Goal: Information Seeking & Learning: Learn about a topic

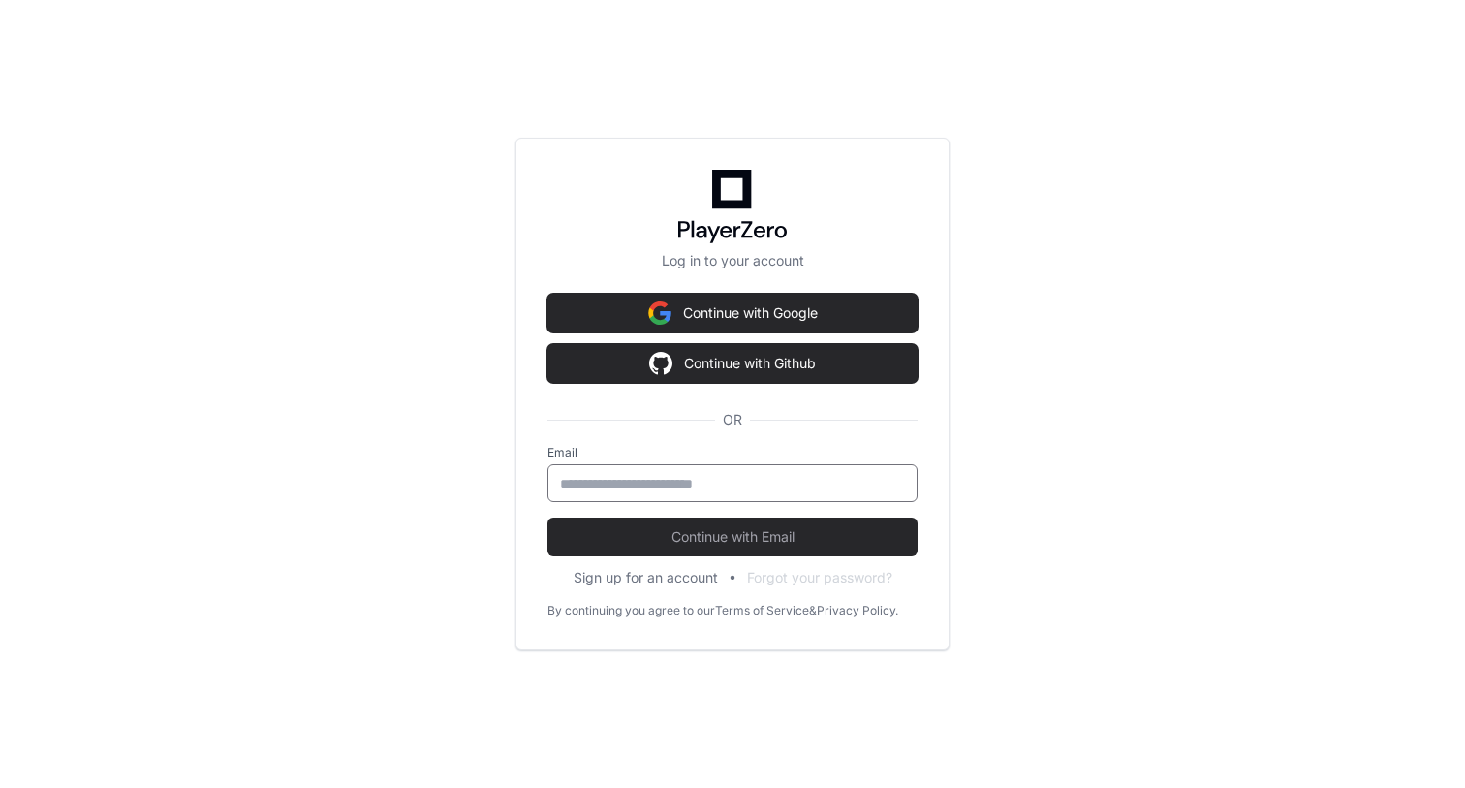
click at [750, 474] on input "email" at bounding box center [732, 483] width 345 height 19
type input "**********"
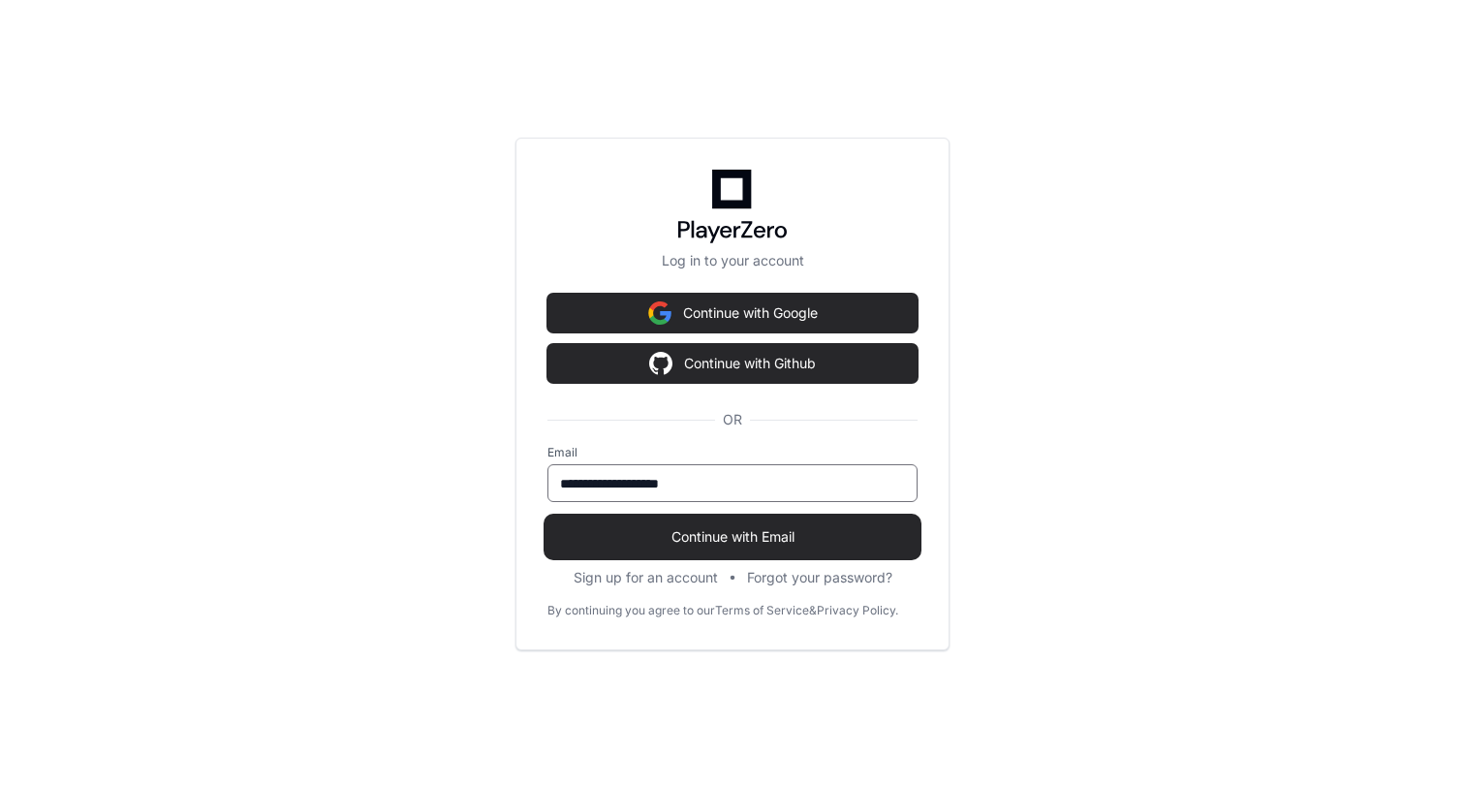
click at [750, 537] on span "Continue with Email" at bounding box center [733, 536] width 370 height 19
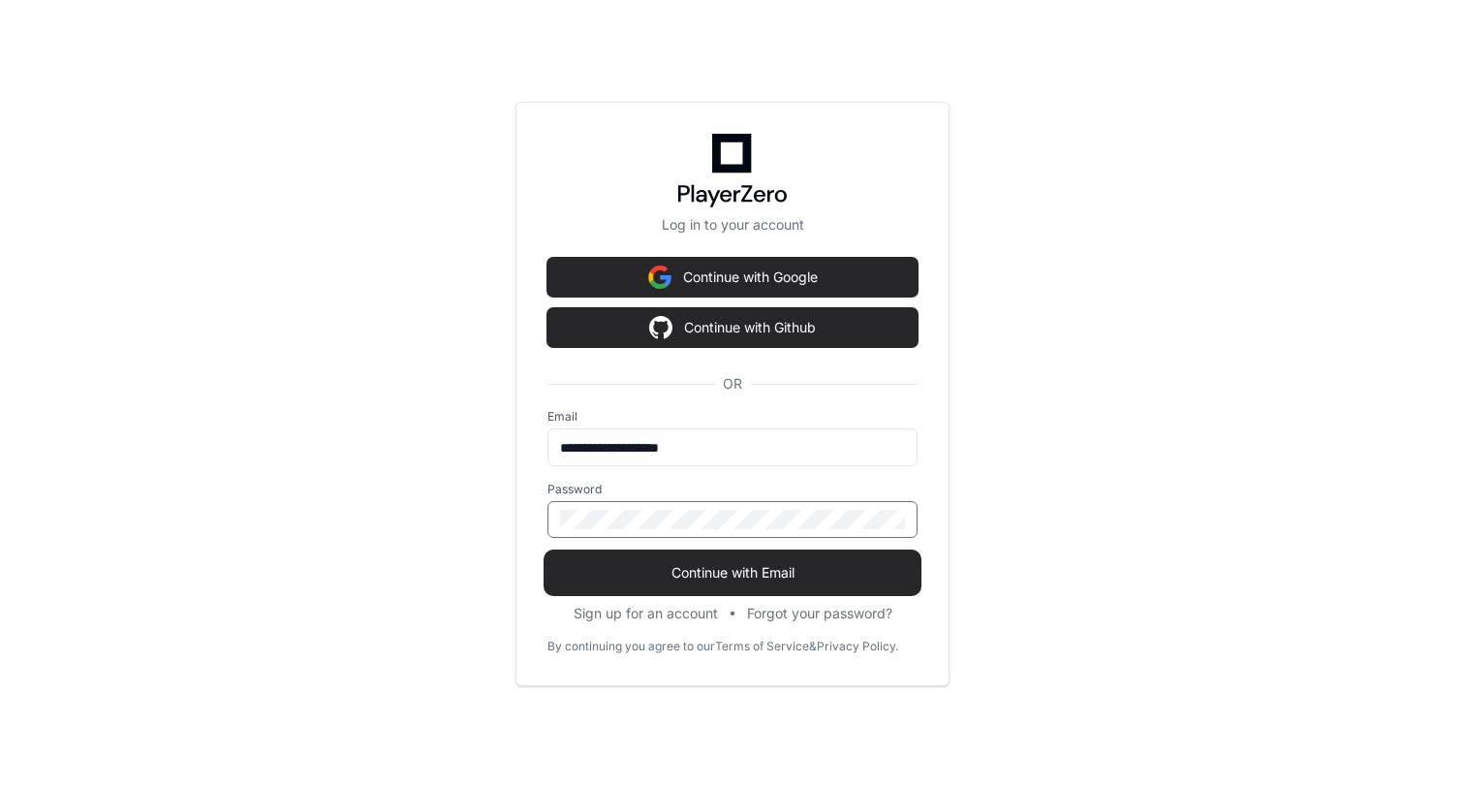
click at [749, 569] on span "Continue with Email" at bounding box center [733, 572] width 370 height 19
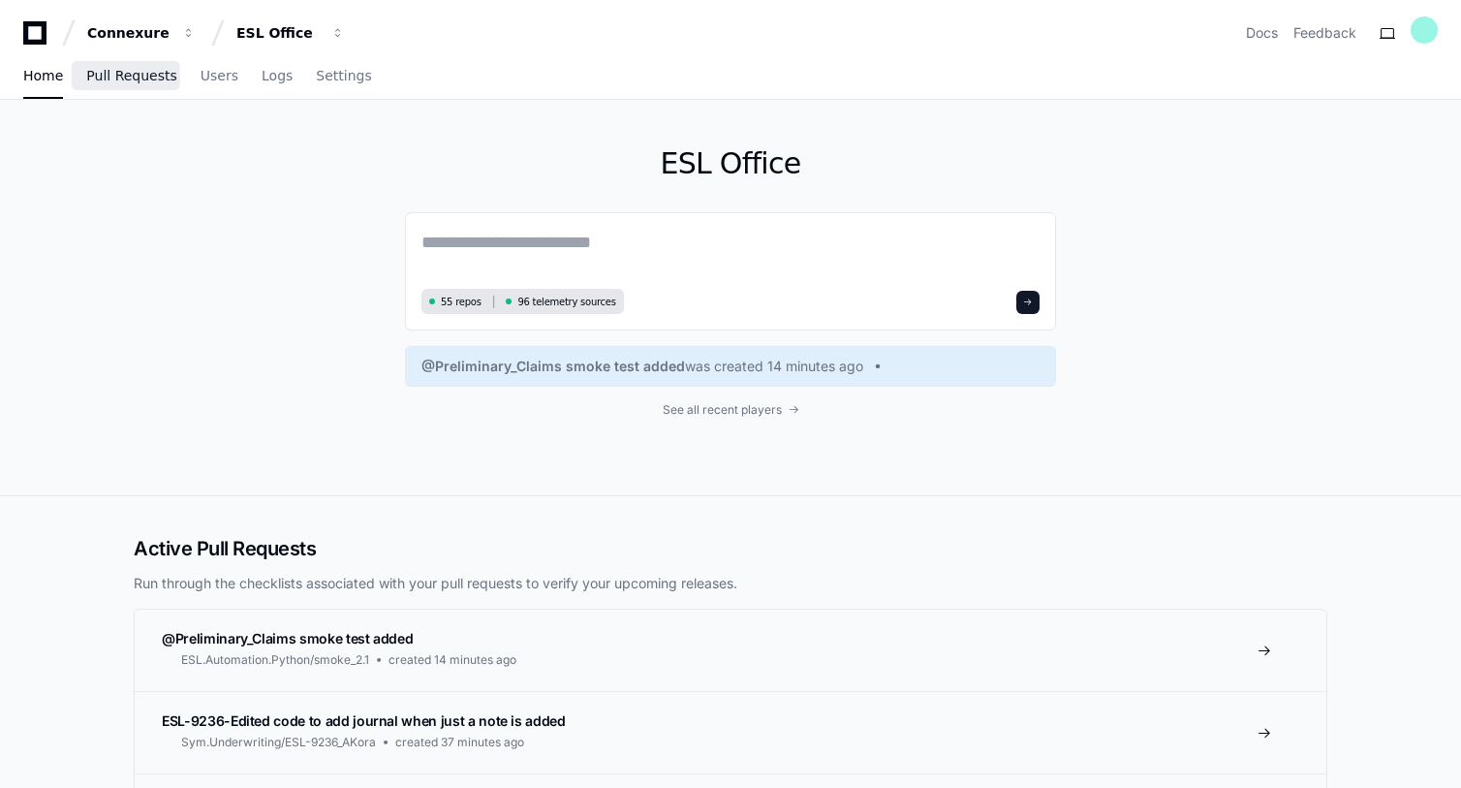
click at [136, 73] on span "Pull Requests" at bounding box center [131, 76] width 90 height 12
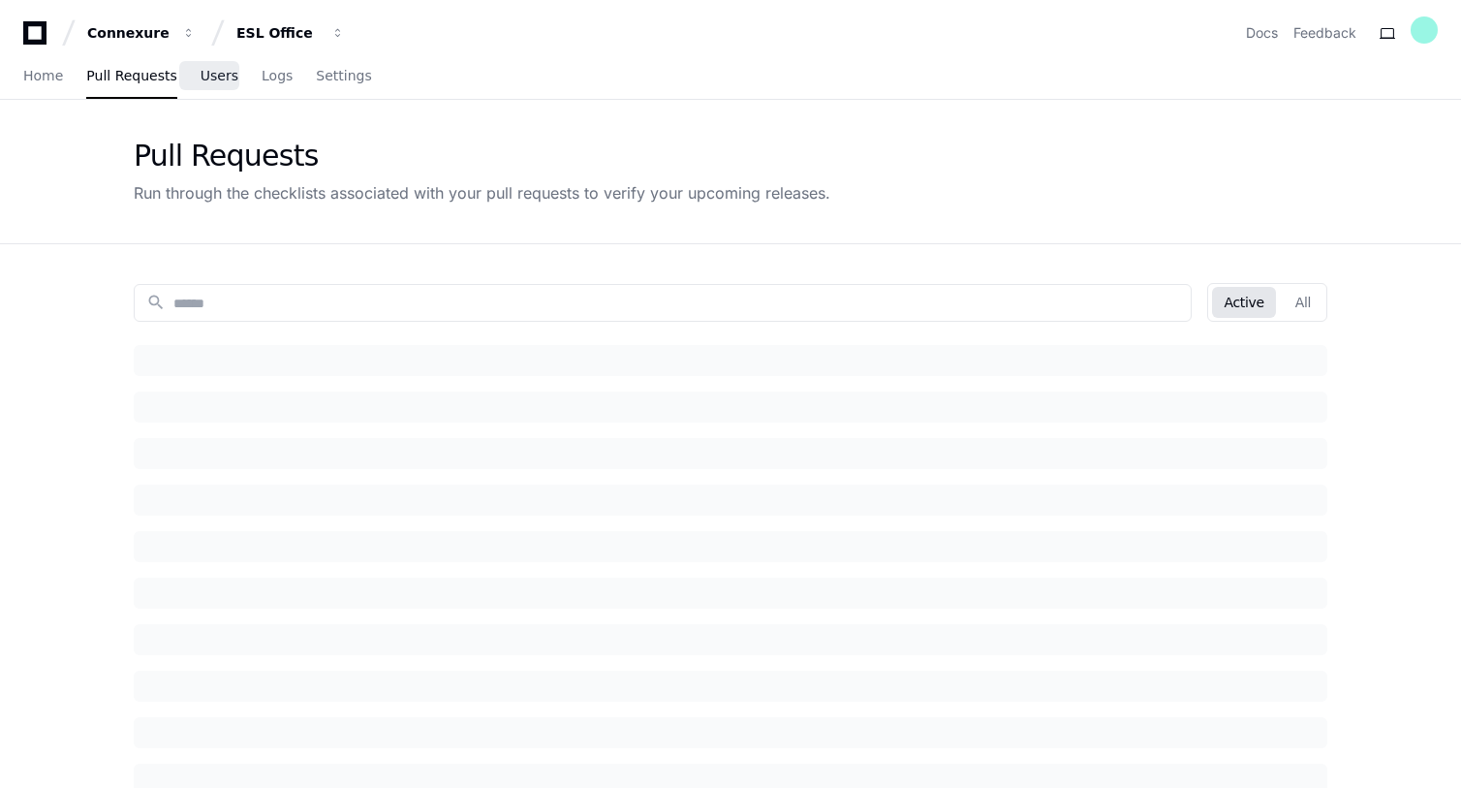
click at [221, 70] on span "Users" at bounding box center [220, 76] width 38 height 12
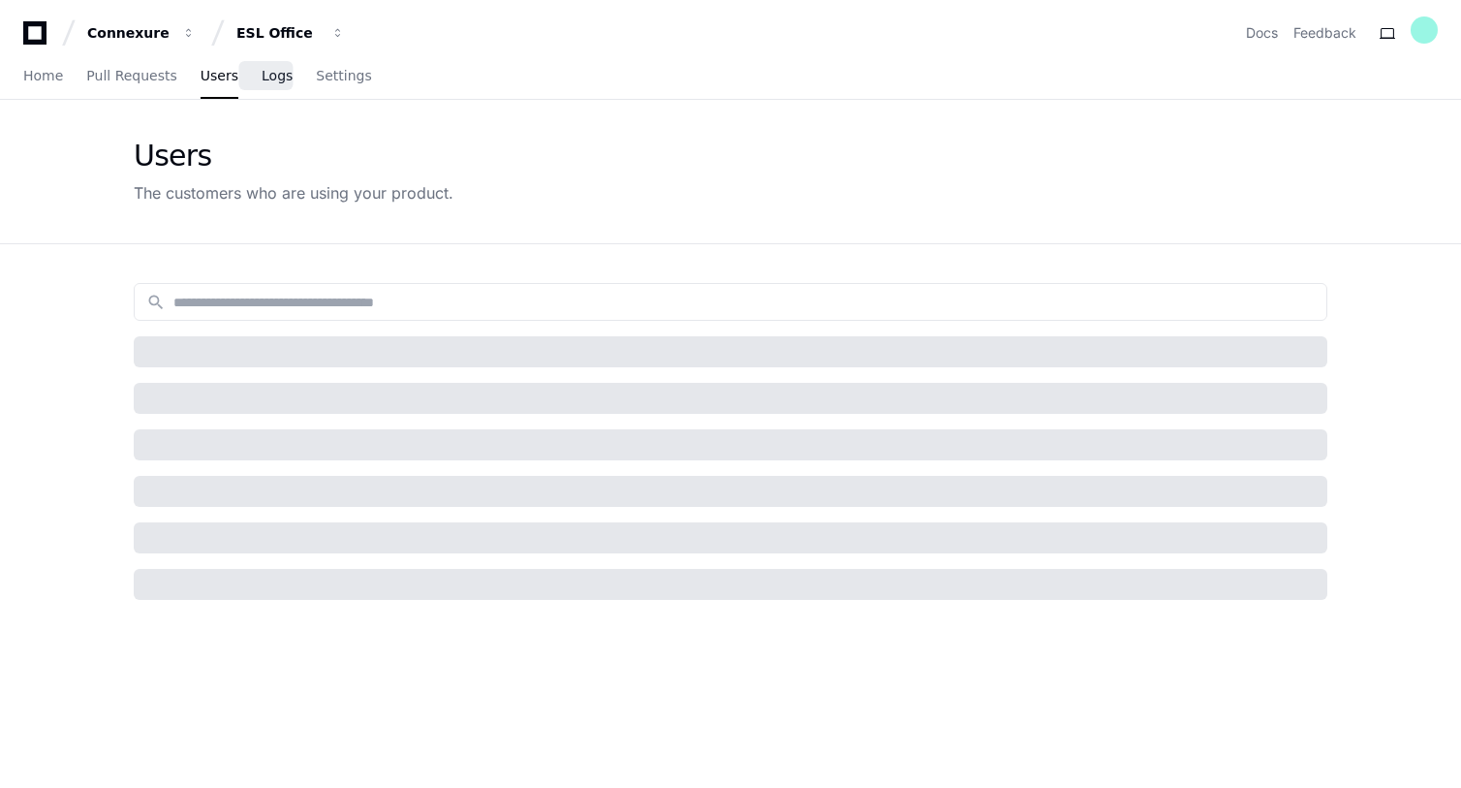
click at [268, 78] on span "Logs" at bounding box center [277, 76] width 31 height 12
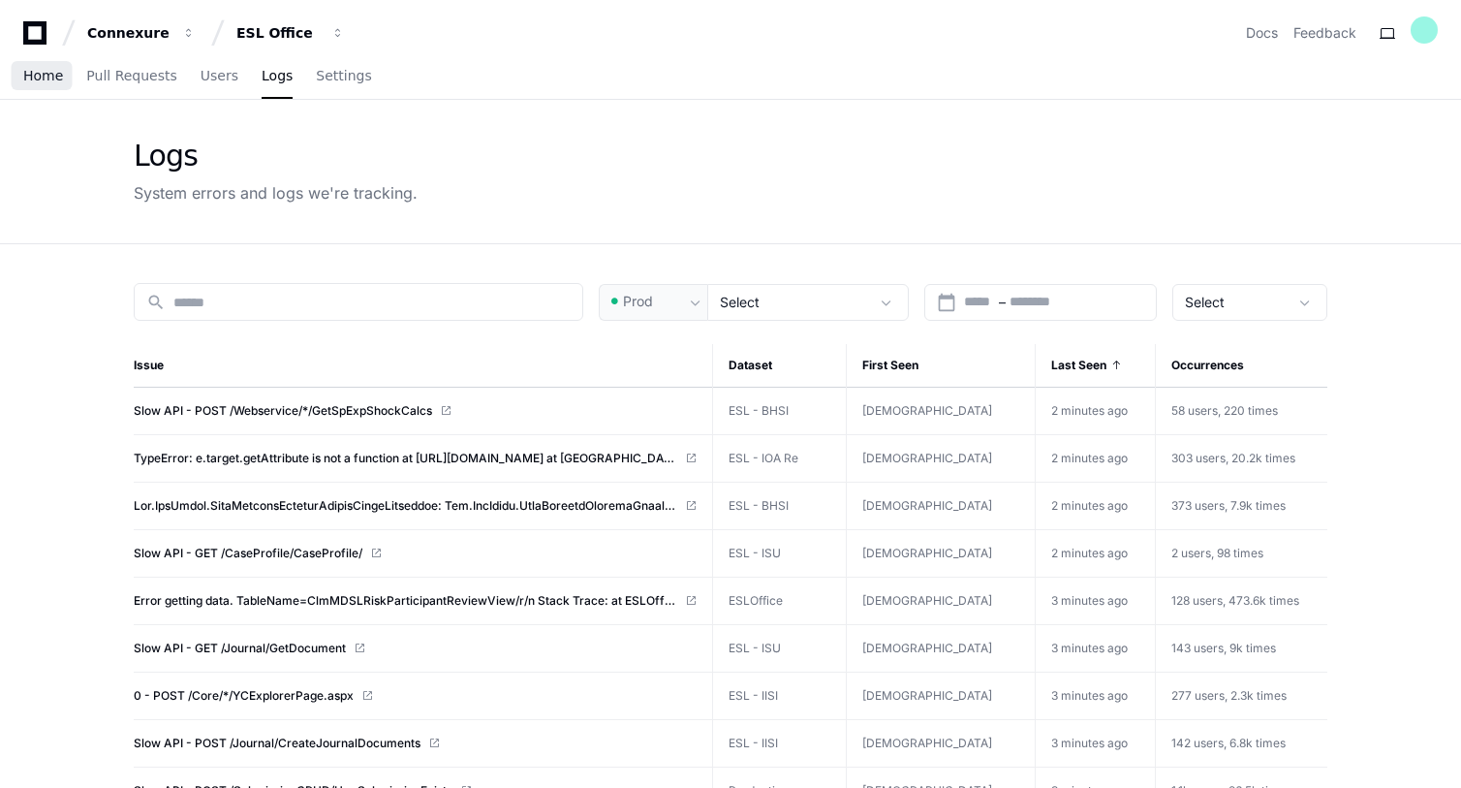
click at [36, 91] on link "Home" at bounding box center [43, 76] width 40 height 45
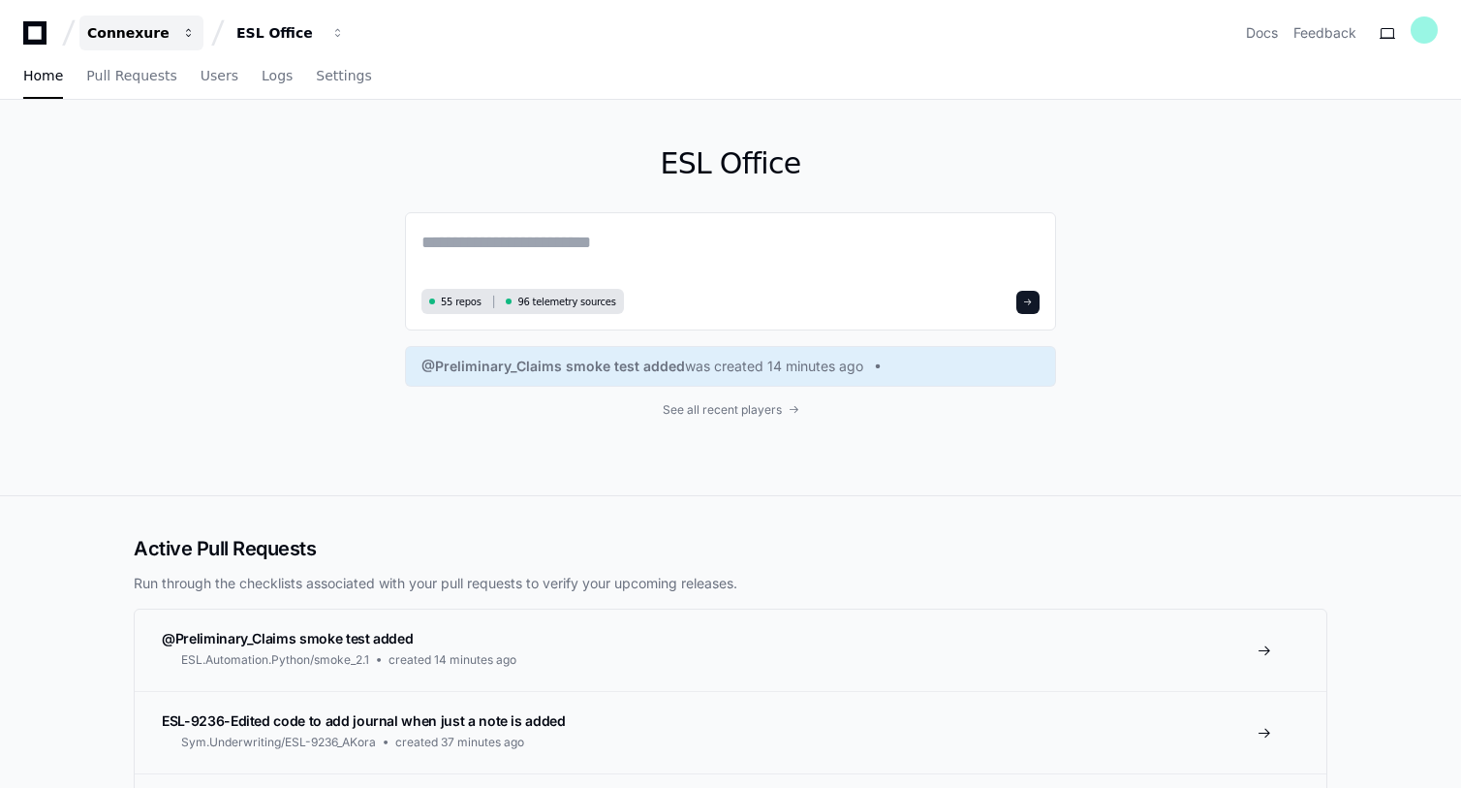
click at [176, 36] on button "Connexure" at bounding box center [141, 33] width 124 height 35
click at [171, 28] on div "ESL Office" at bounding box center [128, 32] width 83 height 19
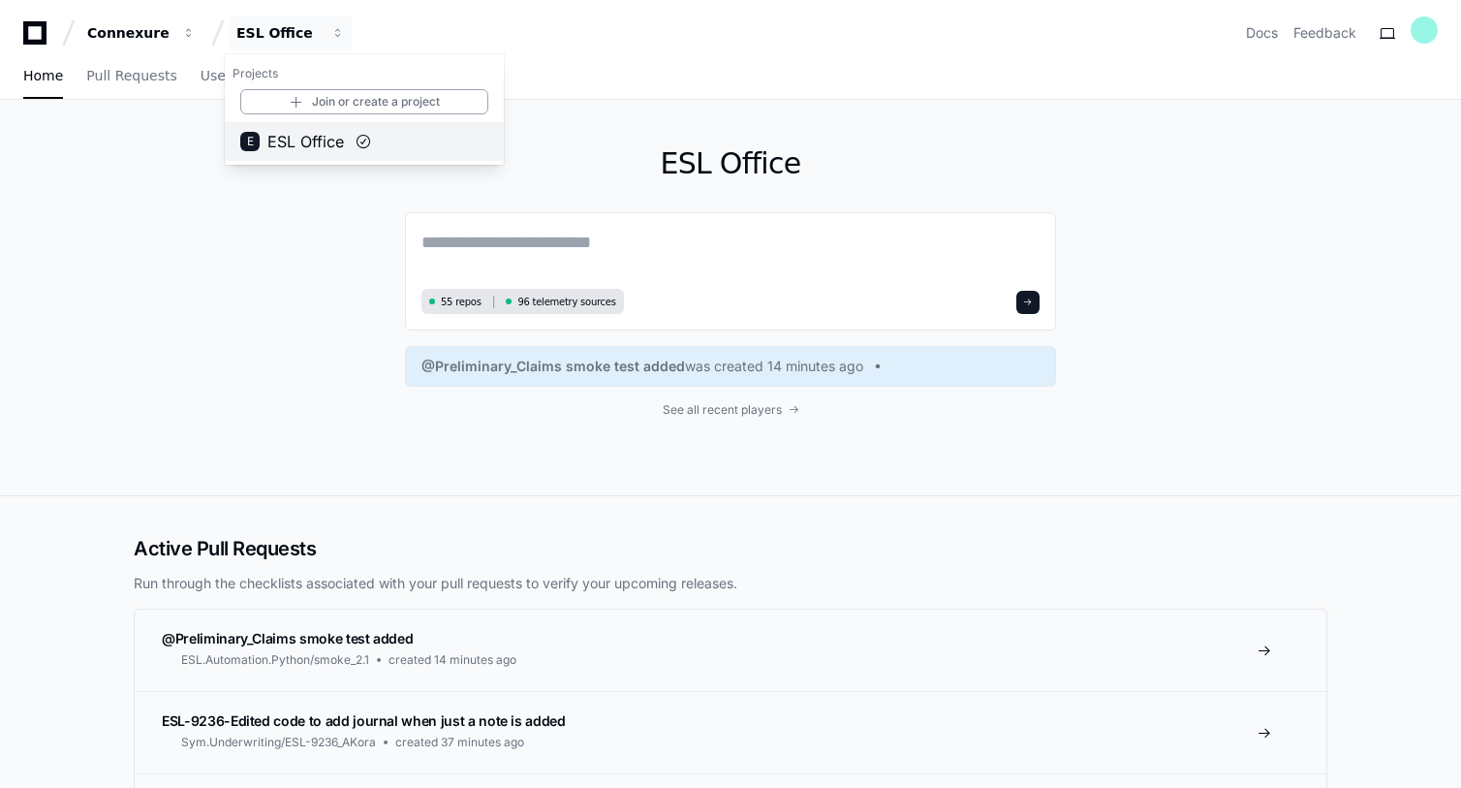
click at [288, 134] on span "ESL Office" at bounding box center [305, 141] width 77 height 23
click at [333, 74] on span "Settings" at bounding box center [343, 76] width 55 height 12
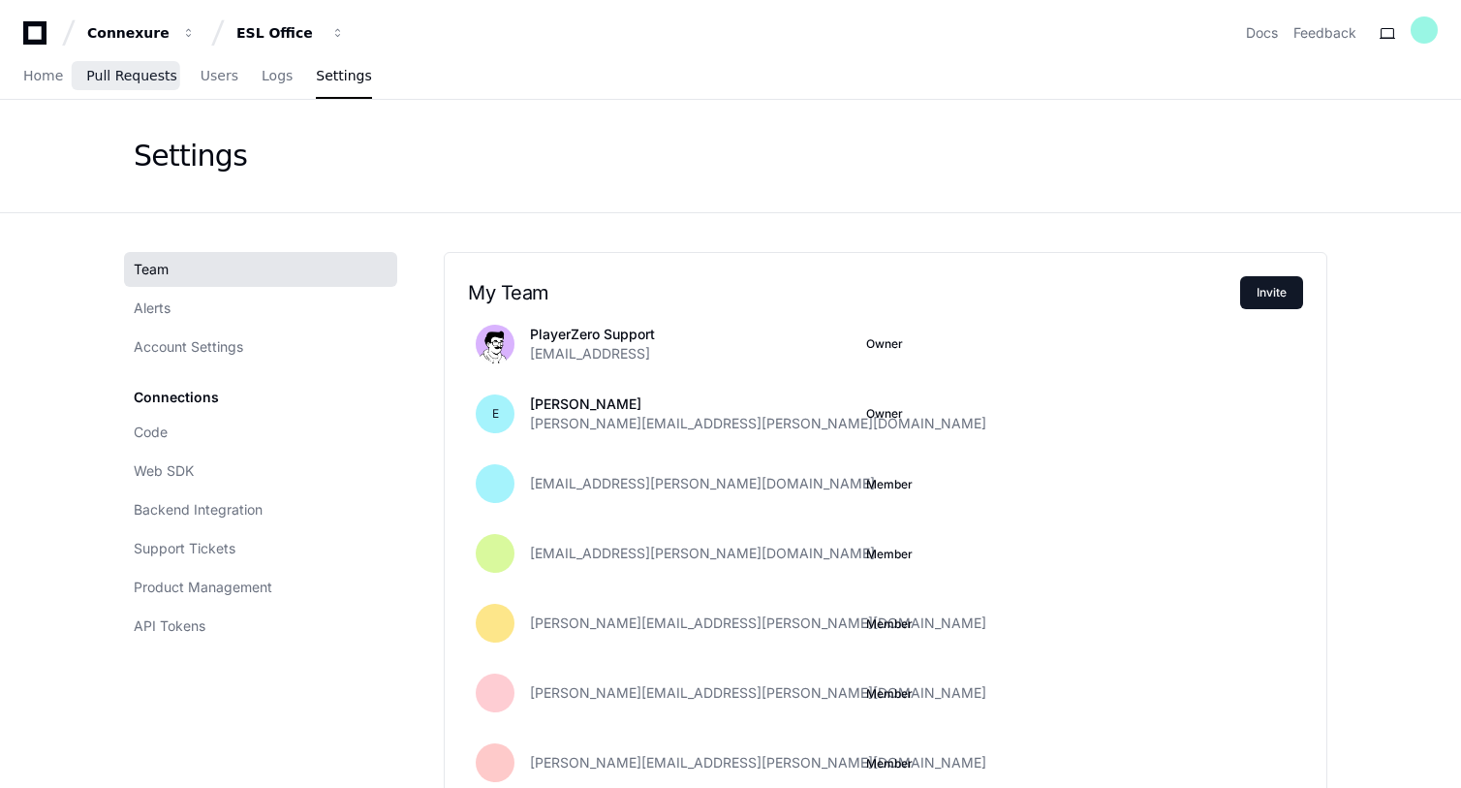
click at [131, 78] on span "Pull Requests" at bounding box center [131, 76] width 90 height 12
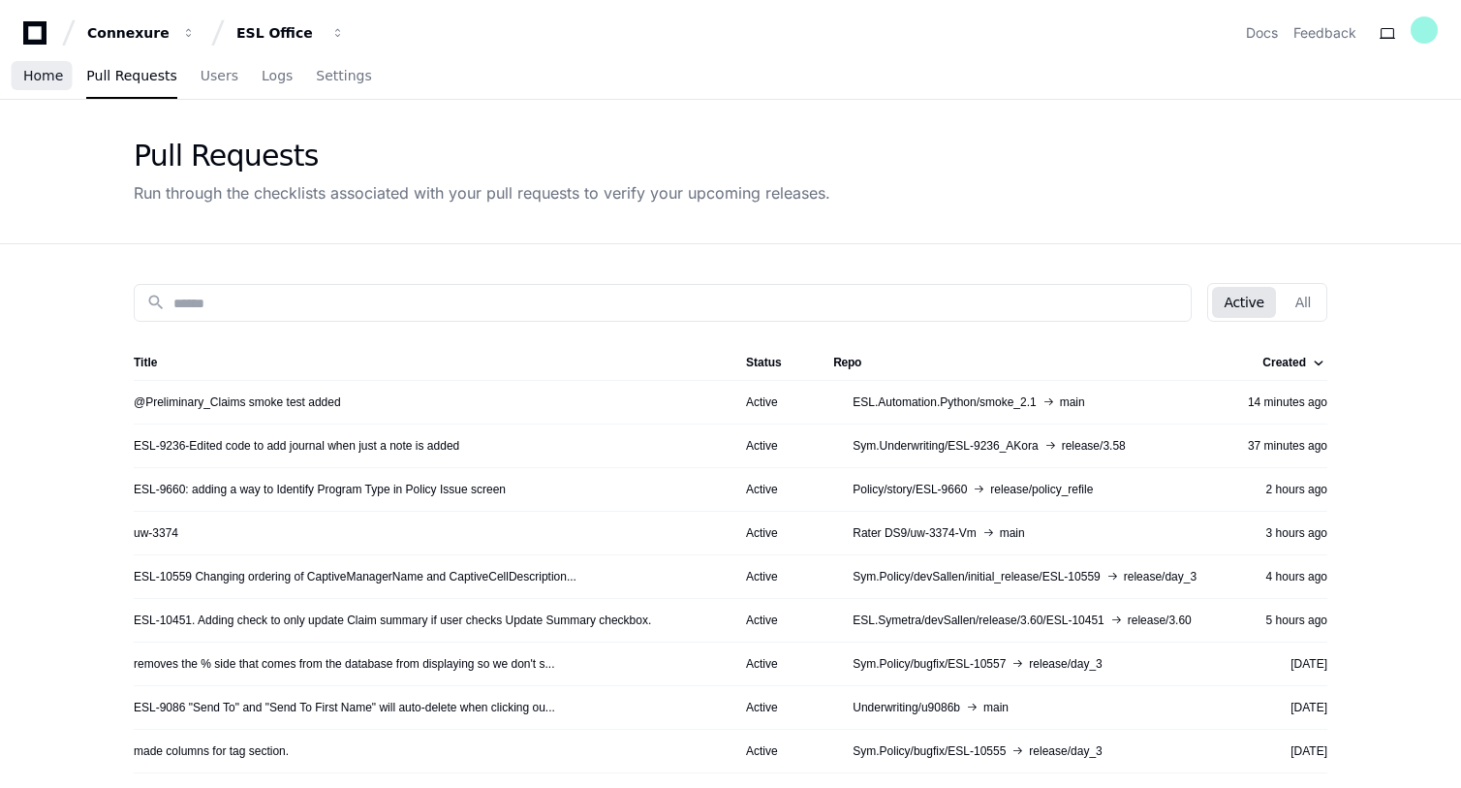
click at [49, 72] on span "Home" at bounding box center [43, 76] width 40 height 12
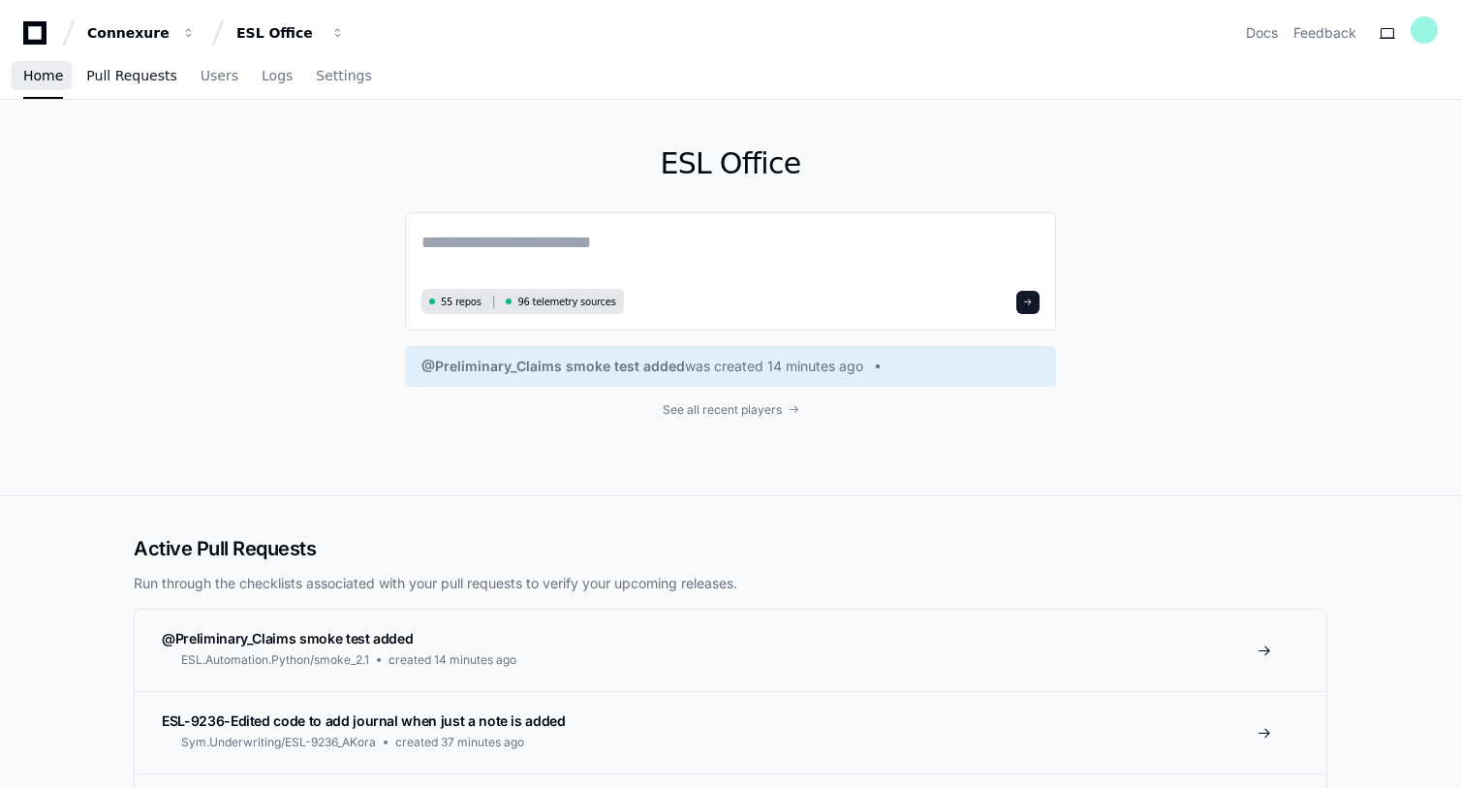
click at [97, 75] on span "Pull Requests" at bounding box center [131, 76] width 90 height 12
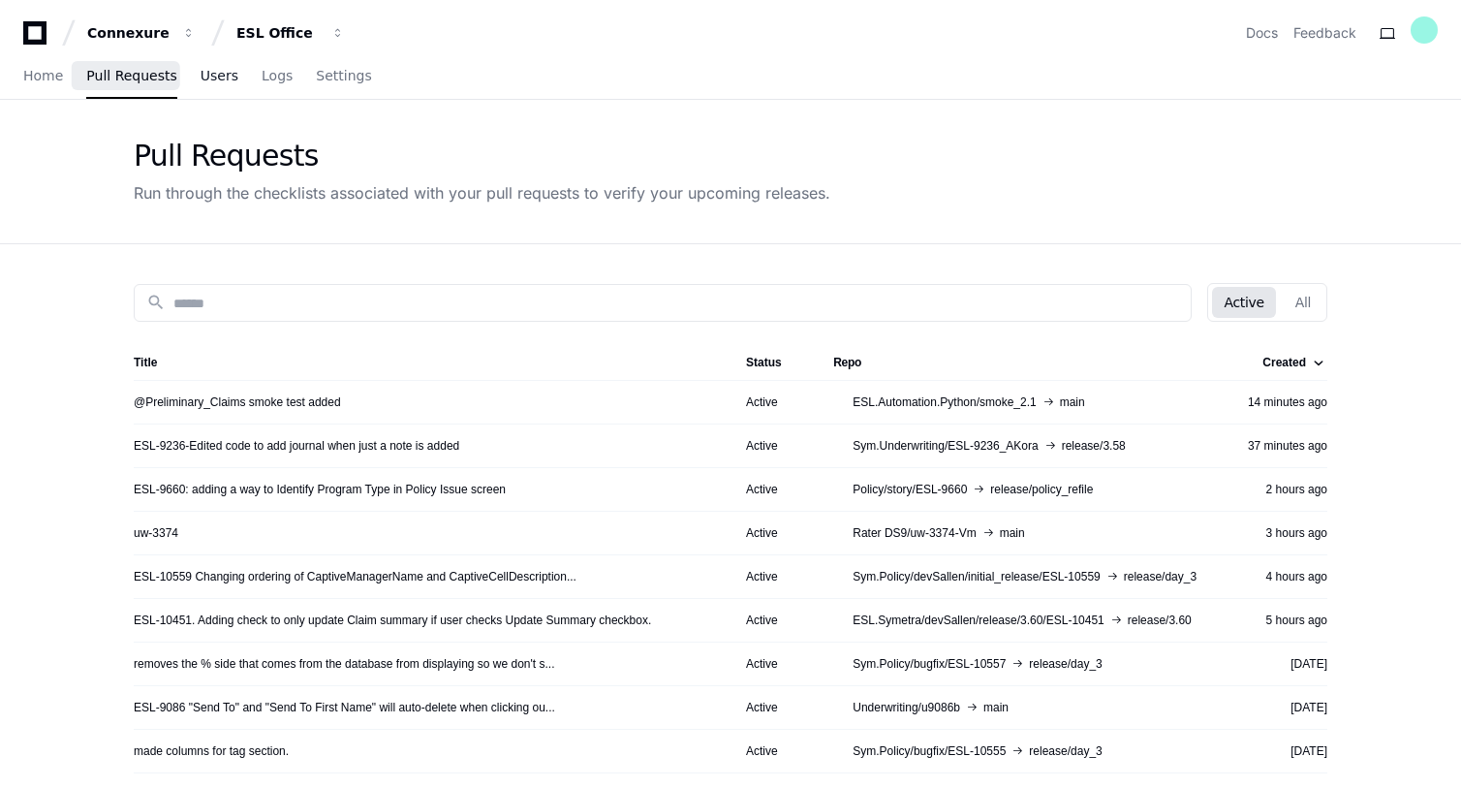
click at [201, 78] on span "Users" at bounding box center [220, 76] width 38 height 12
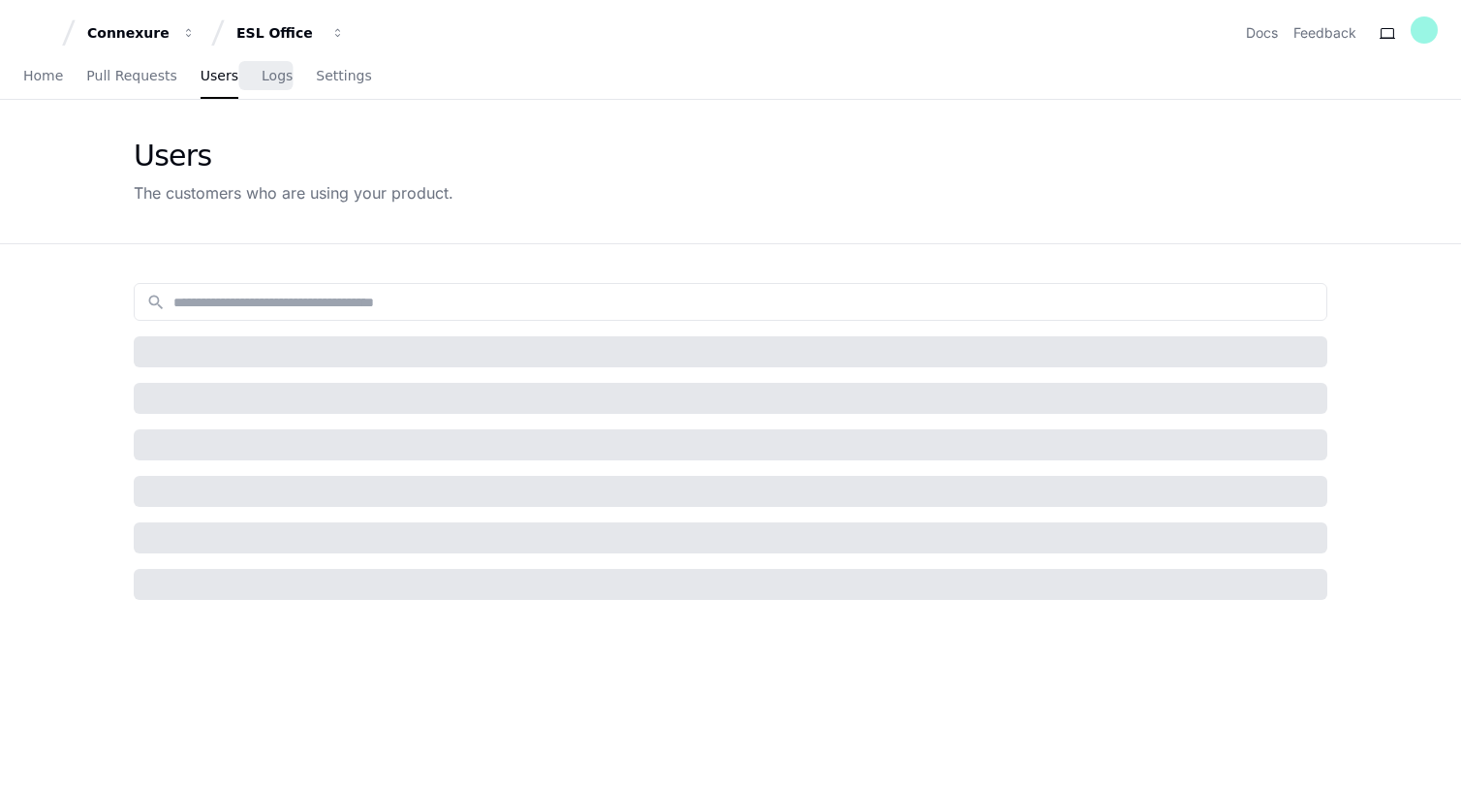
click at [303, 73] on div "Home Pull Requests Users Logs Settings" at bounding box center [197, 76] width 349 height 45
click at [1263, 31] on link "Docs" at bounding box center [1262, 32] width 32 height 19
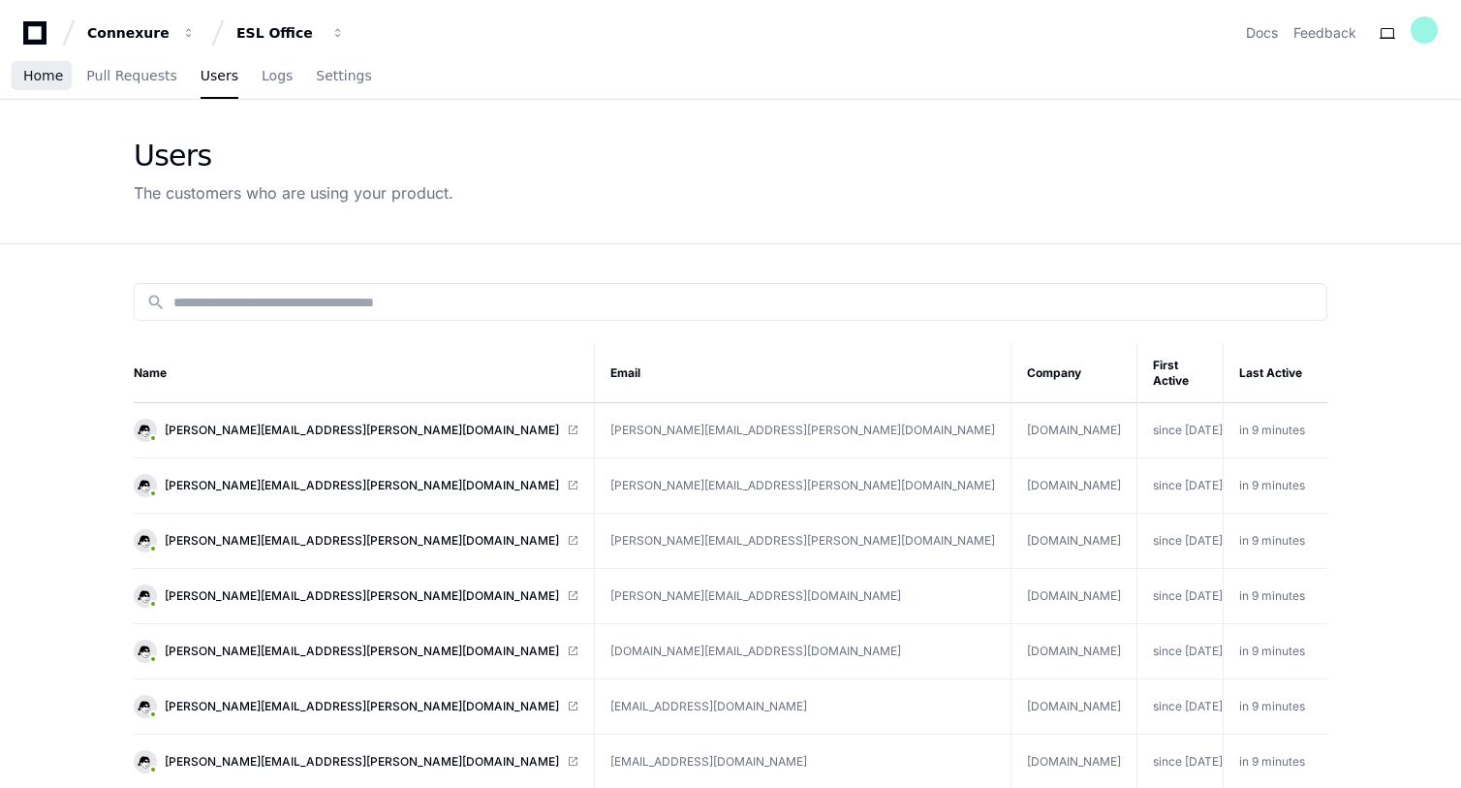
click at [40, 77] on span "Home" at bounding box center [43, 76] width 40 height 12
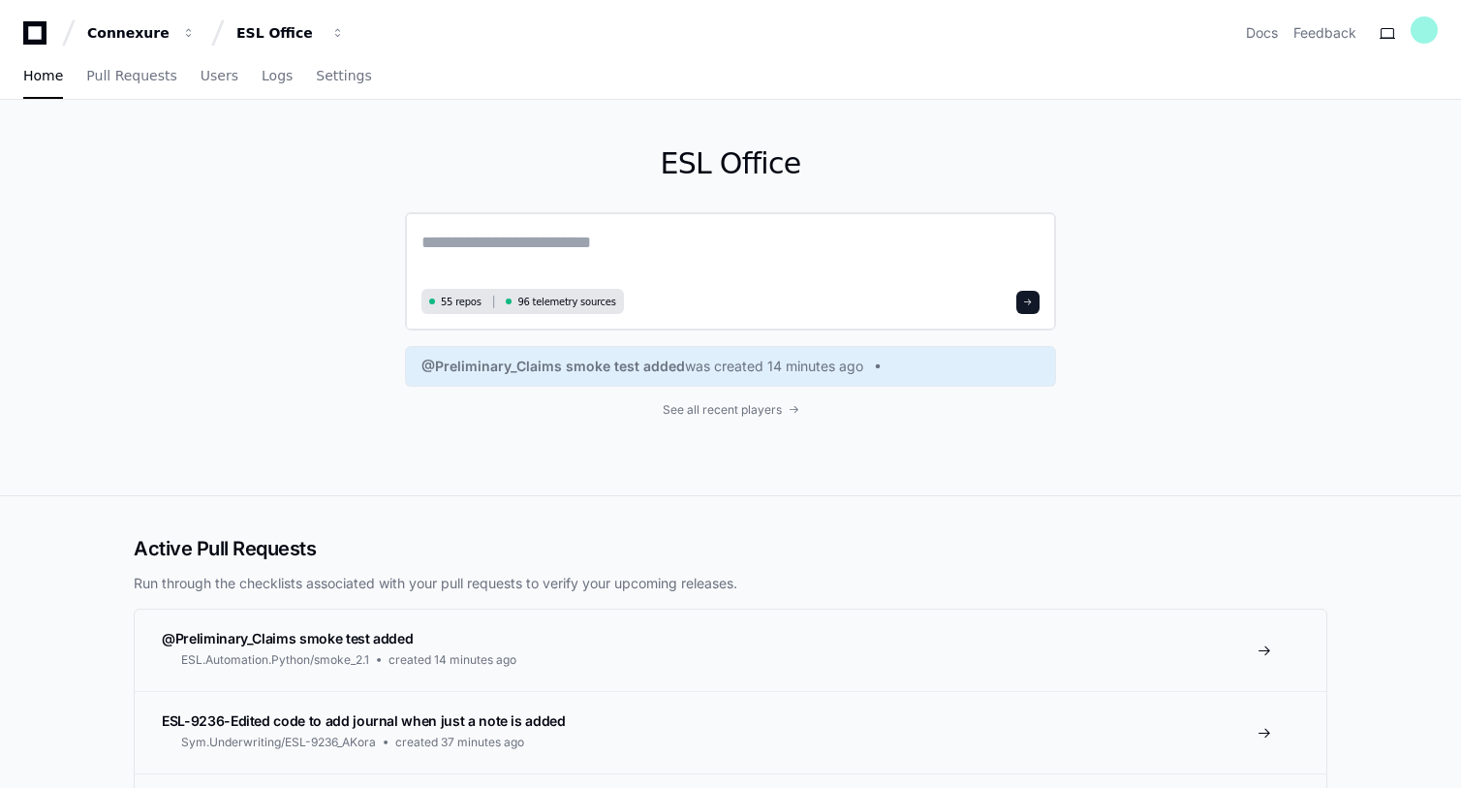
click at [462, 298] on span "55 repos" at bounding box center [461, 302] width 41 height 15
click at [571, 300] on span "96 telemetry sources" at bounding box center [566, 302] width 98 height 15
click at [725, 409] on span "See all recent players" at bounding box center [722, 410] width 119 height 16
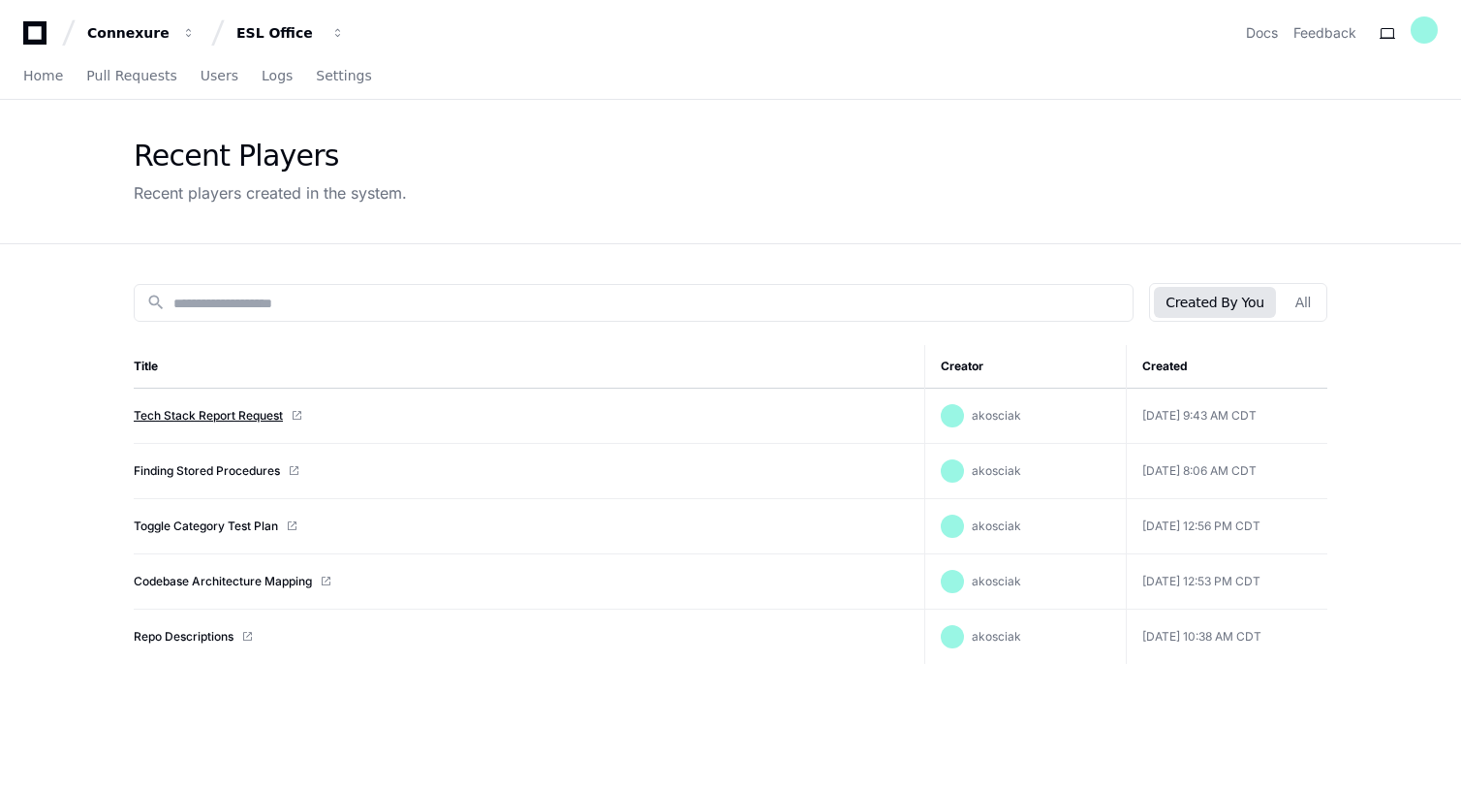
click at [221, 408] on link "Tech Stack Report Request" at bounding box center [208, 416] width 149 height 16
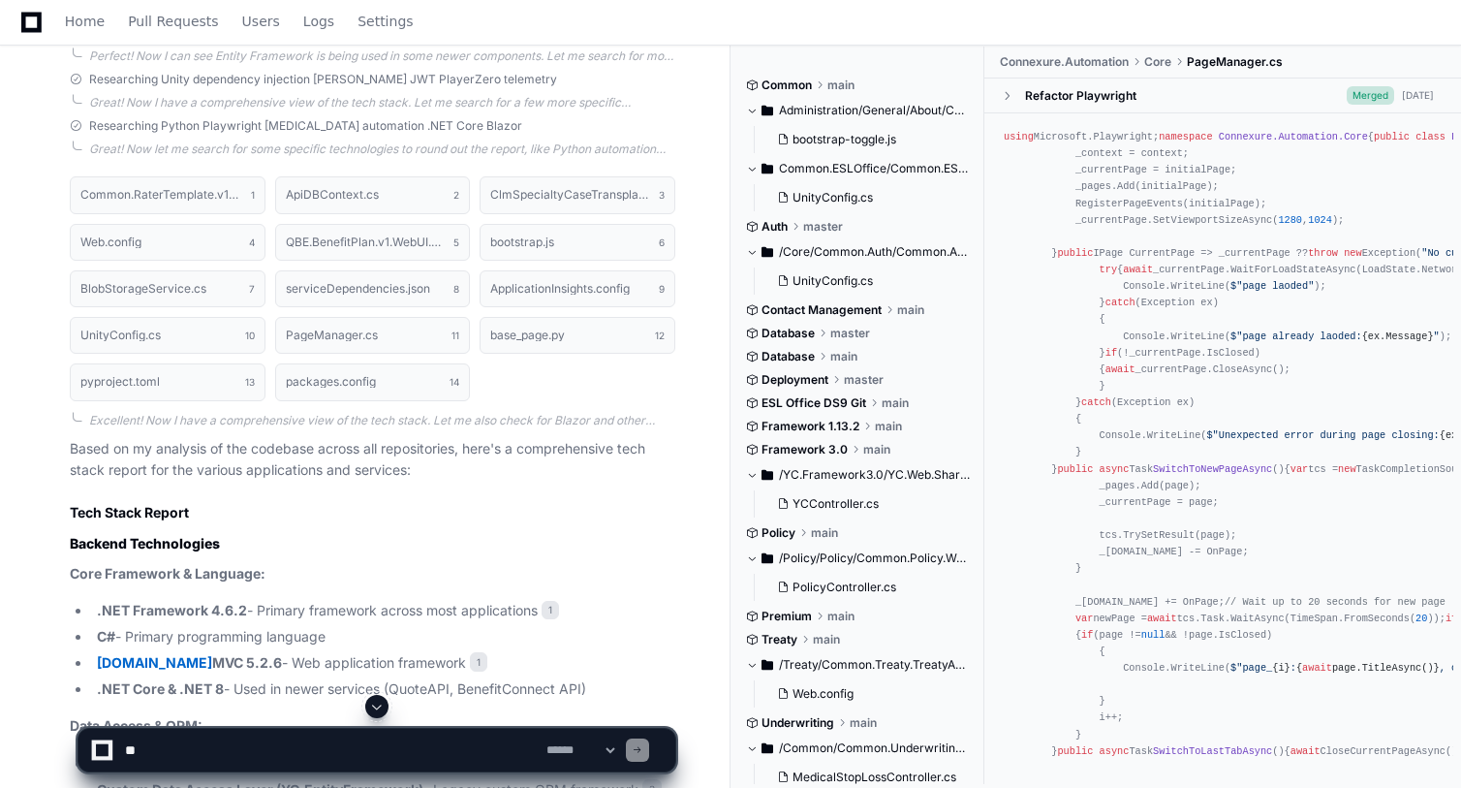
scroll to position [1015, 0]
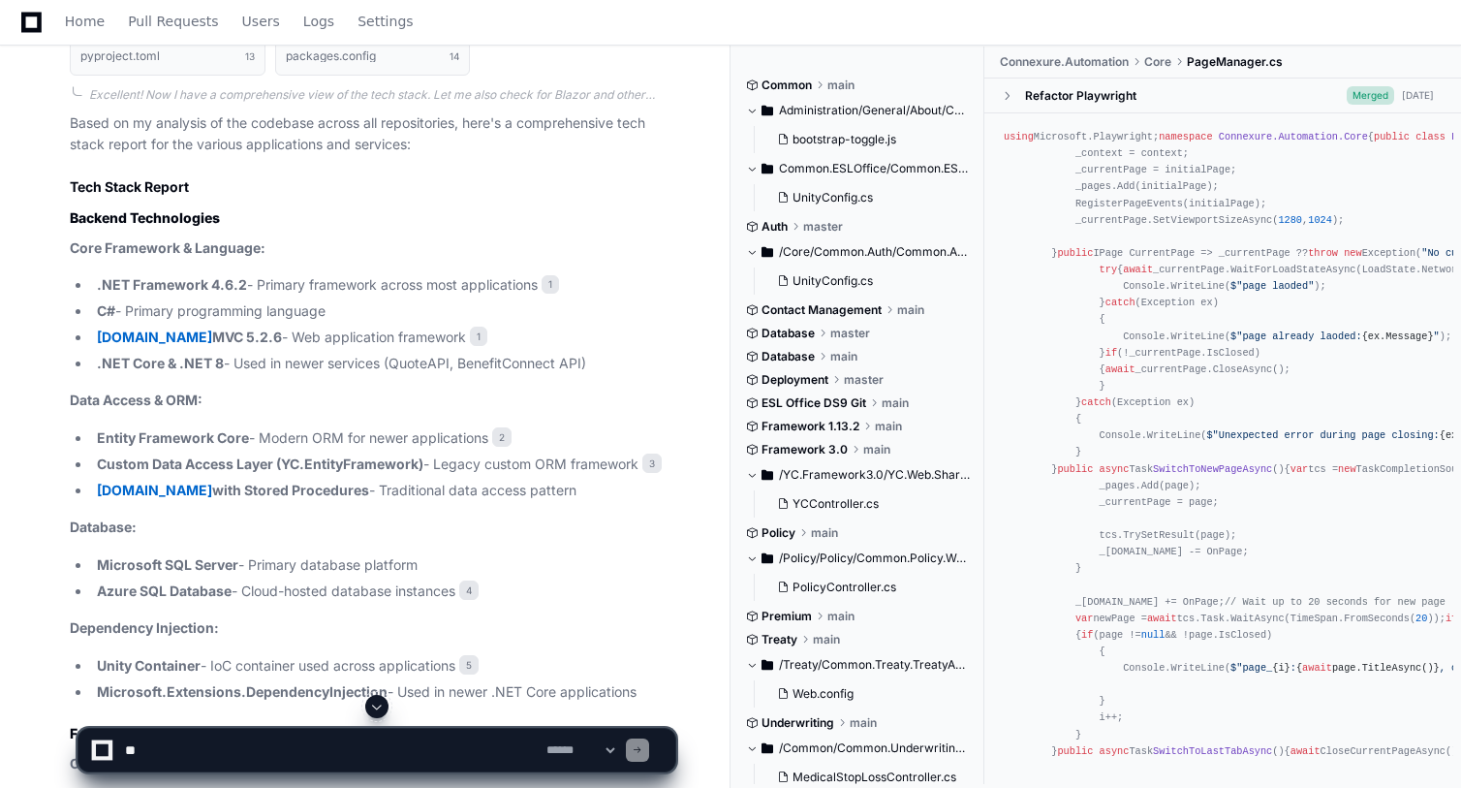
click at [184, 340] on strong "ASP.NET MVC 5.2.6" at bounding box center [189, 337] width 185 height 16
click at [470, 335] on span "1" at bounding box center [478, 336] width 17 height 19
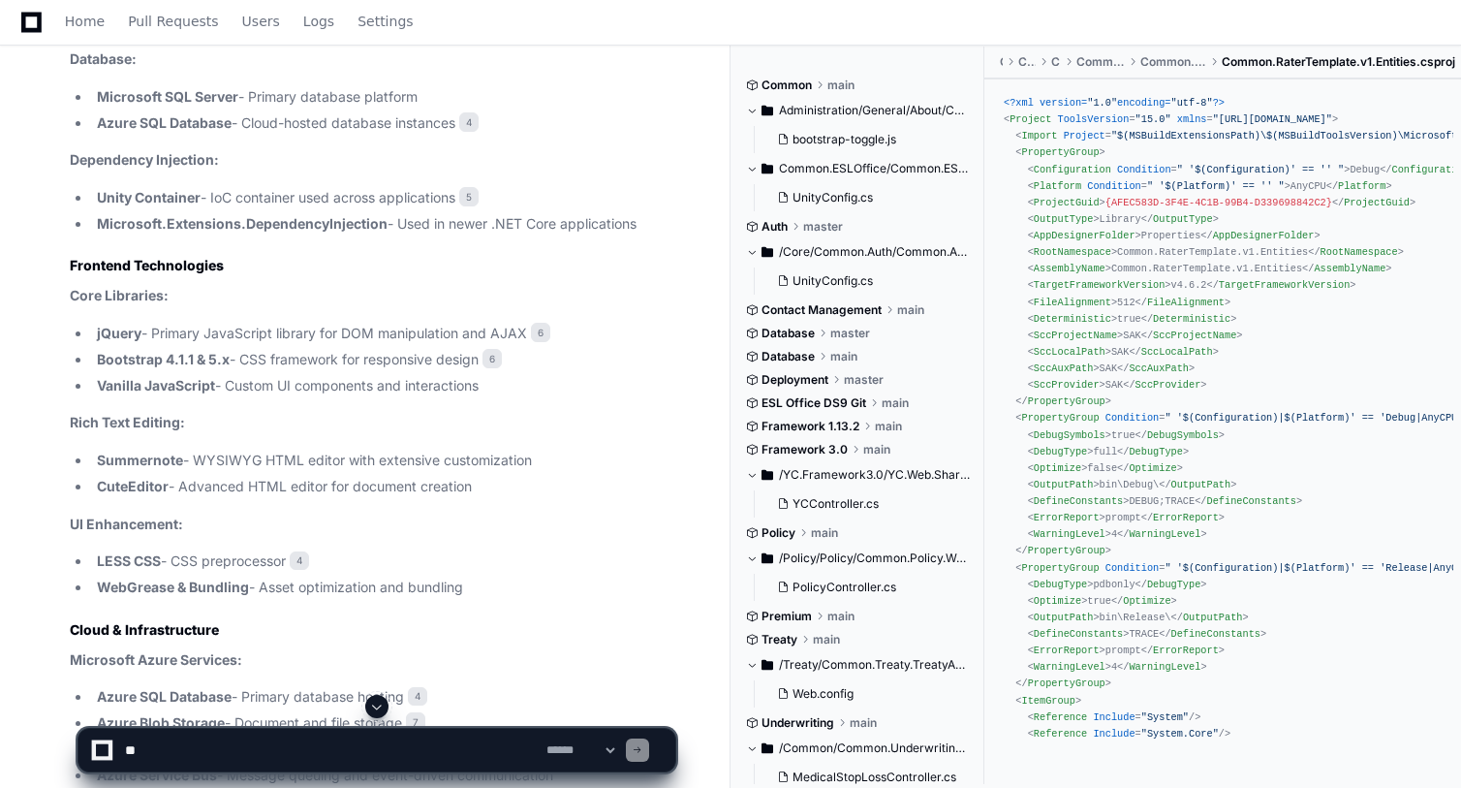
scroll to position [1491, 0]
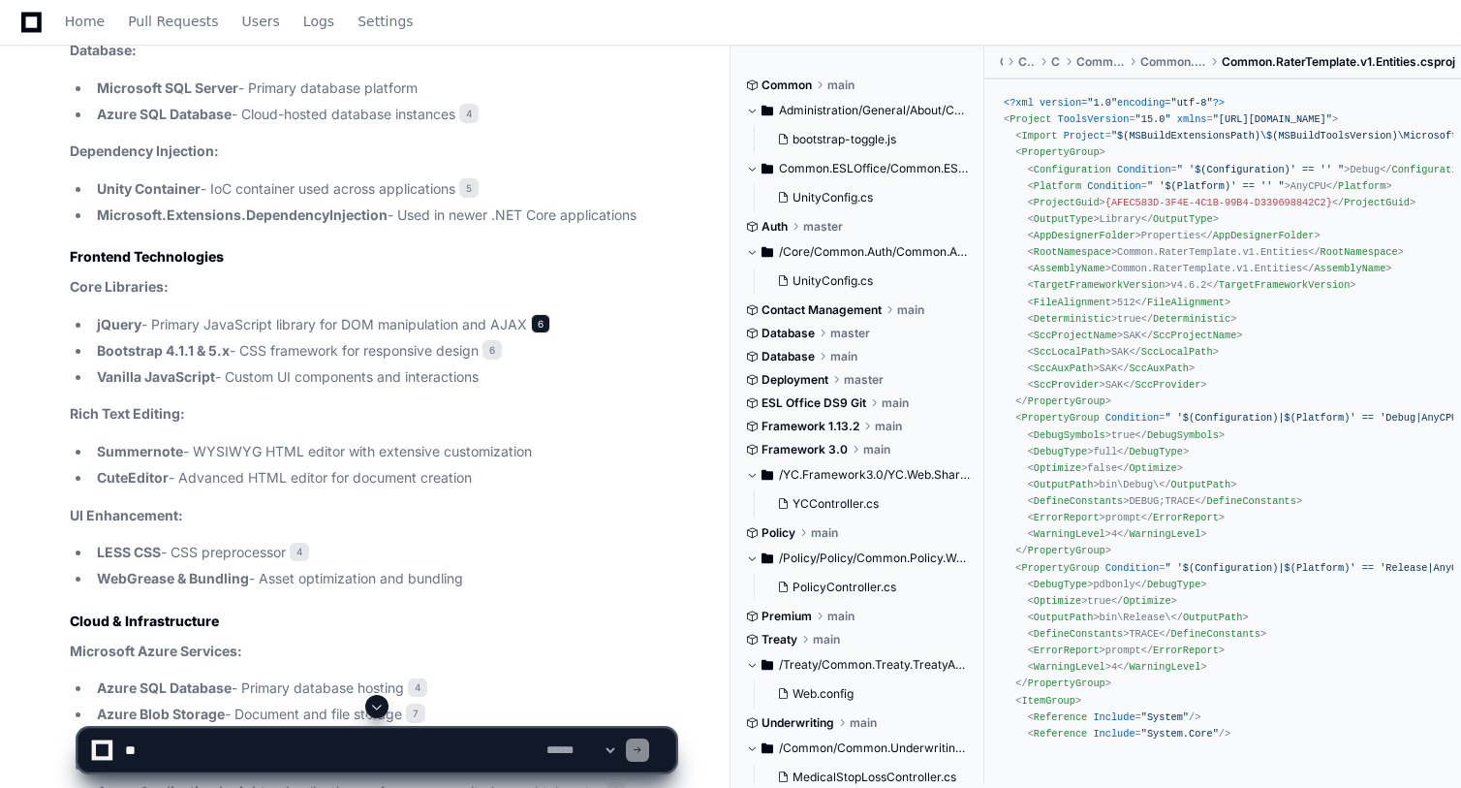
click at [540, 327] on span "6" at bounding box center [540, 323] width 19 height 19
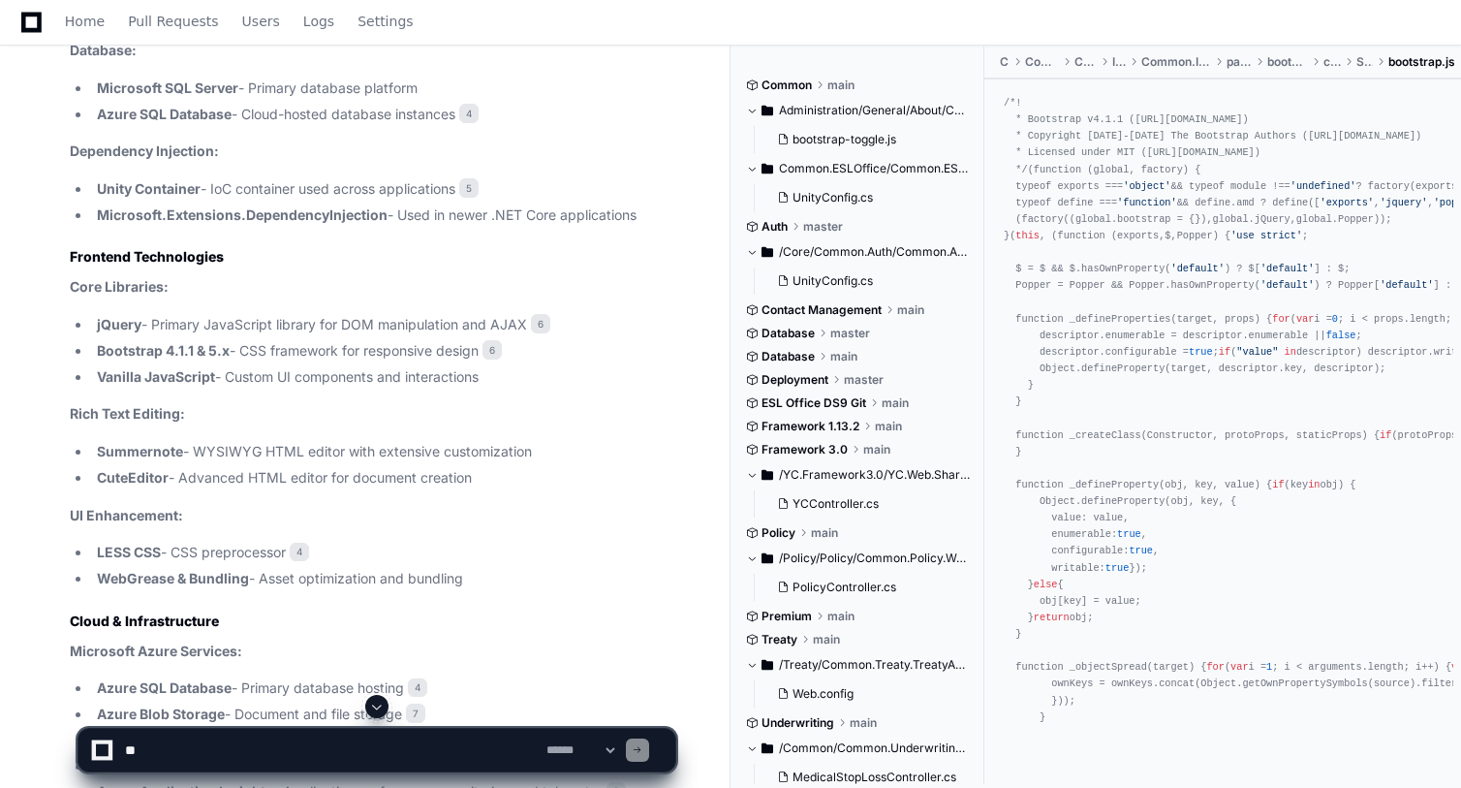
click at [756, 110] on span at bounding box center [752, 111] width 12 height 12
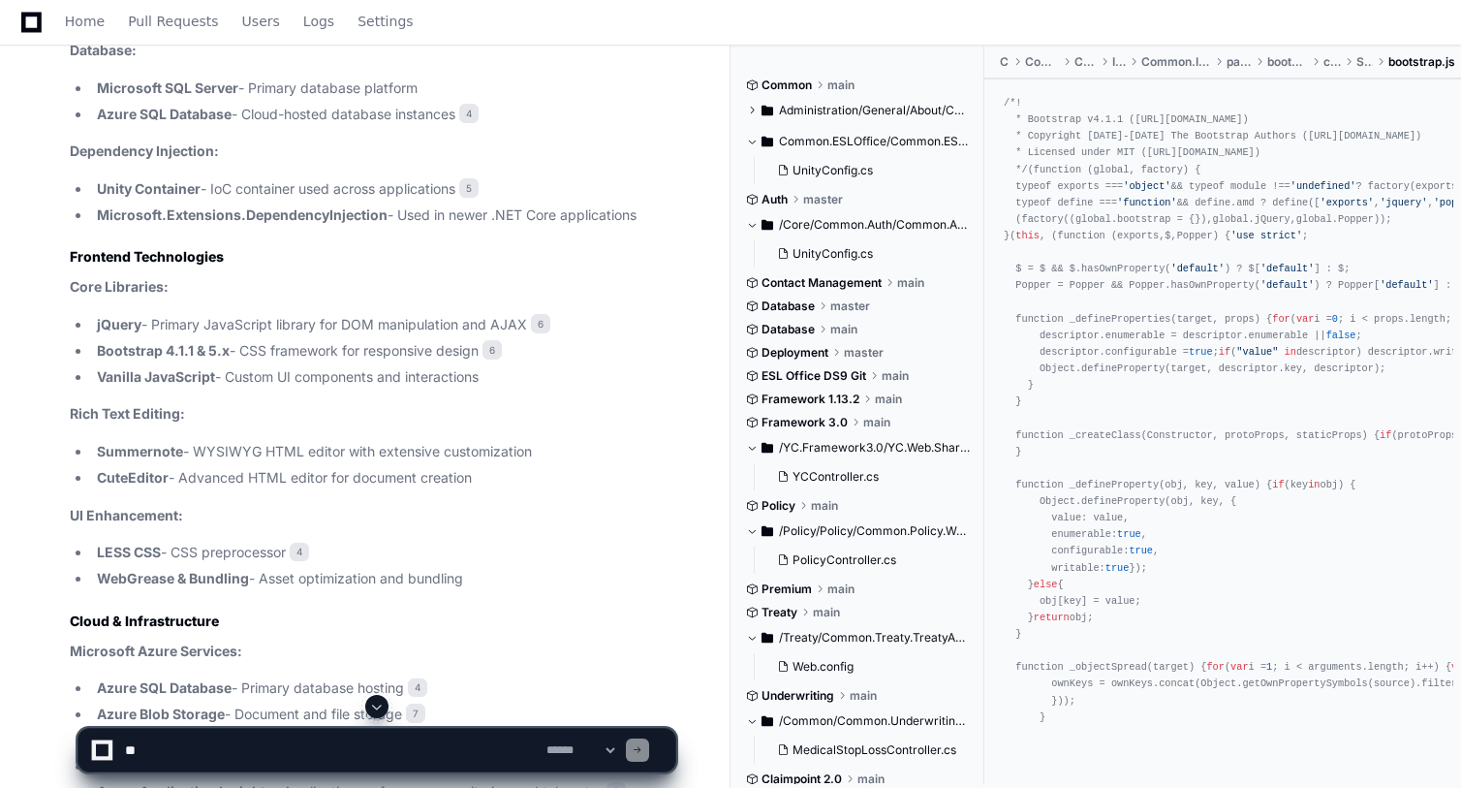
click at [756, 130] on button "Common.ESLOffice/Common.ESLOffice.Template/App_Start" at bounding box center [858, 141] width 224 height 31
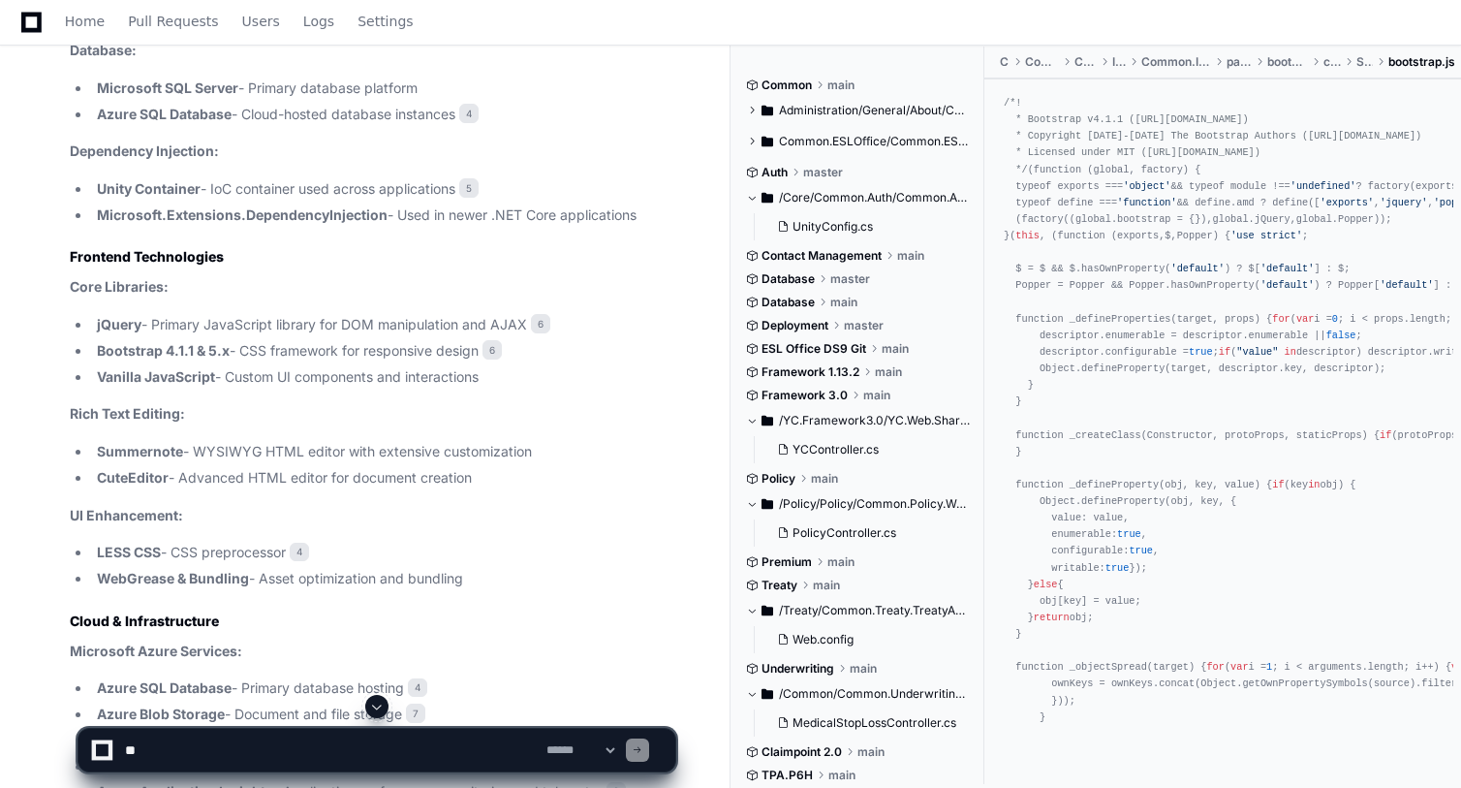
click at [792, 80] on span "Common" at bounding box center [787, 86] width 50 height 16
click at [764, 85] on span "Common" at bounding box center [787, 86] width 50 height 16
click at [752, 85] on span at bounding box center [752, 85] width 12 height 12
click at [846, 87] on span "main" at bounding box center [841, 86] width 27 height 16
click at [752, 198] on span at bounding box center [752, 198] width 12 height 12
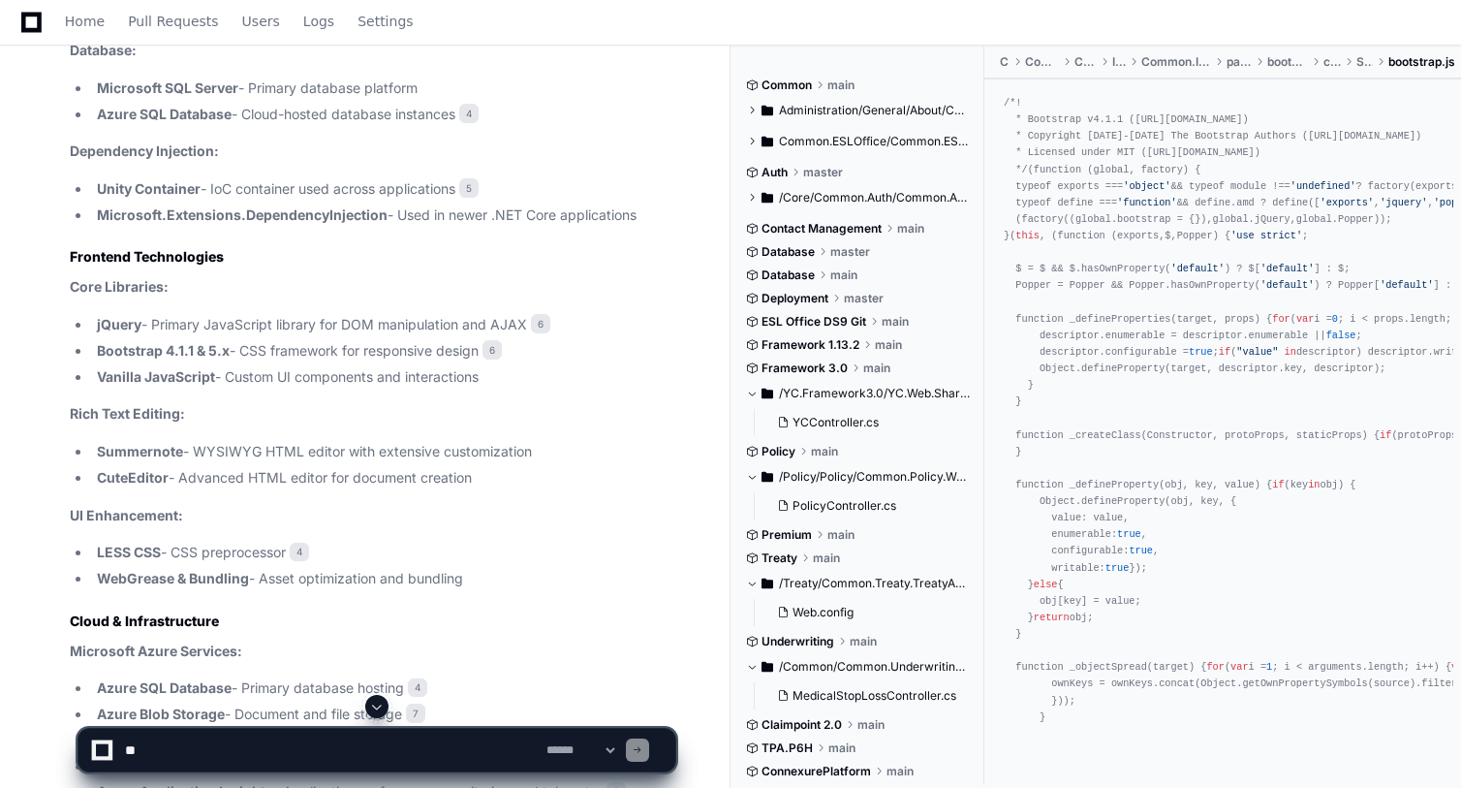
click at [752, 387] on button "/YC.Framework3.0/YC.Web.Shared" at bounding box center [858, 393] width 224 height 31
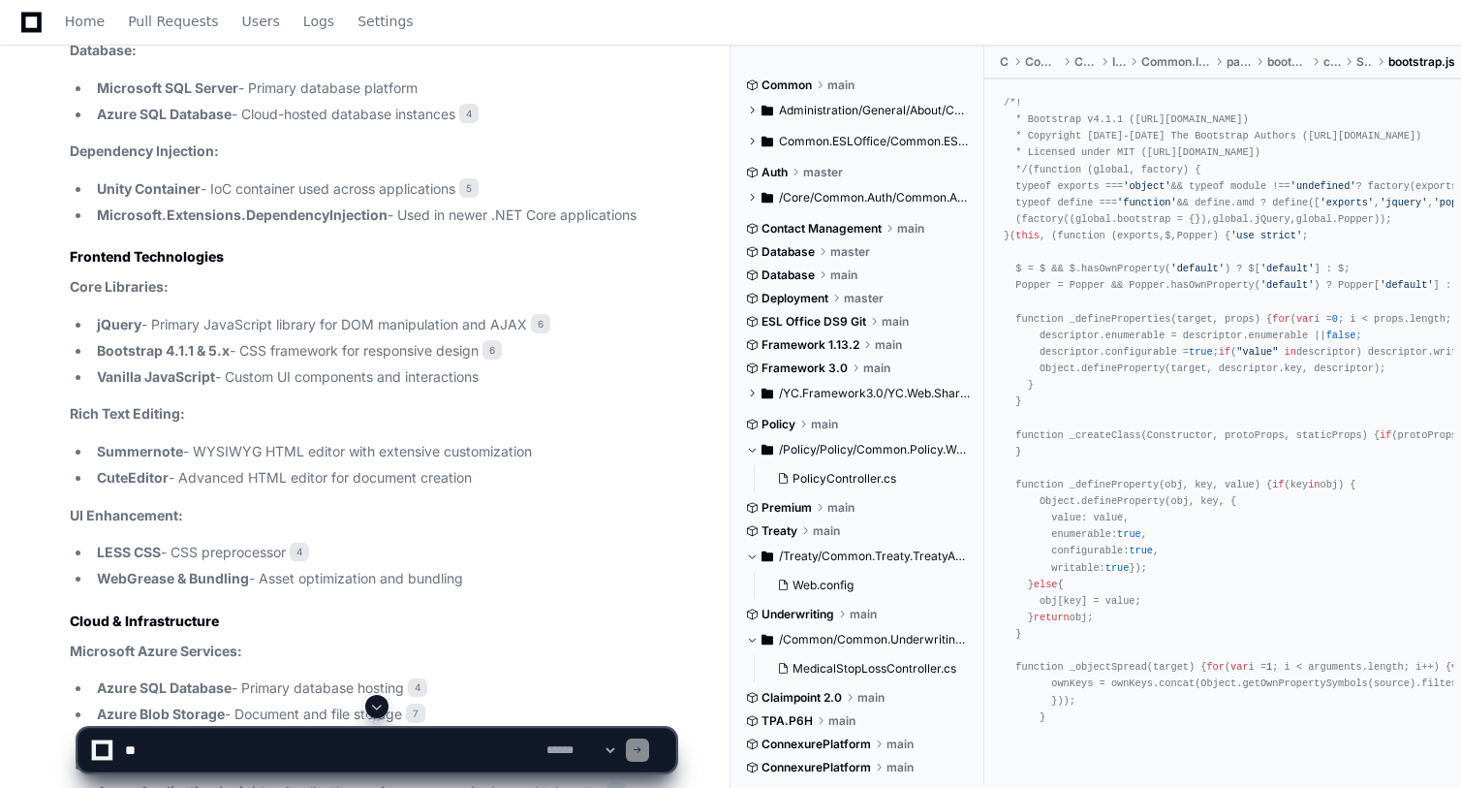
click at [756, 449] on span at bounding box center [752, 450] width 12 height 12
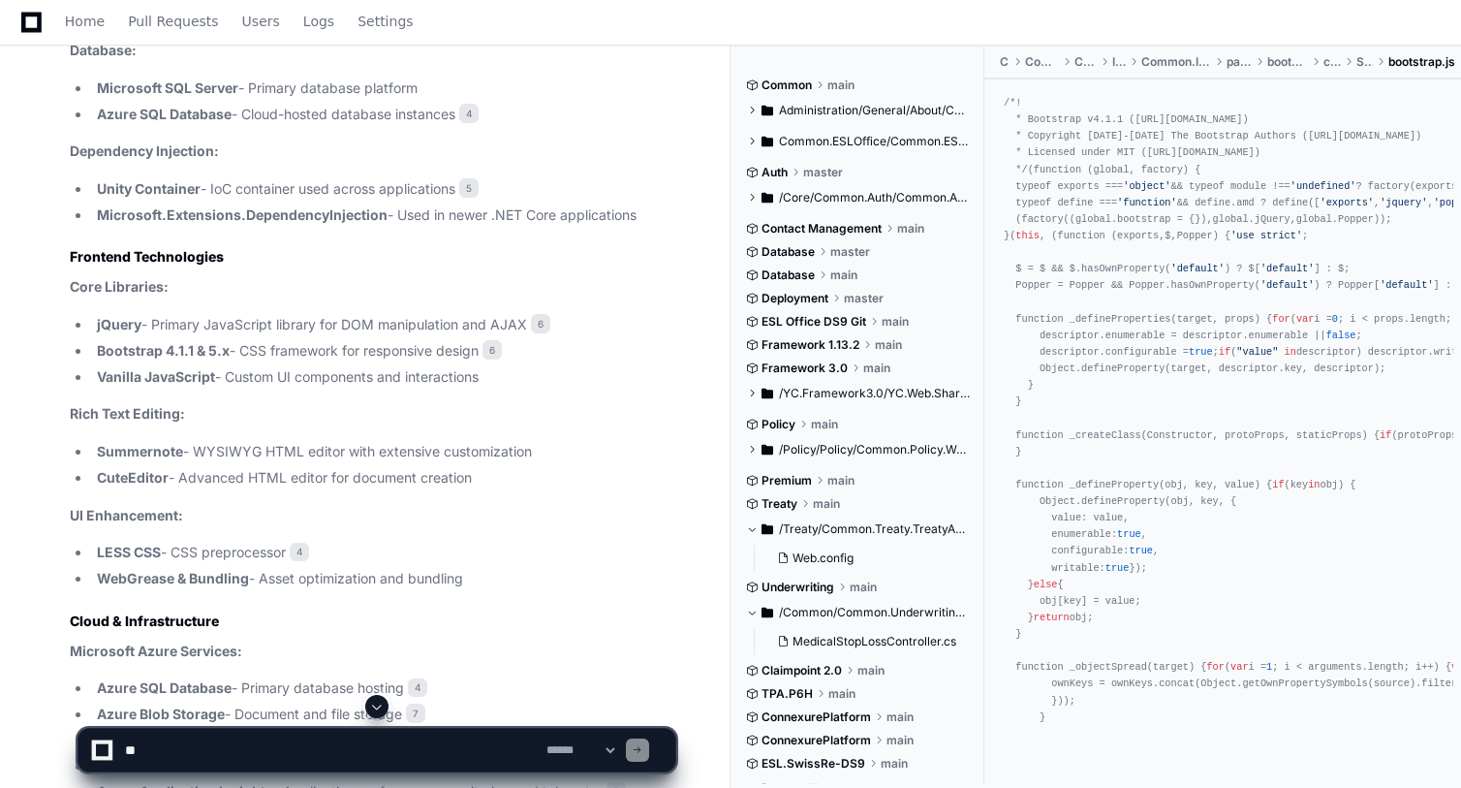
click at [752, 528] on span at bounding box center [752, 529] width 12 height 12
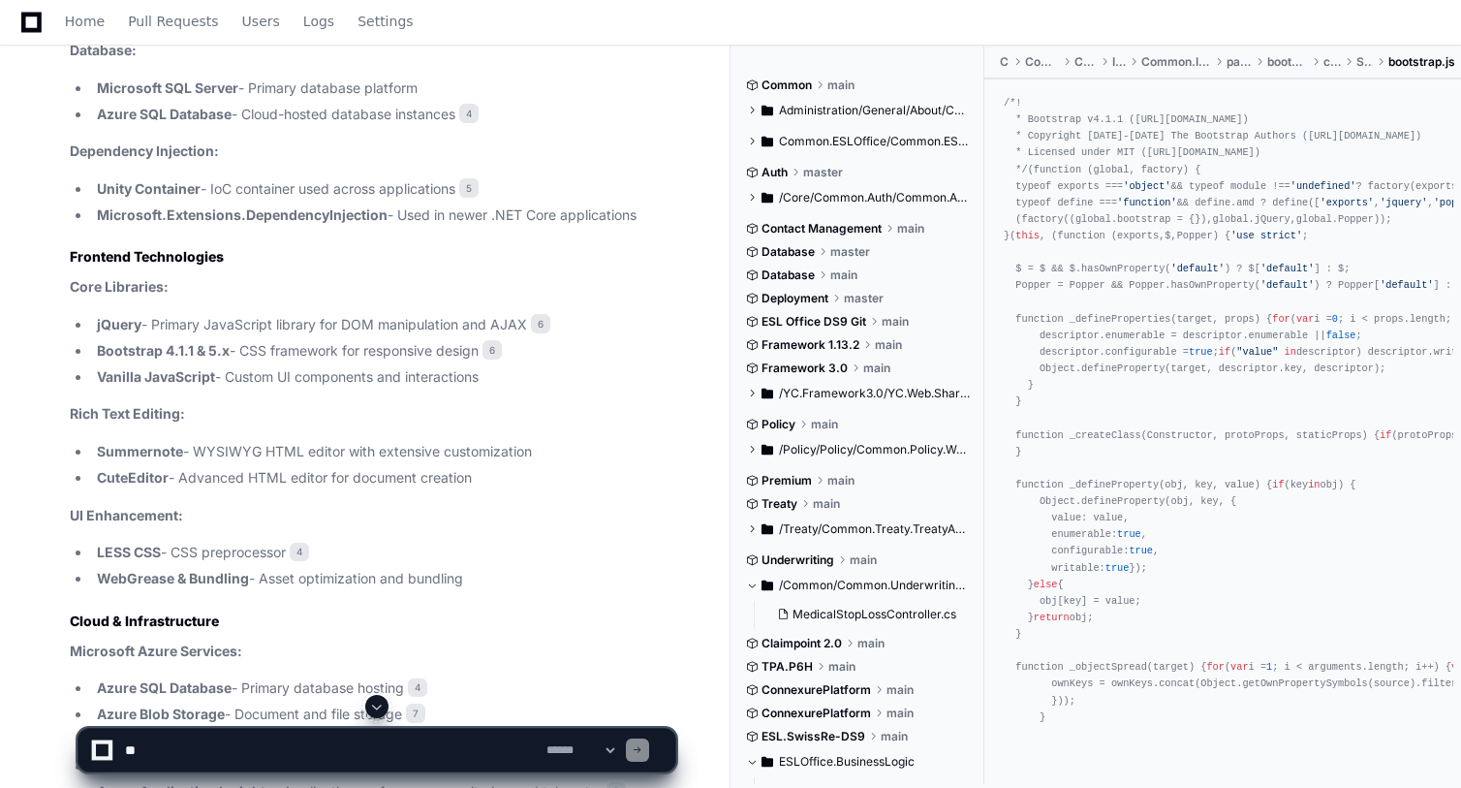
click at [752, 581] on span at bounding box center [752, 586] width 12 height 12
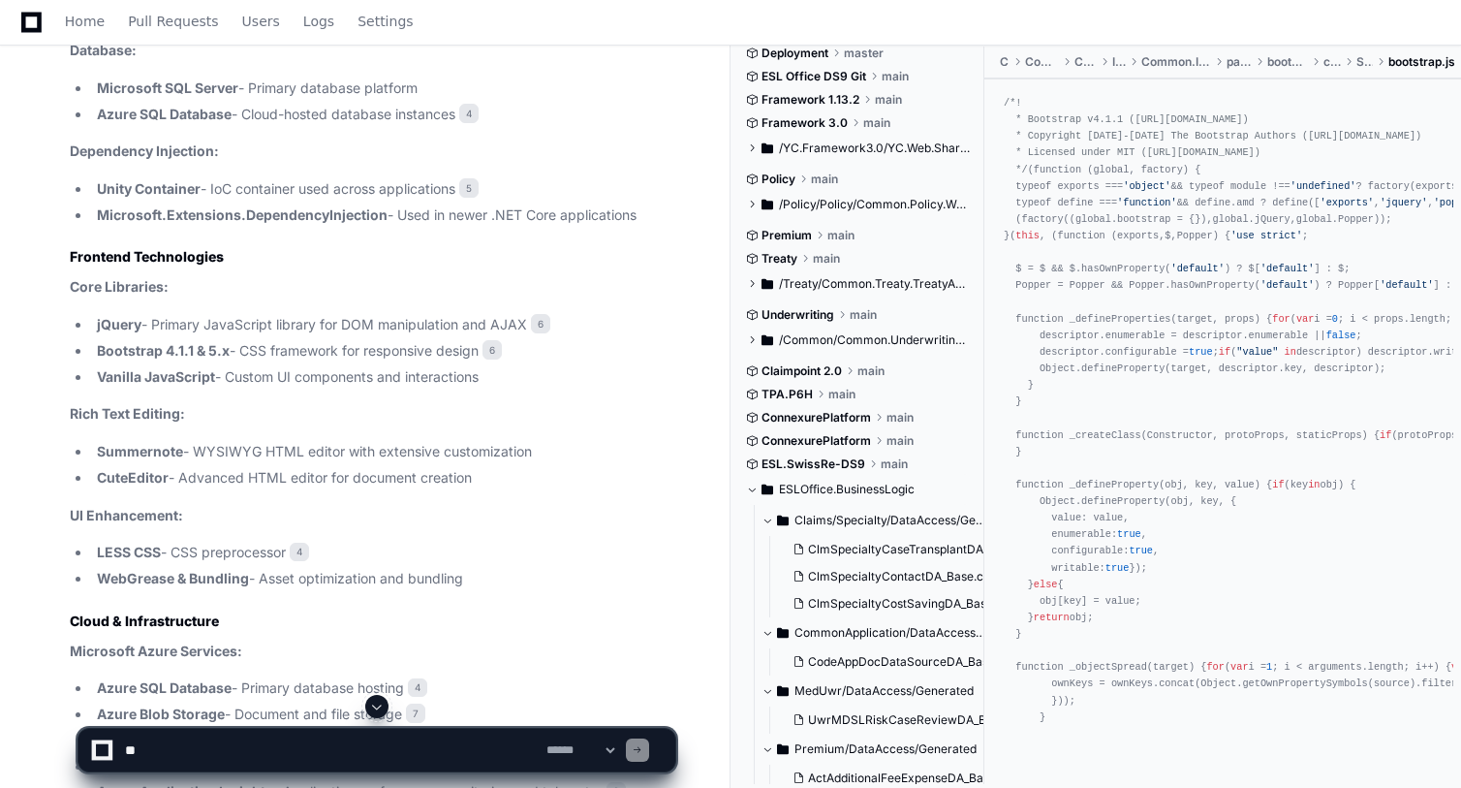
click at [753, 486] on span at bounding box center [752, 490] width 12 height 12
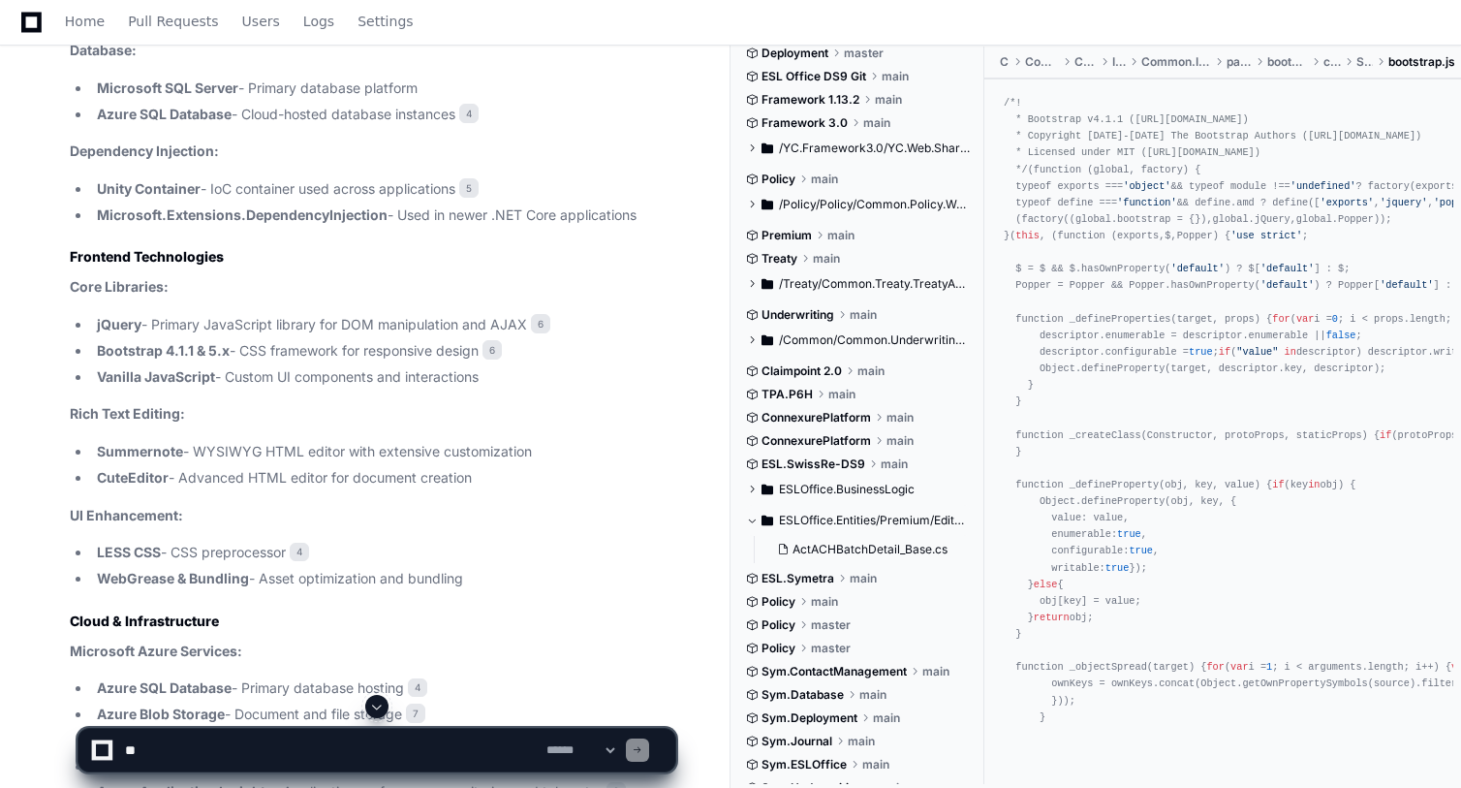
click at [753, 522] on span at bounding box center [752, 521] width 12 height 12
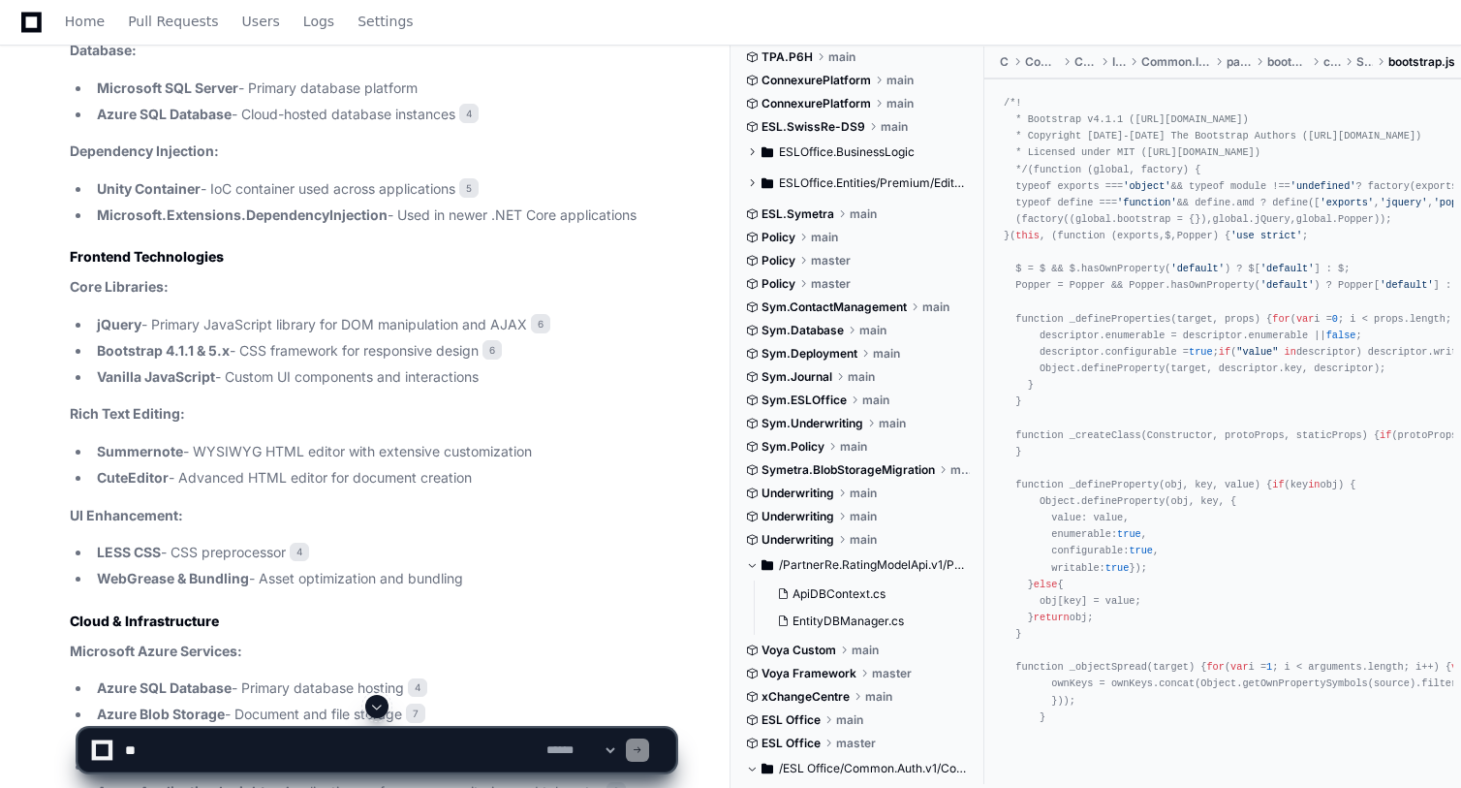
scroll to position [588, 0]
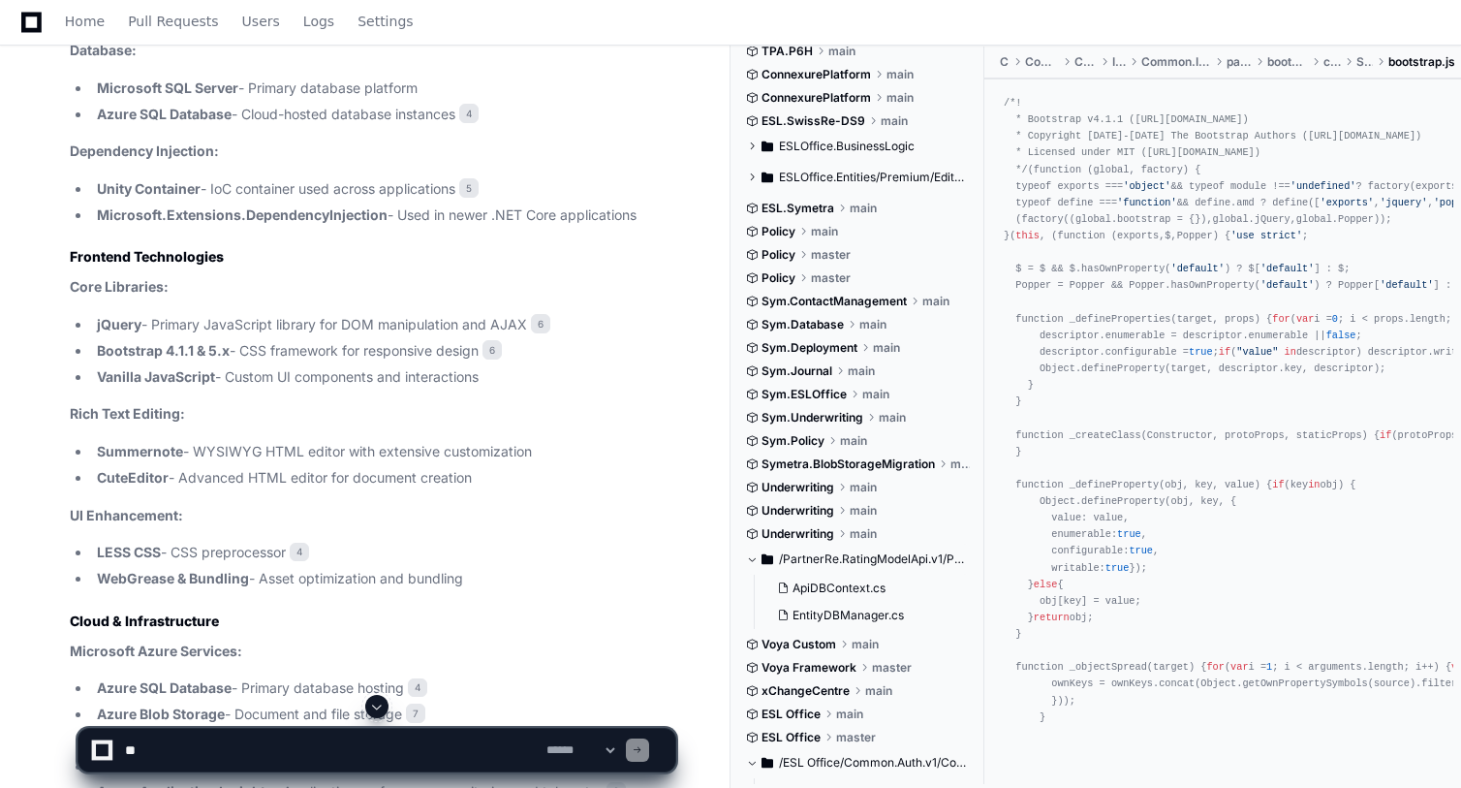
click at [751, 556] on span at bounding box center [752, 559] width 12 height 12
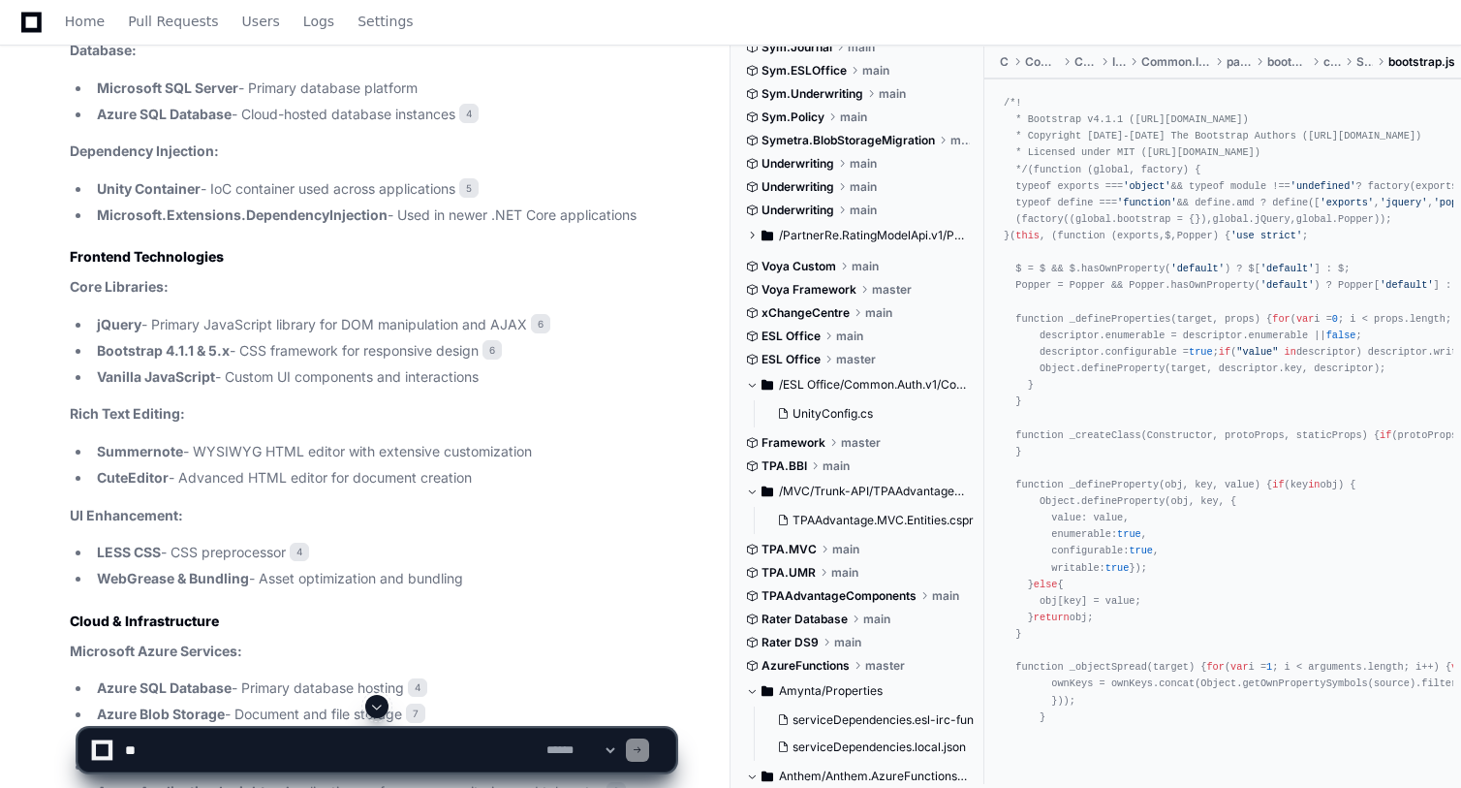
scroll to position [924, 0]
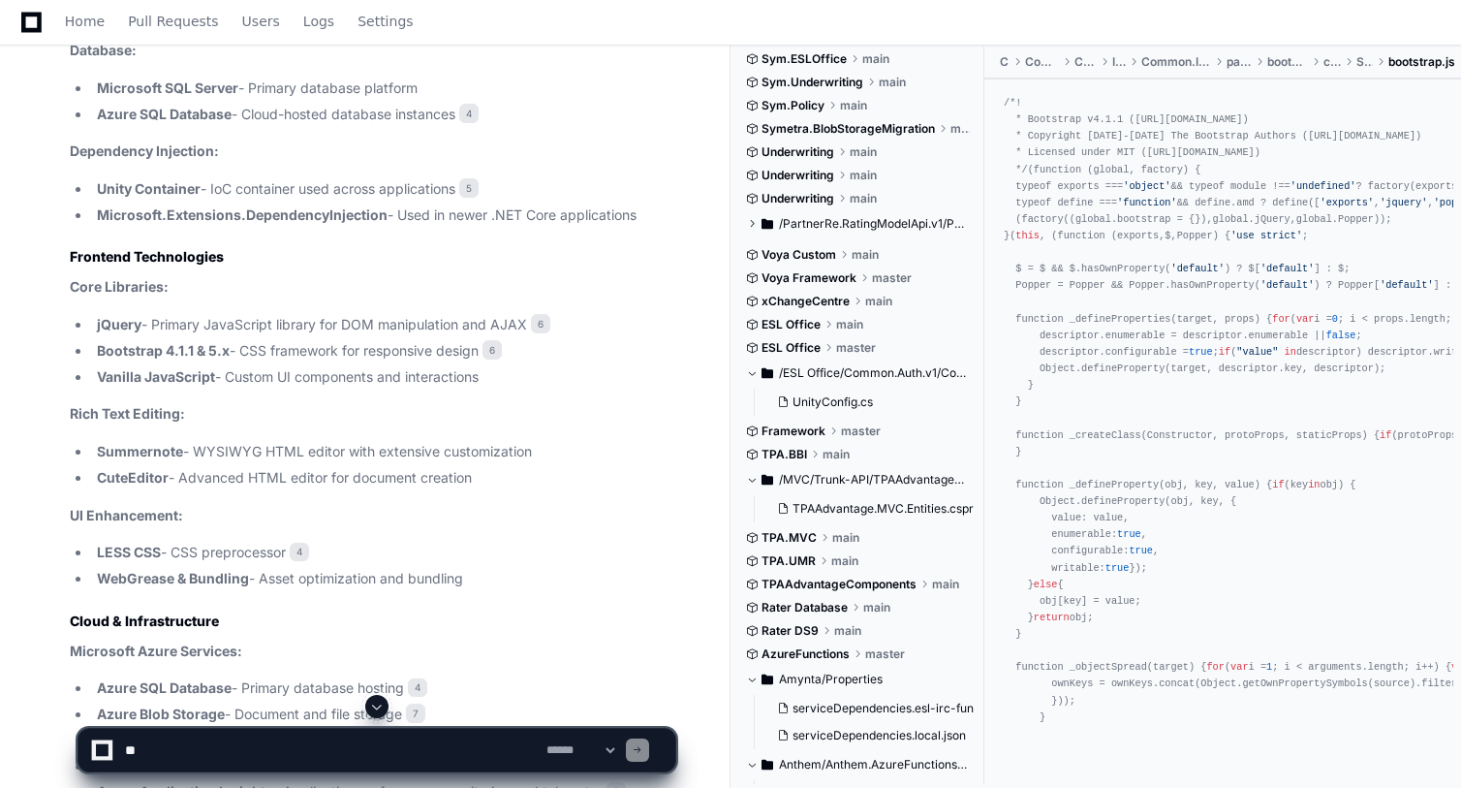
click at [753, 374] on span at bounding box center [752, 373] width 12 height 12
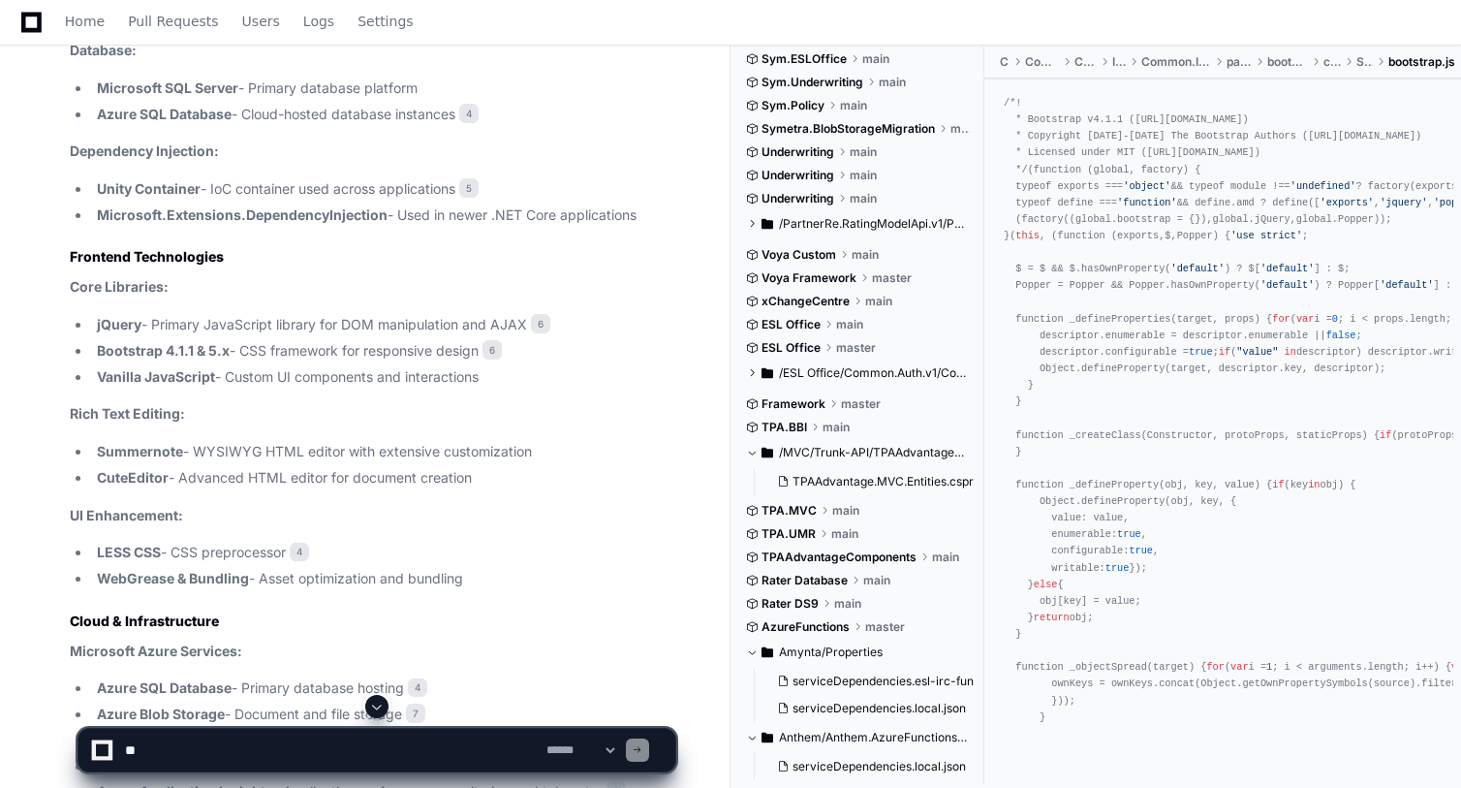
click at [754, 653] on span at bounding box center [752, 652] width 12 height 12
click at [757, 691] on button "Anthem/Anthem.AzureFunctions/Properties" at bounding box center [858, 683] width 224 height 31
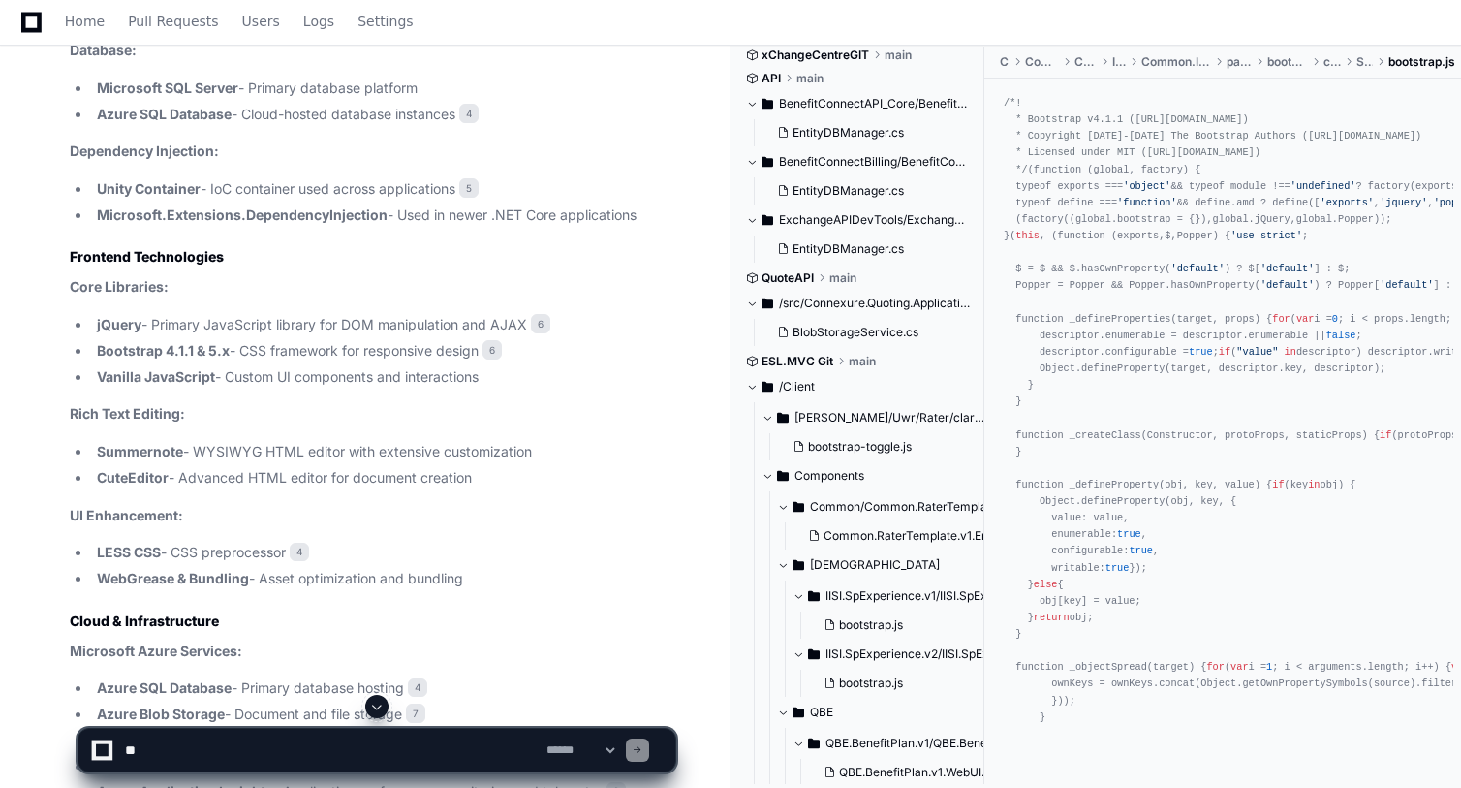
scroll to position [2425, 0]
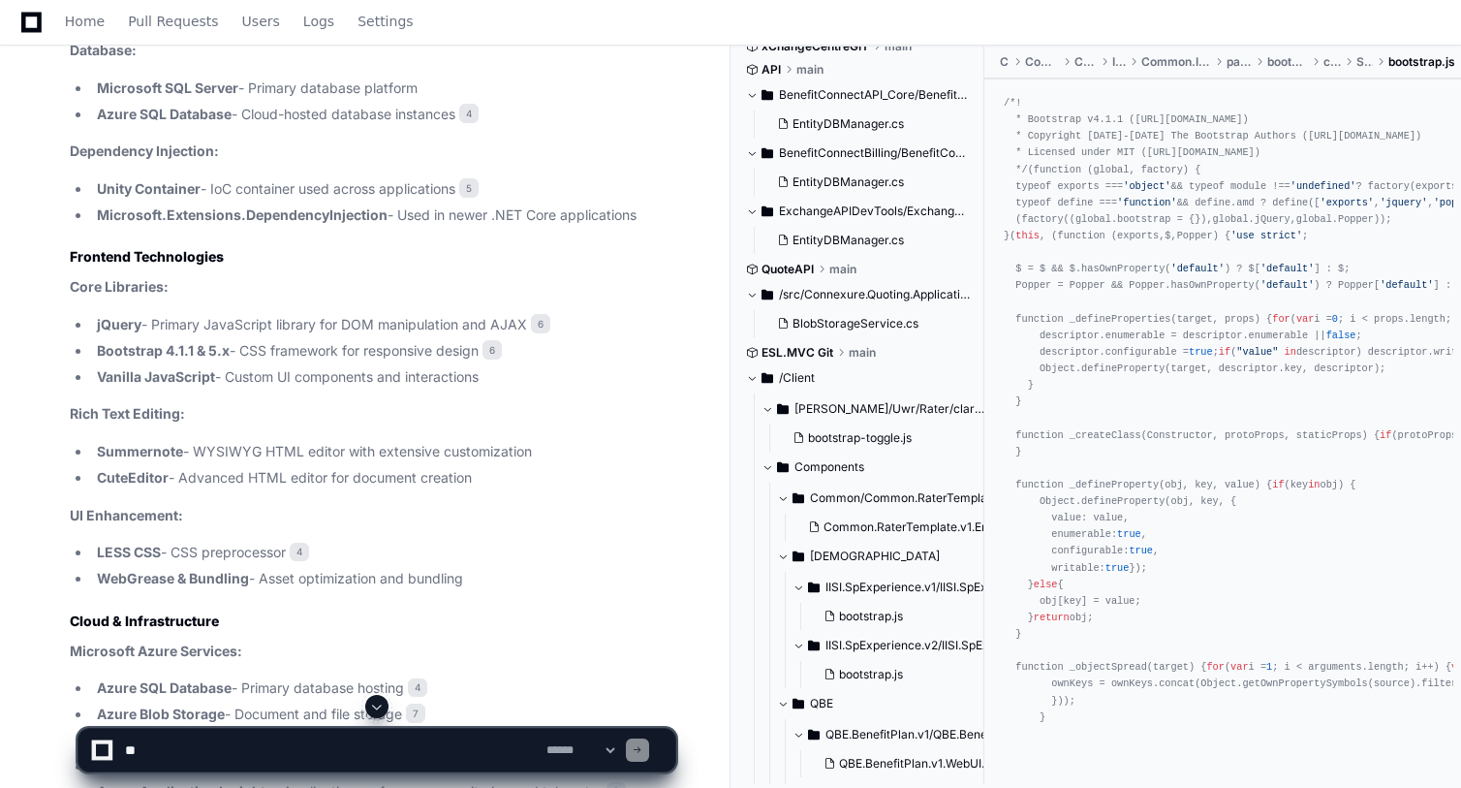
click at [754, 377] on span at bounding box center [752, 378] width 12 height 12
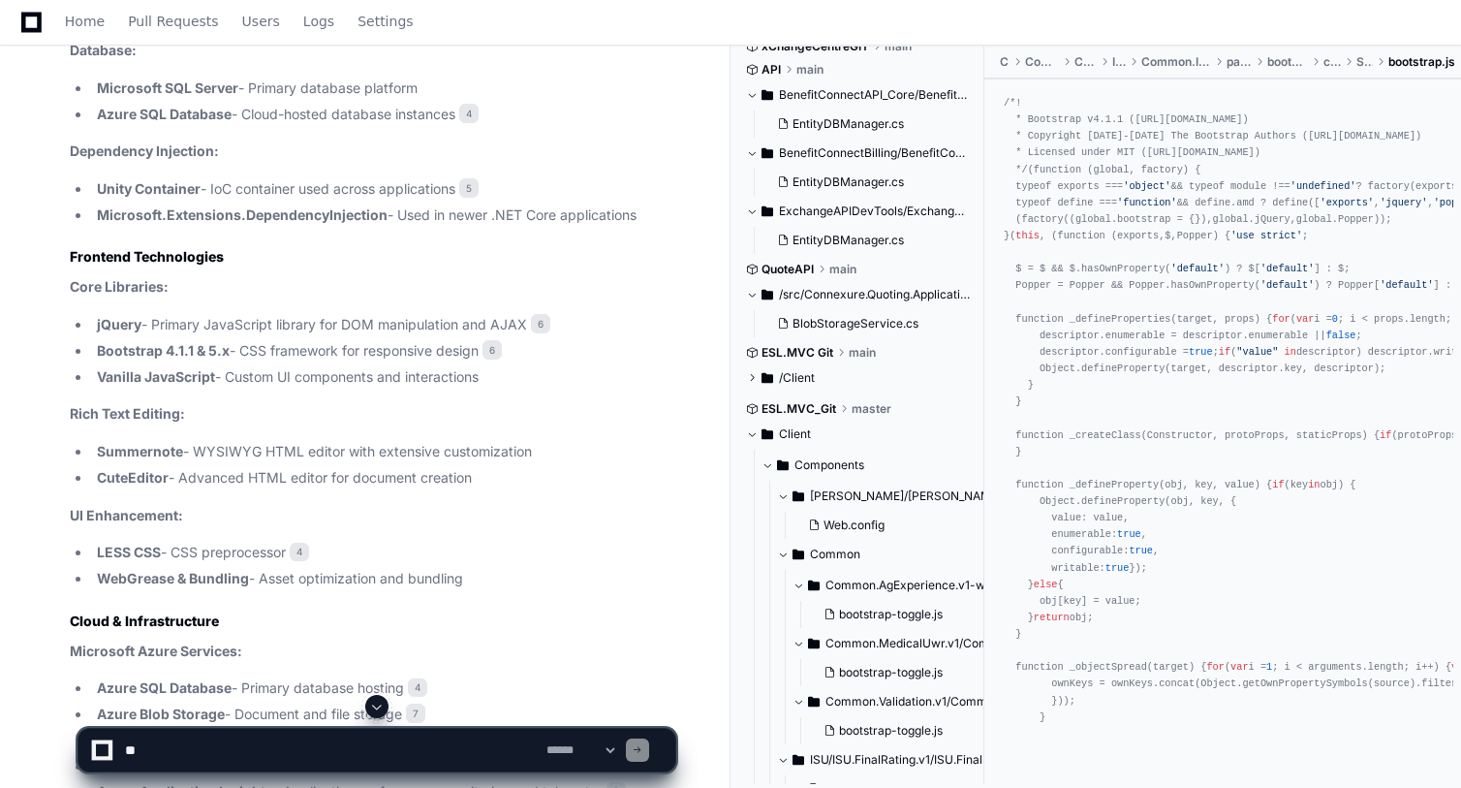
click at [752, 435] on span at bounding box center [752, 434] width 12 height 12
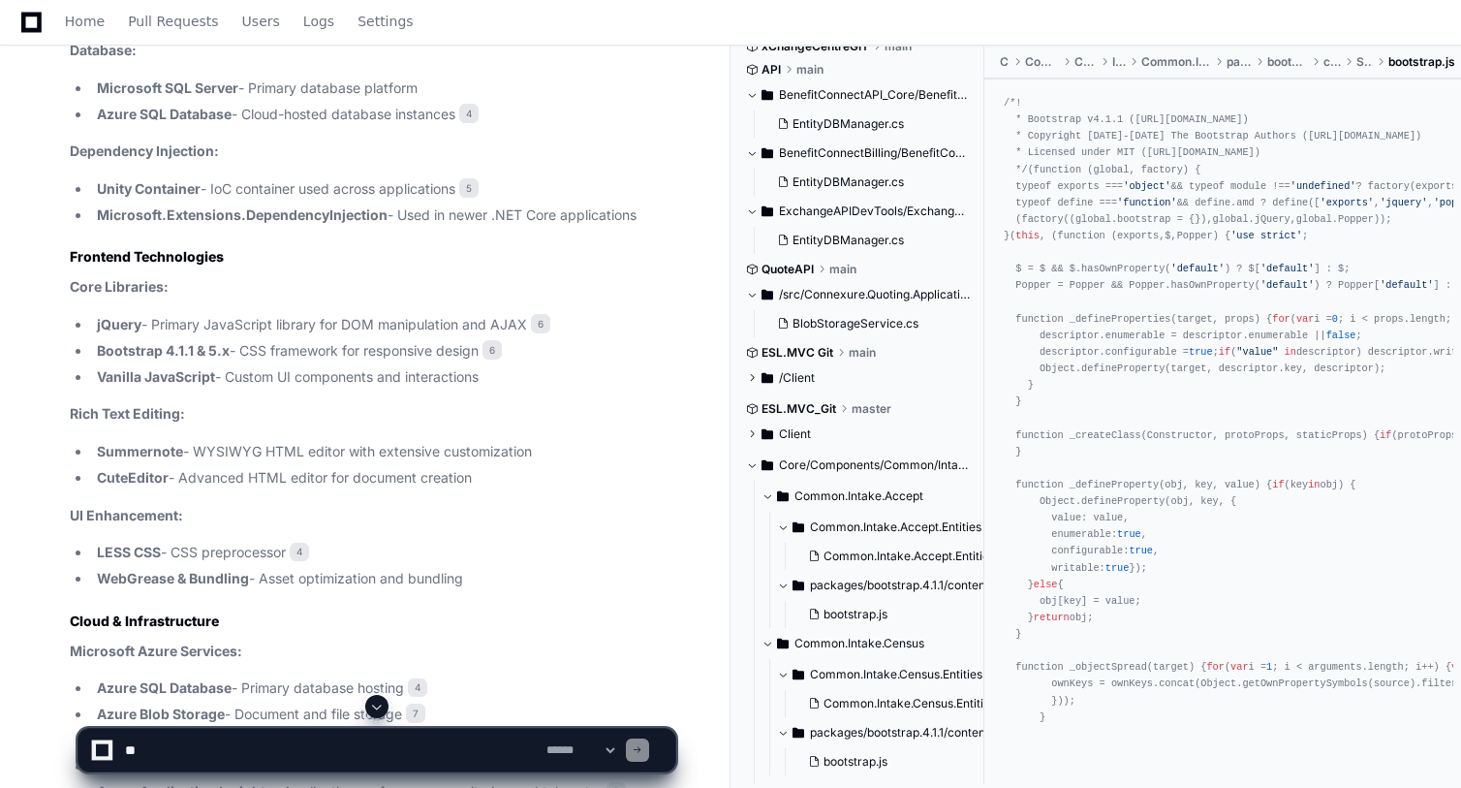
click at [754, 467] on span at bounding box center [752, 465] width 12 height 12
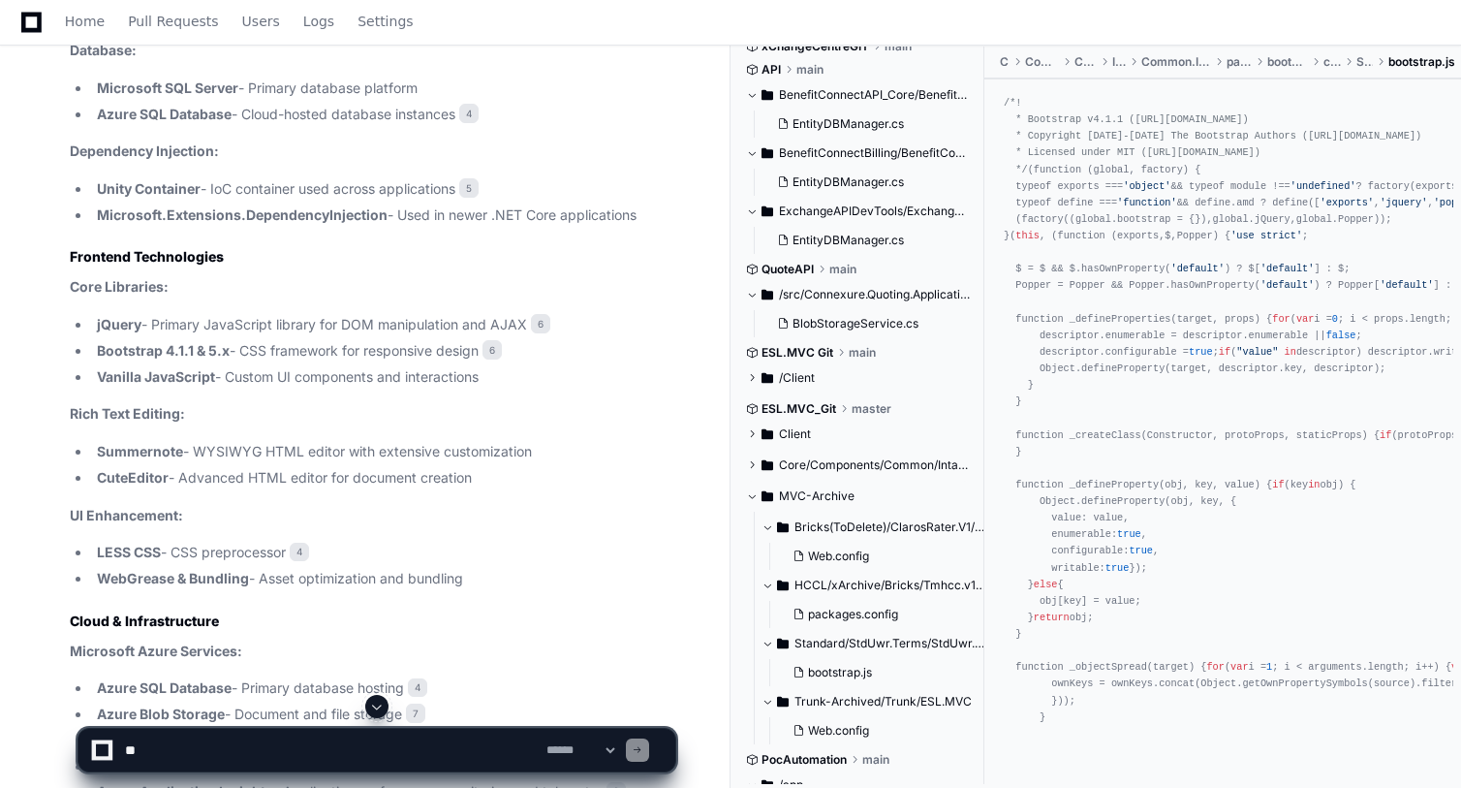
click at [753, 495] on span at bounding box center [752, 496] width 12 height 12
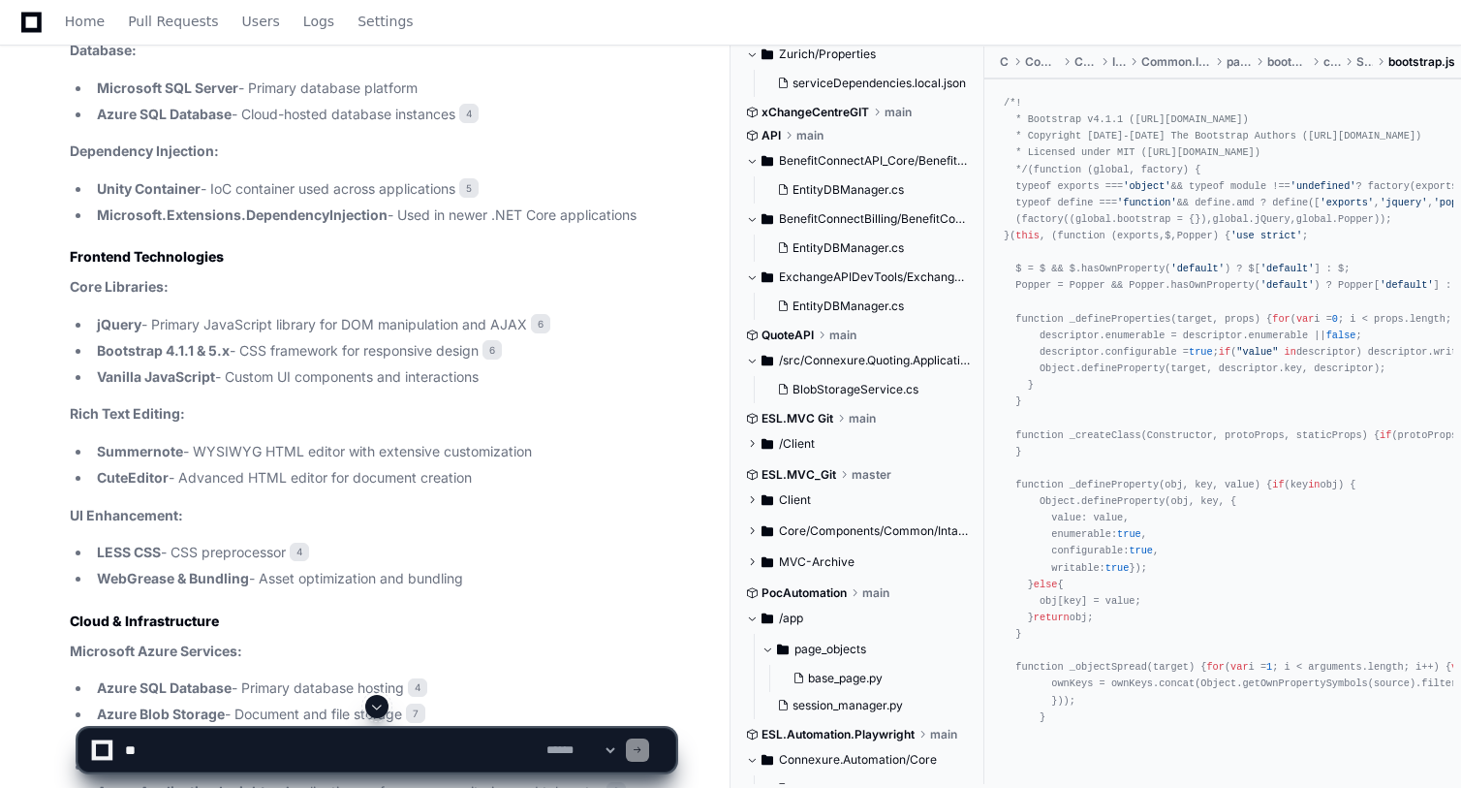
scroll to position [2340, 0]
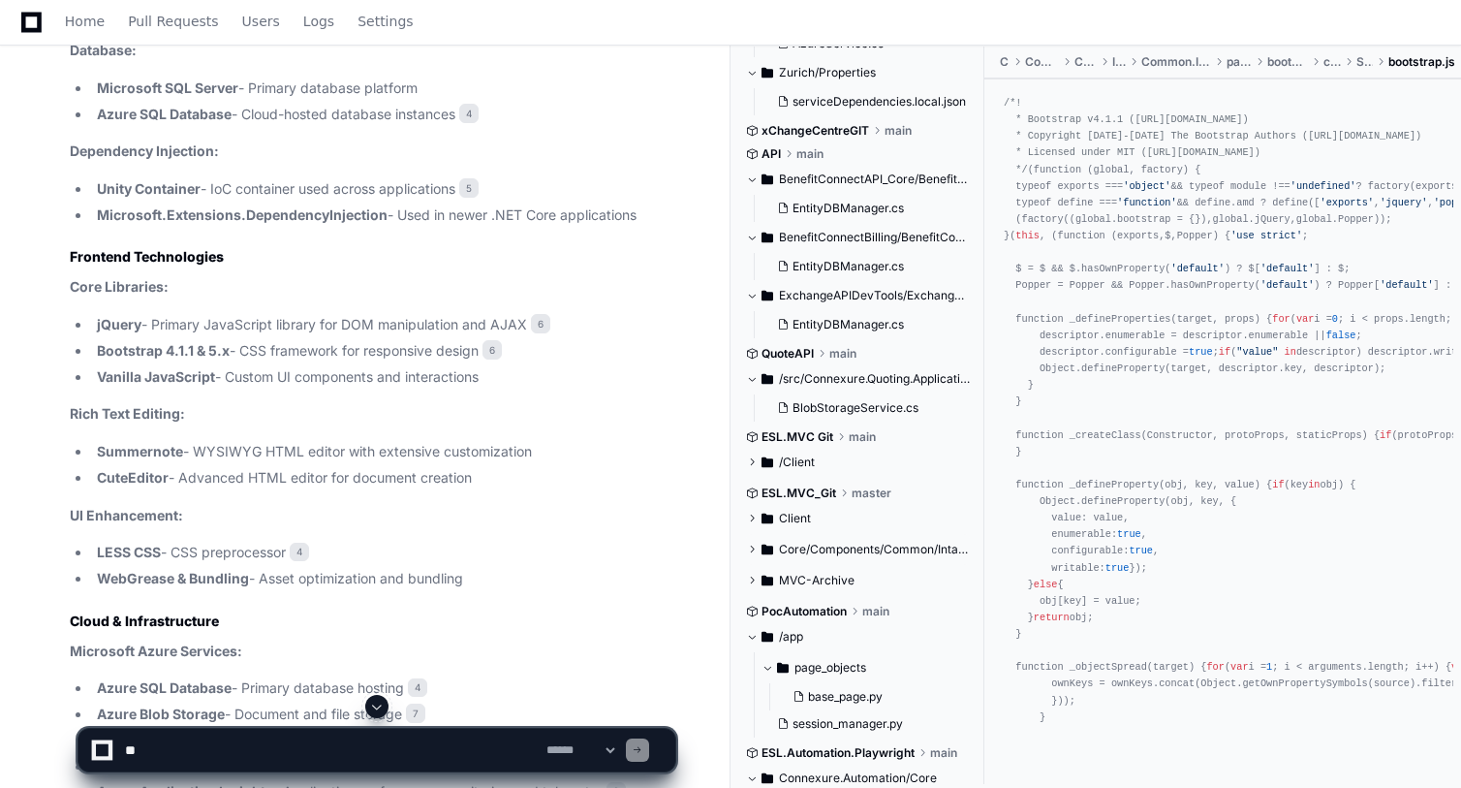
click at [756, 553] on span at bounding box center [752, 550] width 12 height 12
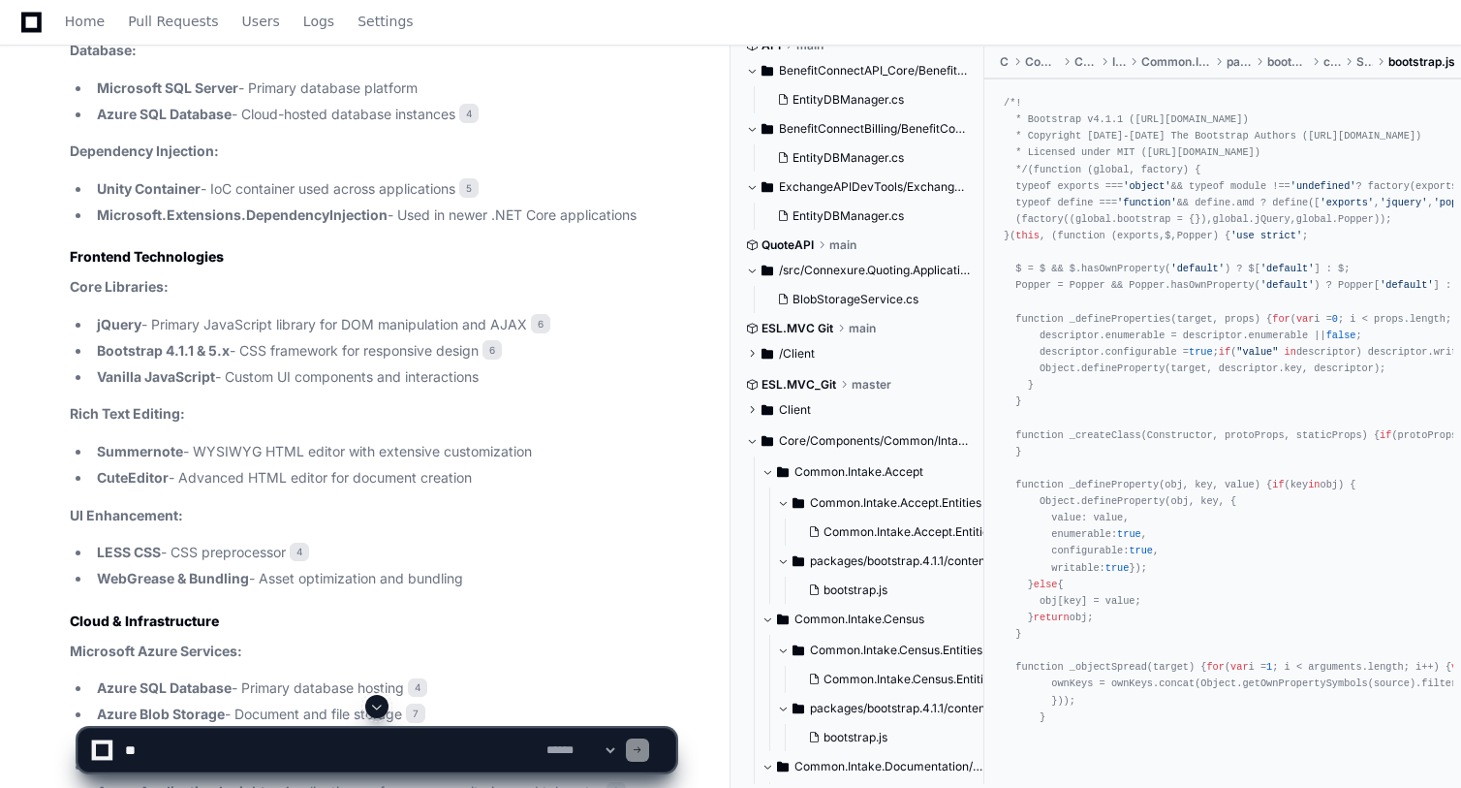
scroll to position [2470, 0]
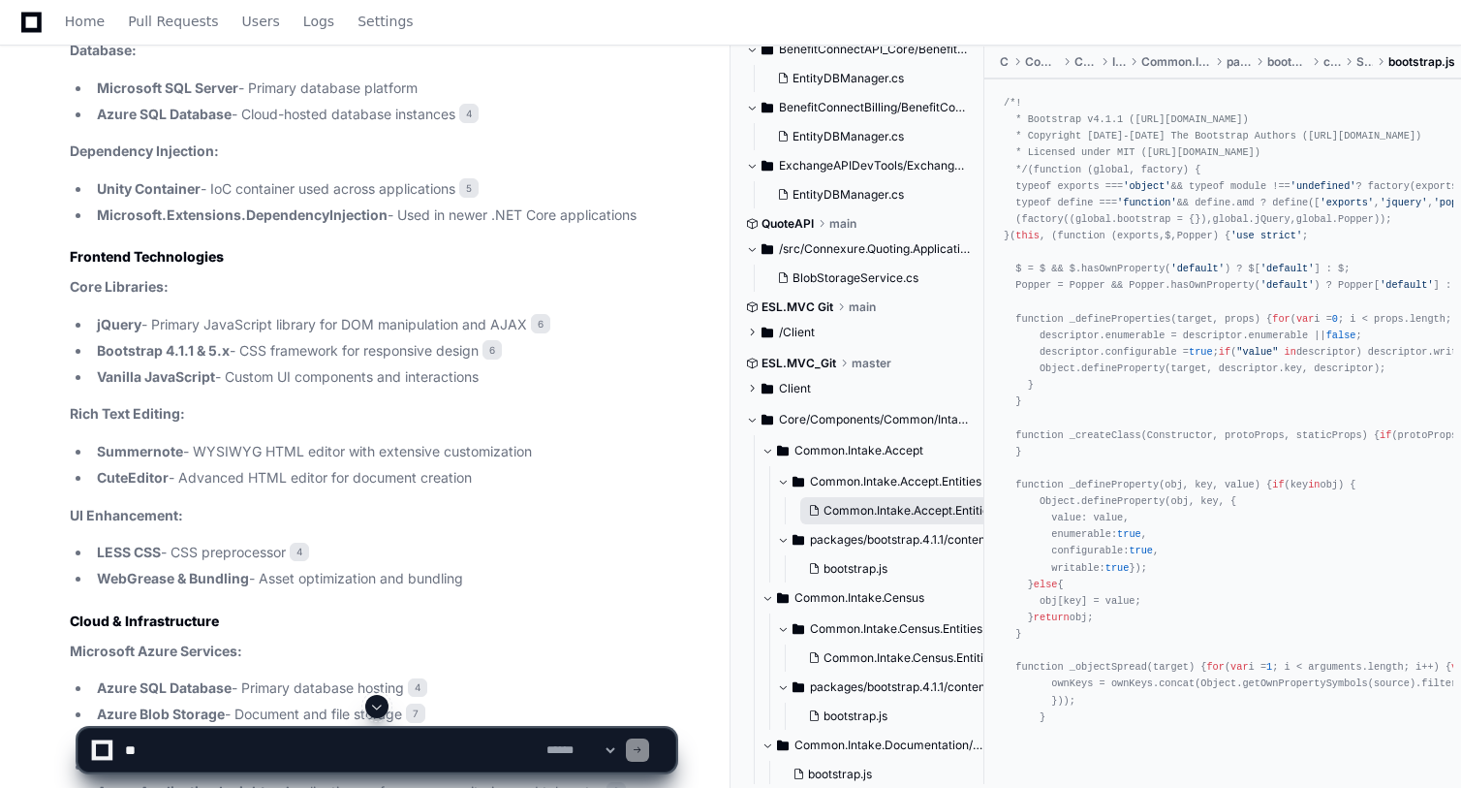
click at [854, 512] on span "Common.Intake.Accept.Entities.csproj" at bounding box center [928, 511] width 208 height 16
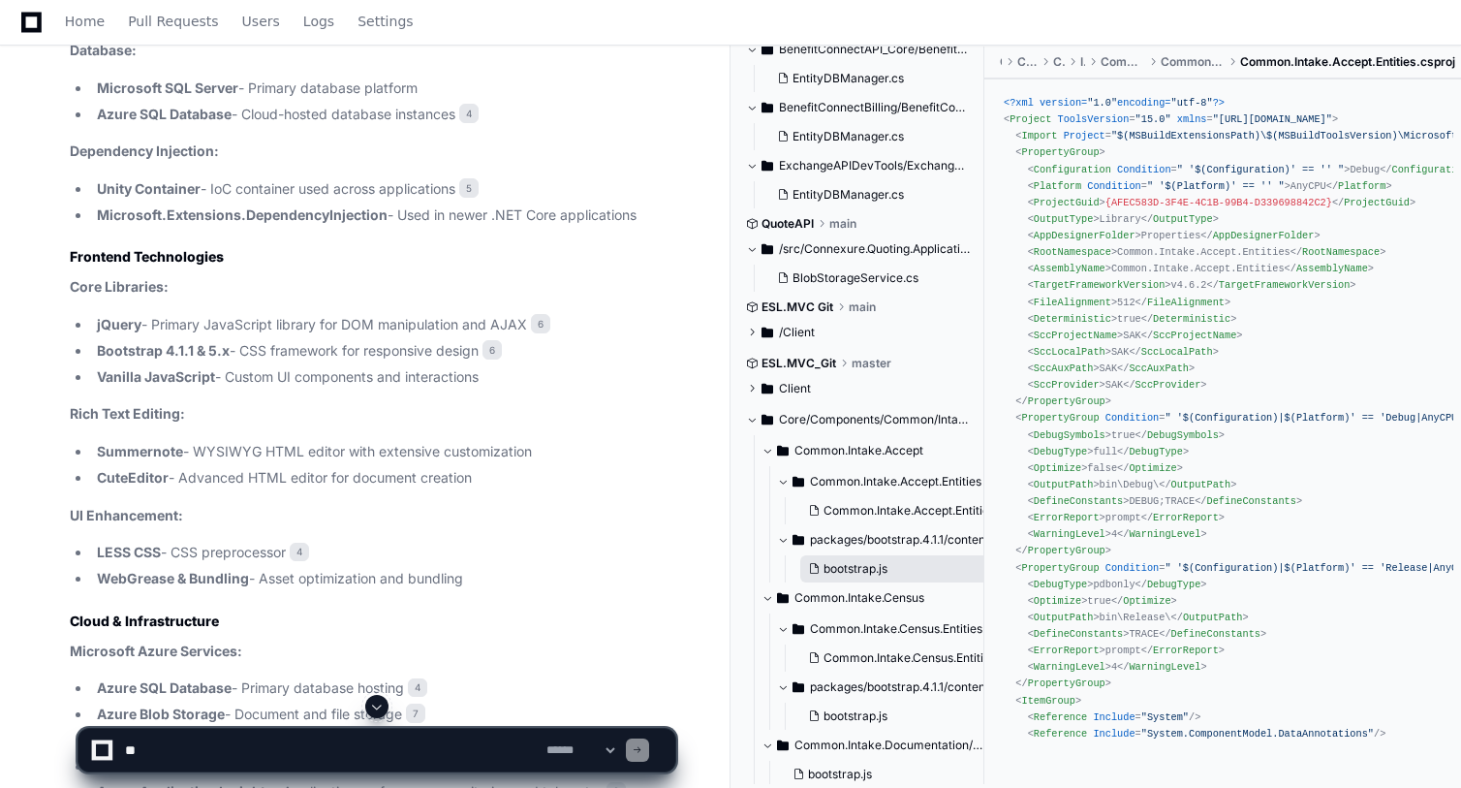
click at [847, 575] on span "bootstrap.js" at bounding box center [856, 569] width 64 height 16
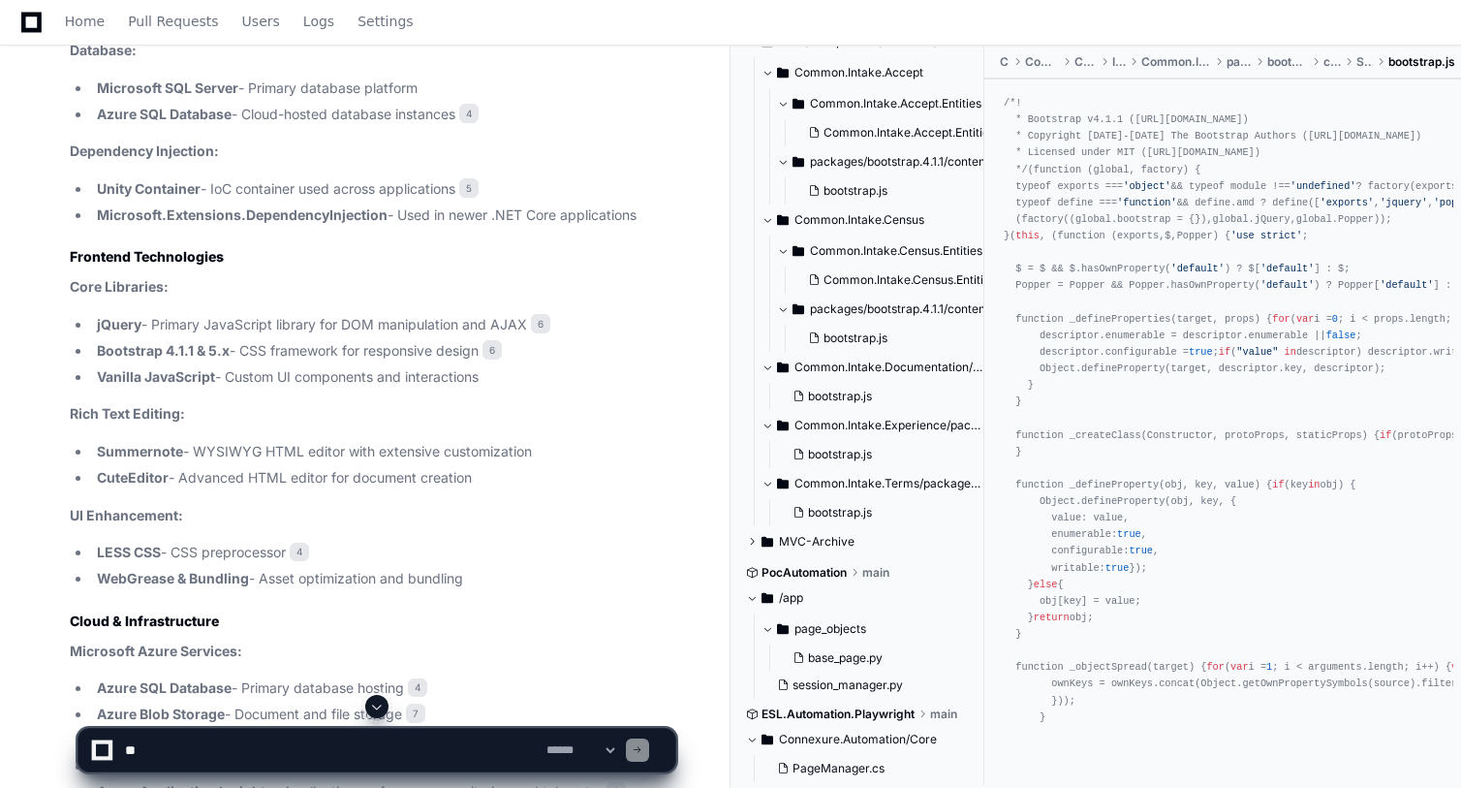
scroll to position [2857, 0]
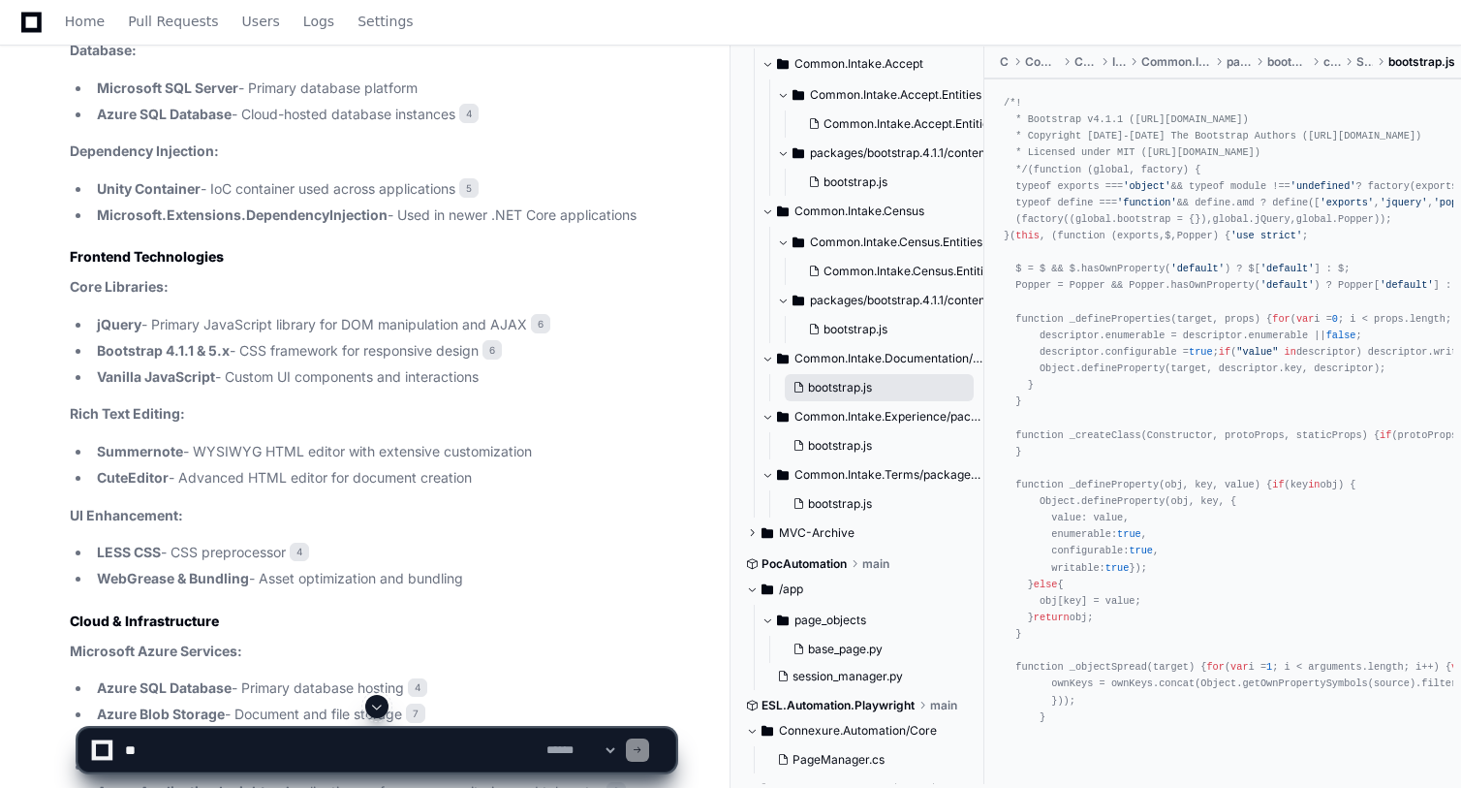
click at [824, 394] on span "bootstrap.js" at bounding box center [840, 388] width 64 height 16
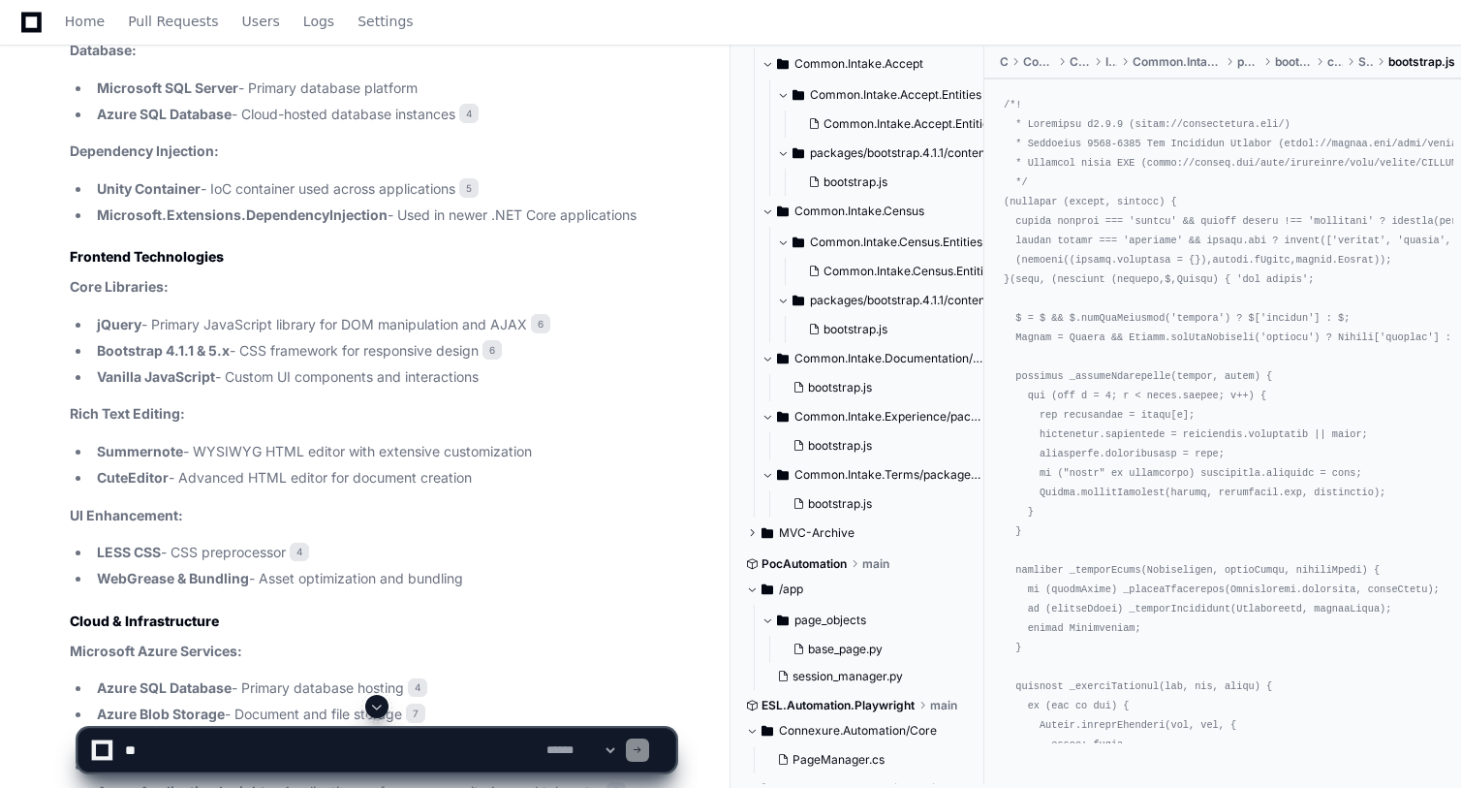
click at [755, 530] on span at bounding box center [752, 533] width 12 height 12
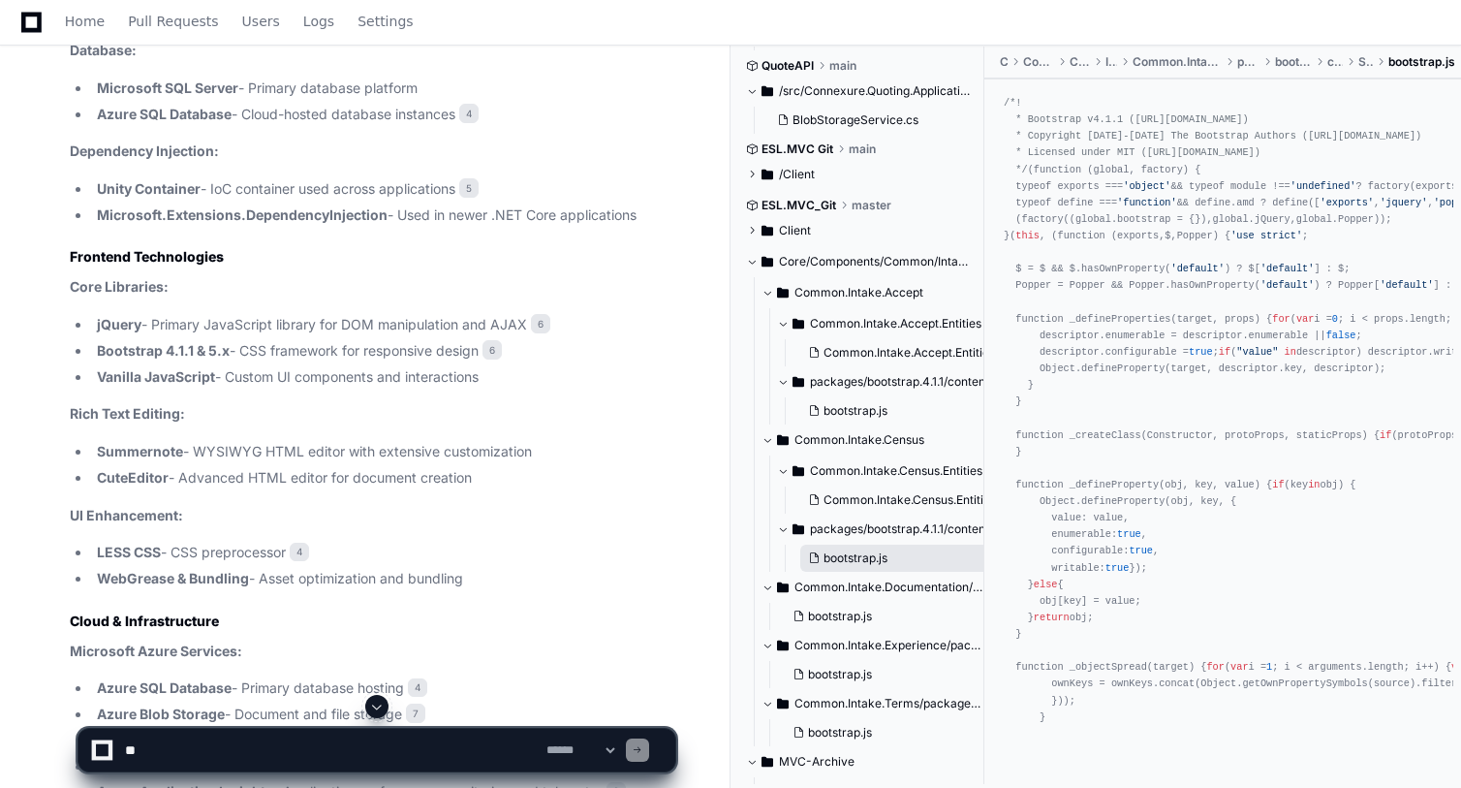
scroll to position [2587, 0]
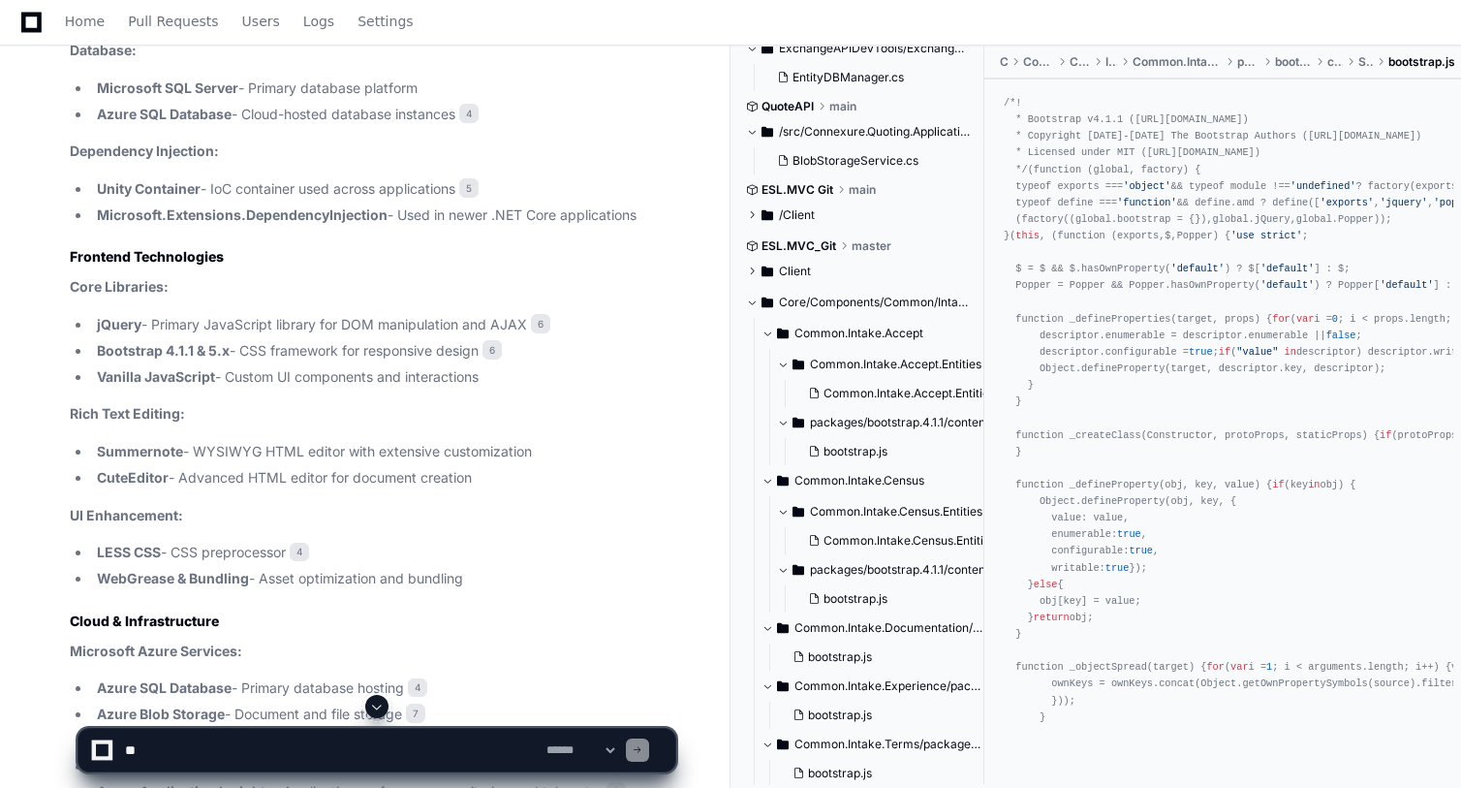
click at [830, 244] on span "ESL.MVC_Git" at bounding box center [799, 246] width 75 height 16
click at [873, 246] on span "master" at bounding box center [872, 246] width 40 height 16
click at [753, 248] on span at bounding box center [752, 246] width 12 height 12
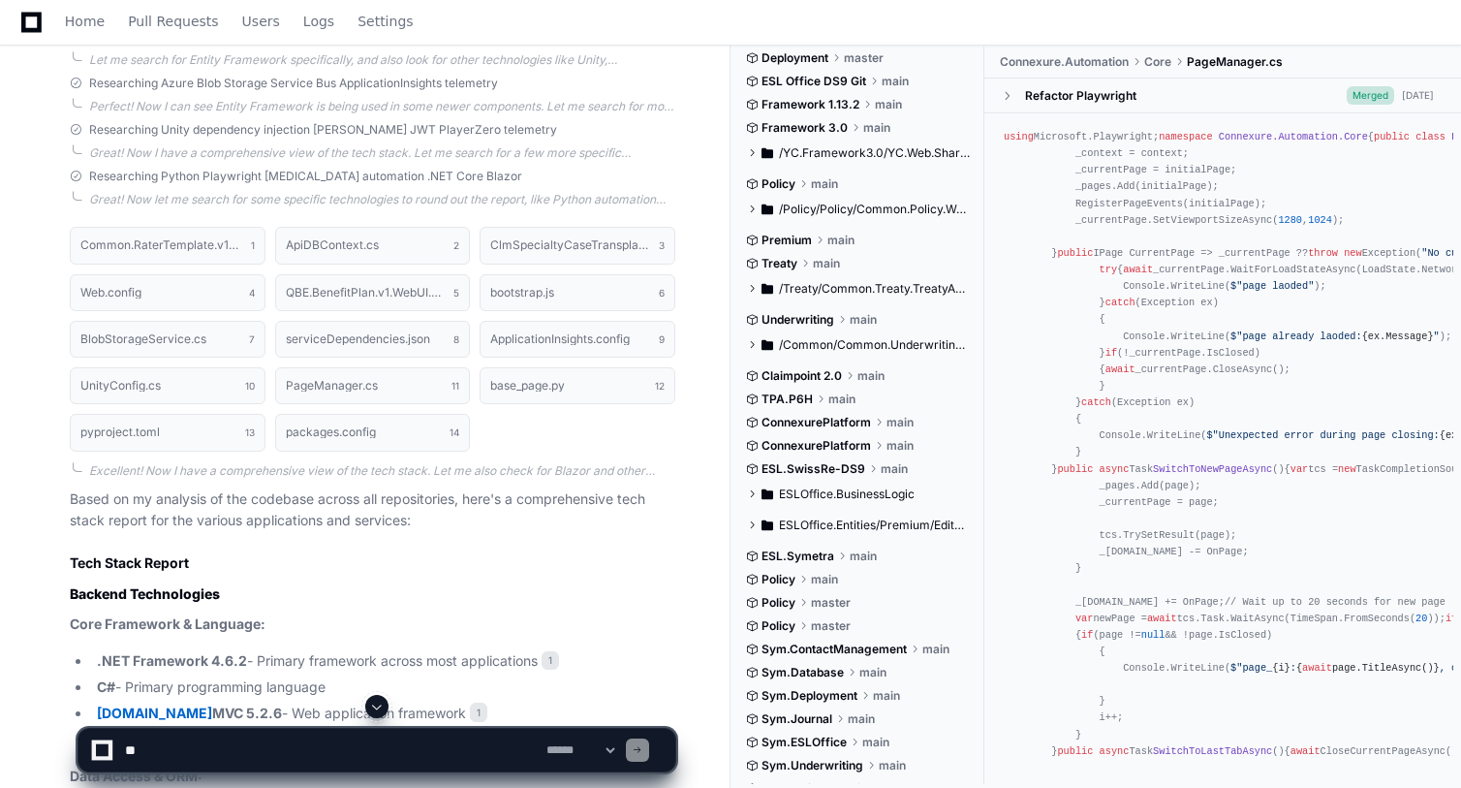
scroll to position [184, 0]
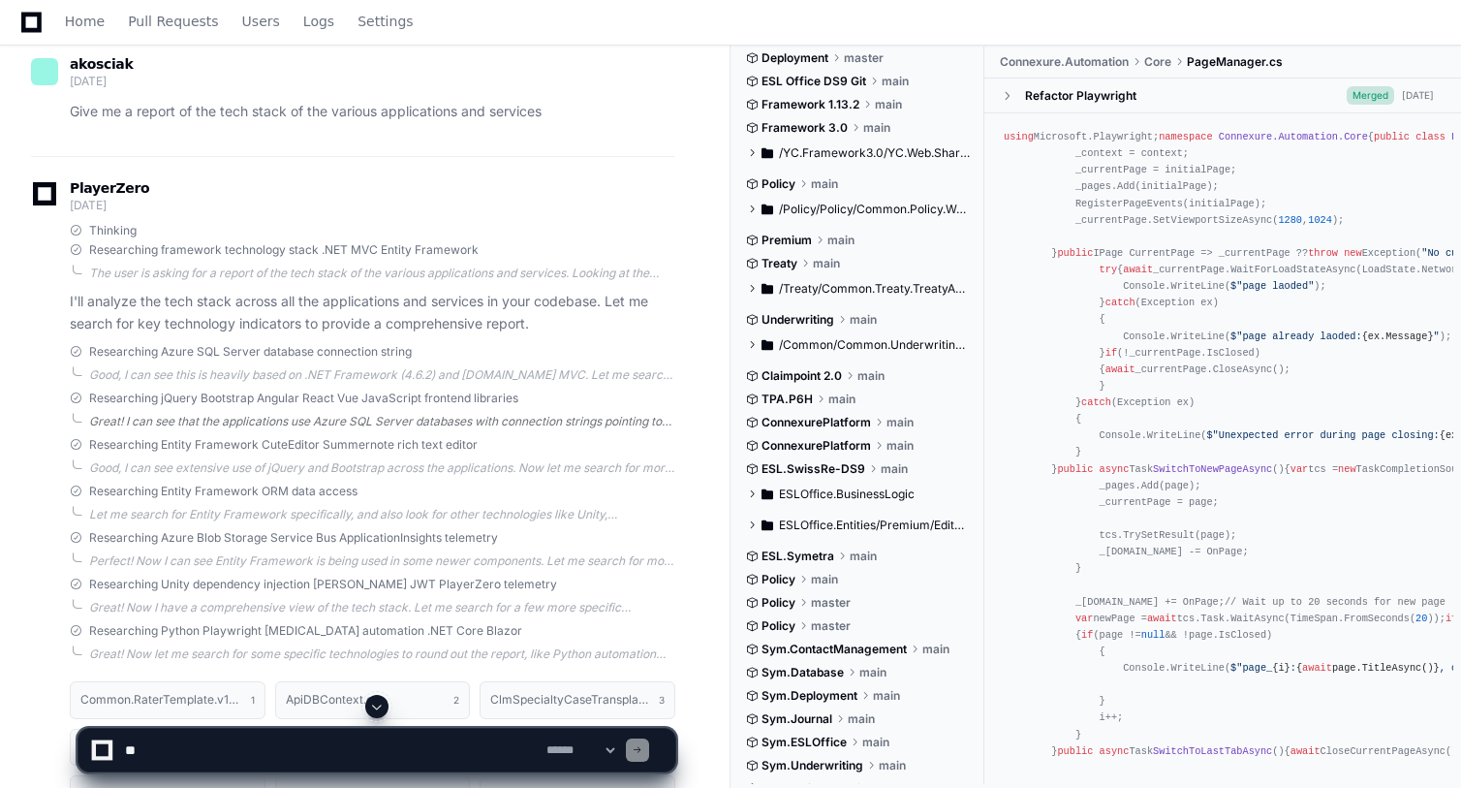
click at [395, 422] on div "Great! I can see that the applications use Azure SQL Server databases with conn…" at bounding box center [382, 422] width 586 height 16
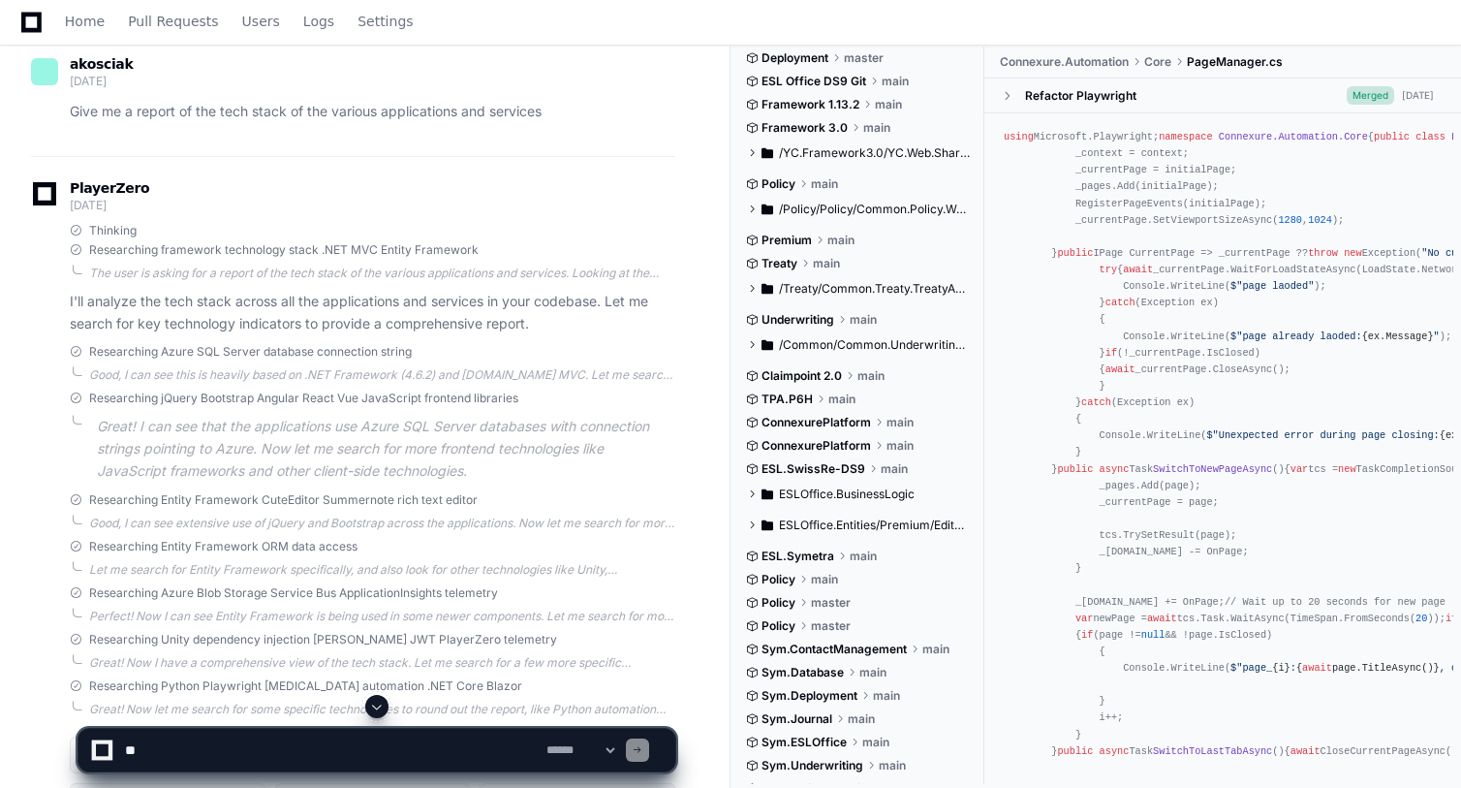
click at [399, 401] on span "Researching jQuery Bootstrap Angular React Vue JavaScript frontend libraries" at bounding box center [303, 399] width 429 height 16
click at [112, 433] on p "Great! I can see that the applications use Azure SQL Server databases with conn…" at bounding box center [386, 449] width 579 height 66
click at [394, 381] on div "Good, I can see this is heavily based on .NET Framework (4.6.2) and ASP.NET MVC…" at bounding box center [382, 375] width 586 height 16
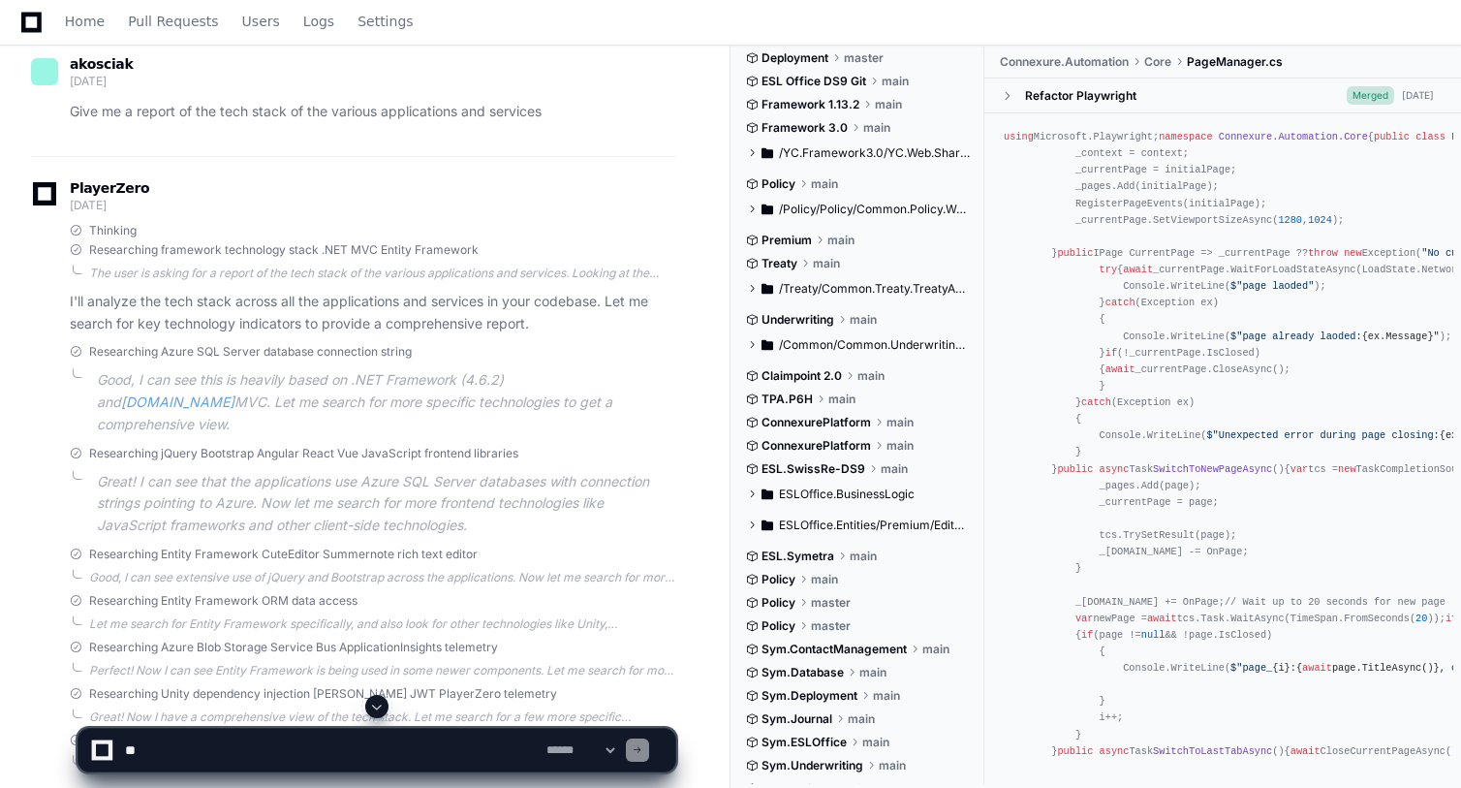
scroll to position [0, 0]
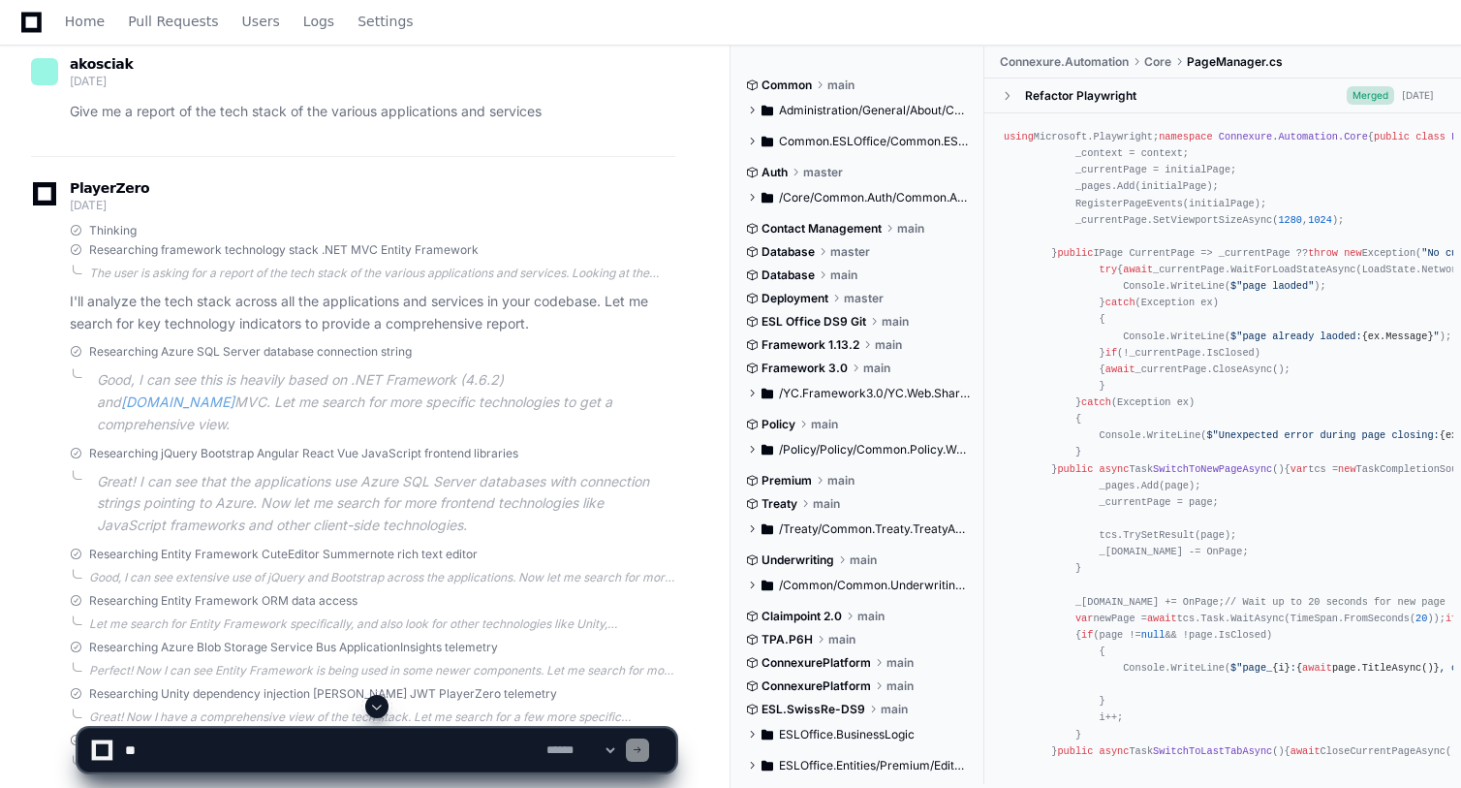
click at [806, 326] on span "ESL Office DS9 Git" at bounding box center [814, 322] width 105 height 16
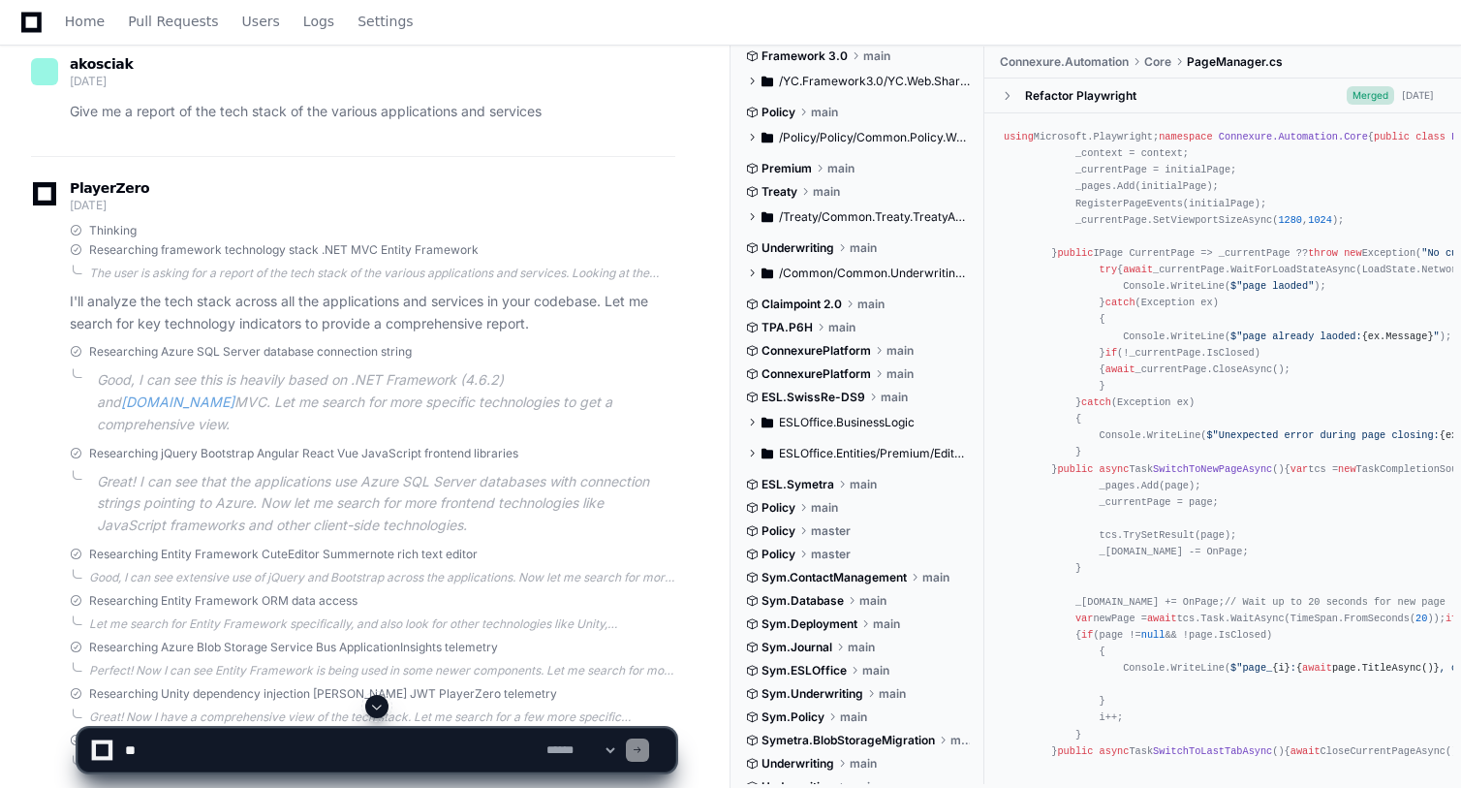
scroll to position [324, 0]
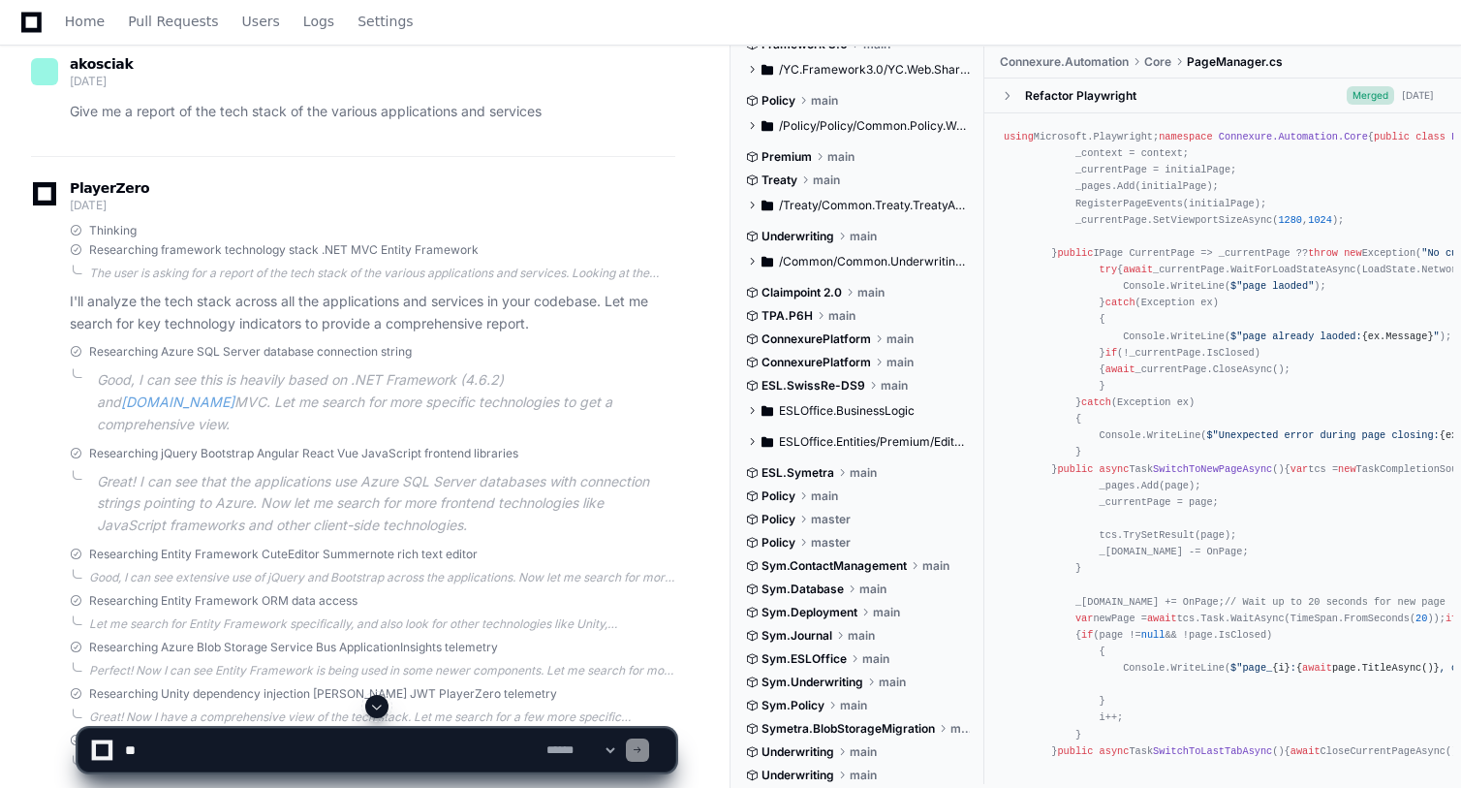
click at [799, 470] on span "ESL.Symetra" at bounding box center [798, 473] width 73 height 16
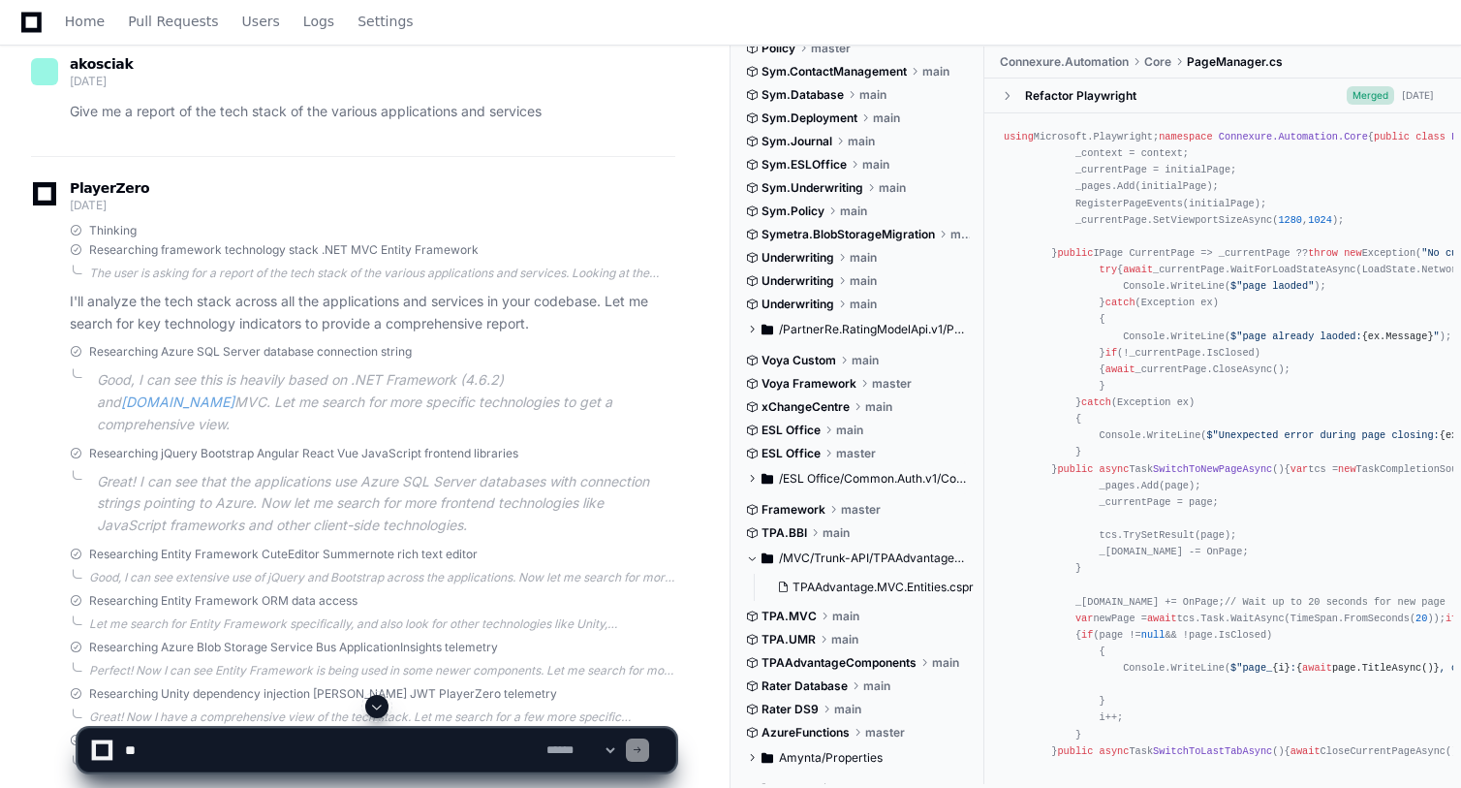
scroll to position [820, 0]
click at [753, 428] on span at bounding box center [752, 429] width 12 height 12
click at [842, 432] on span "main" at bounding box center [849, 429] width 27 height 16
click at [820, 448] on span "ESL Office" at bounding box center [791, 452] width 59 height 16
click at [847, 448] on span "master" at bounding box center [856, 452] width 40 height 16
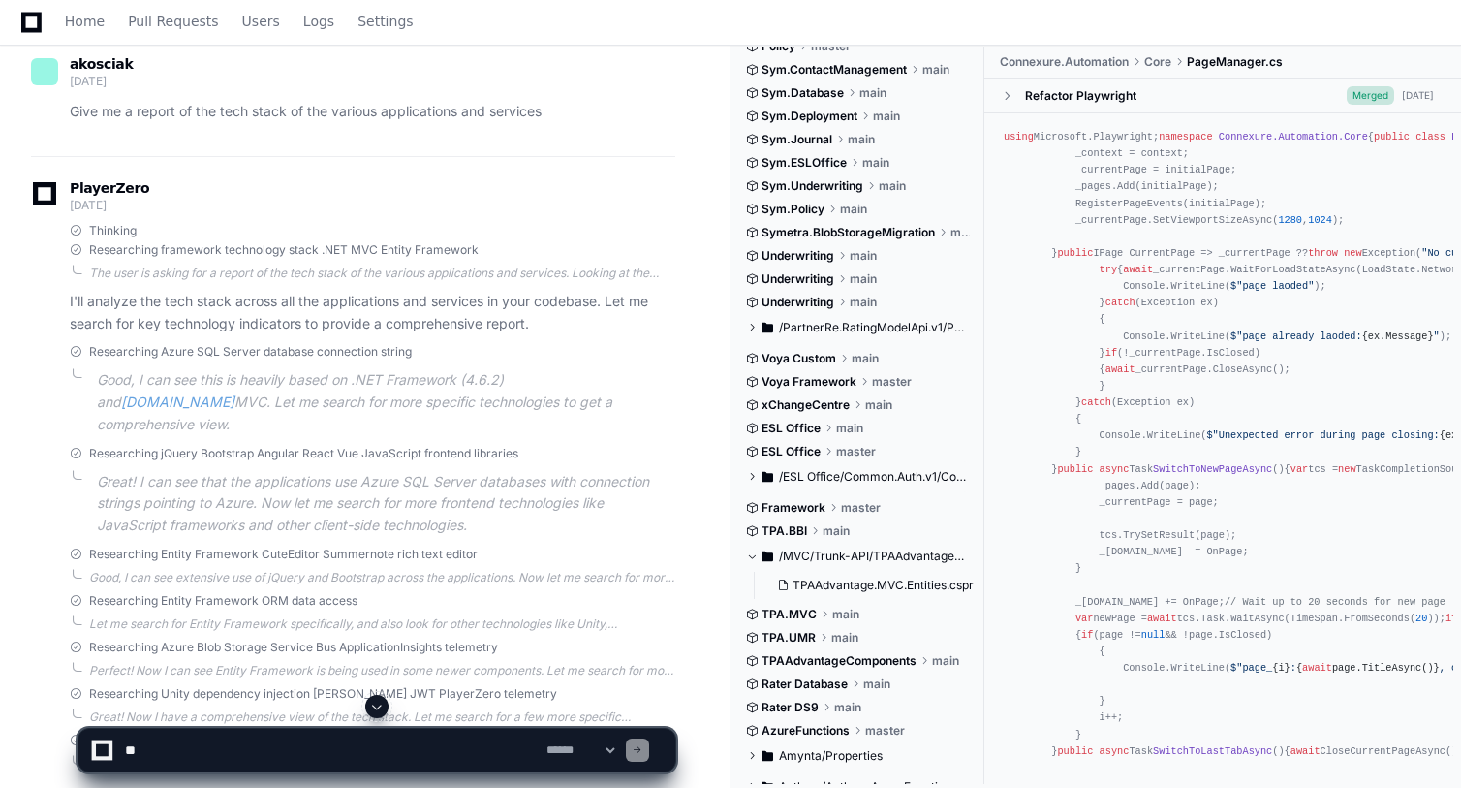
click at [845, 469] on span "/ESL Office/Common.Auth.v1/Common.Auth.WebUI.v1/App_Start" at bounding box center [874, 477] width 191 height 16
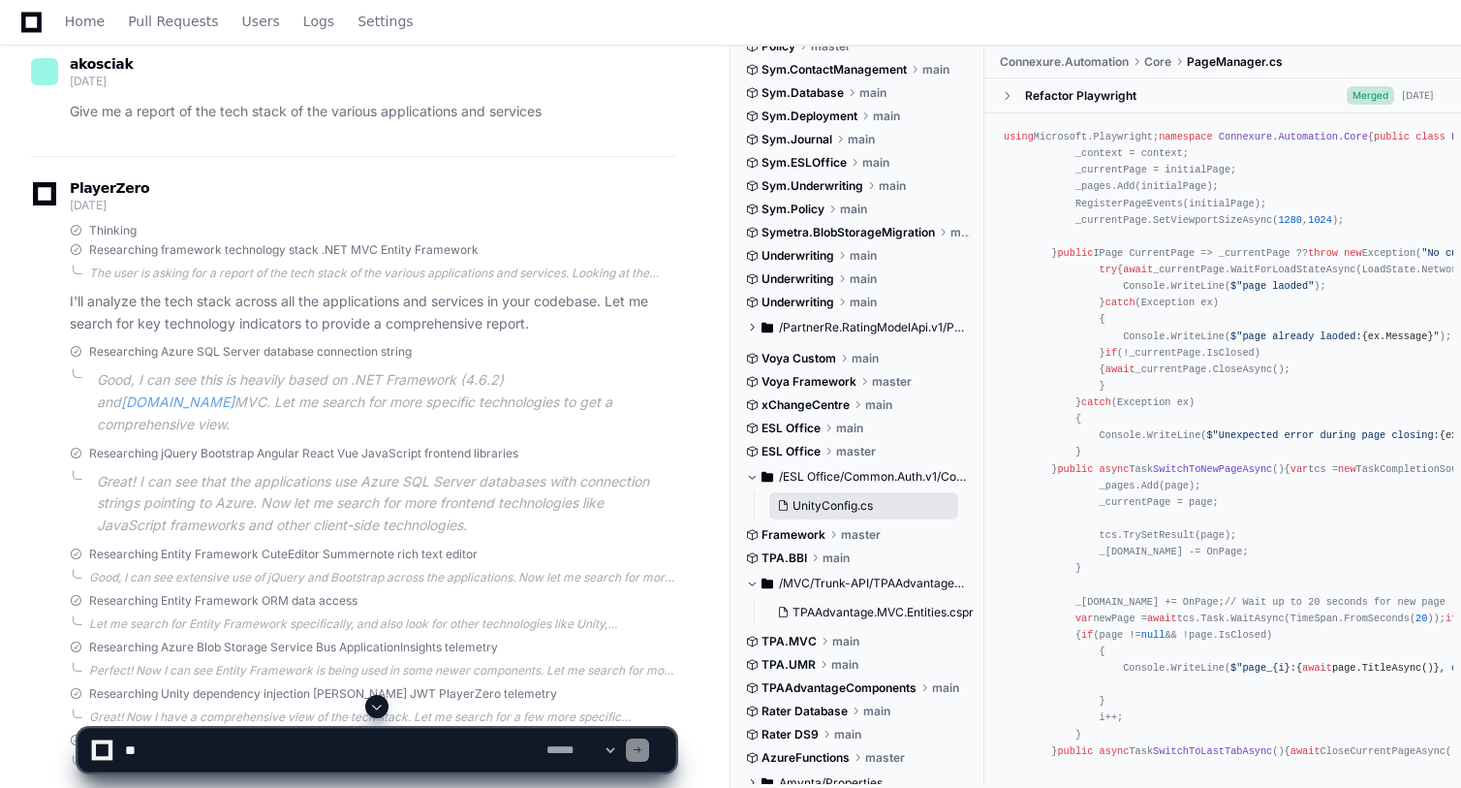
click at [832, 517] on button "UnityConfig.cs" at bounding box center [863, 505] width 189 height 27
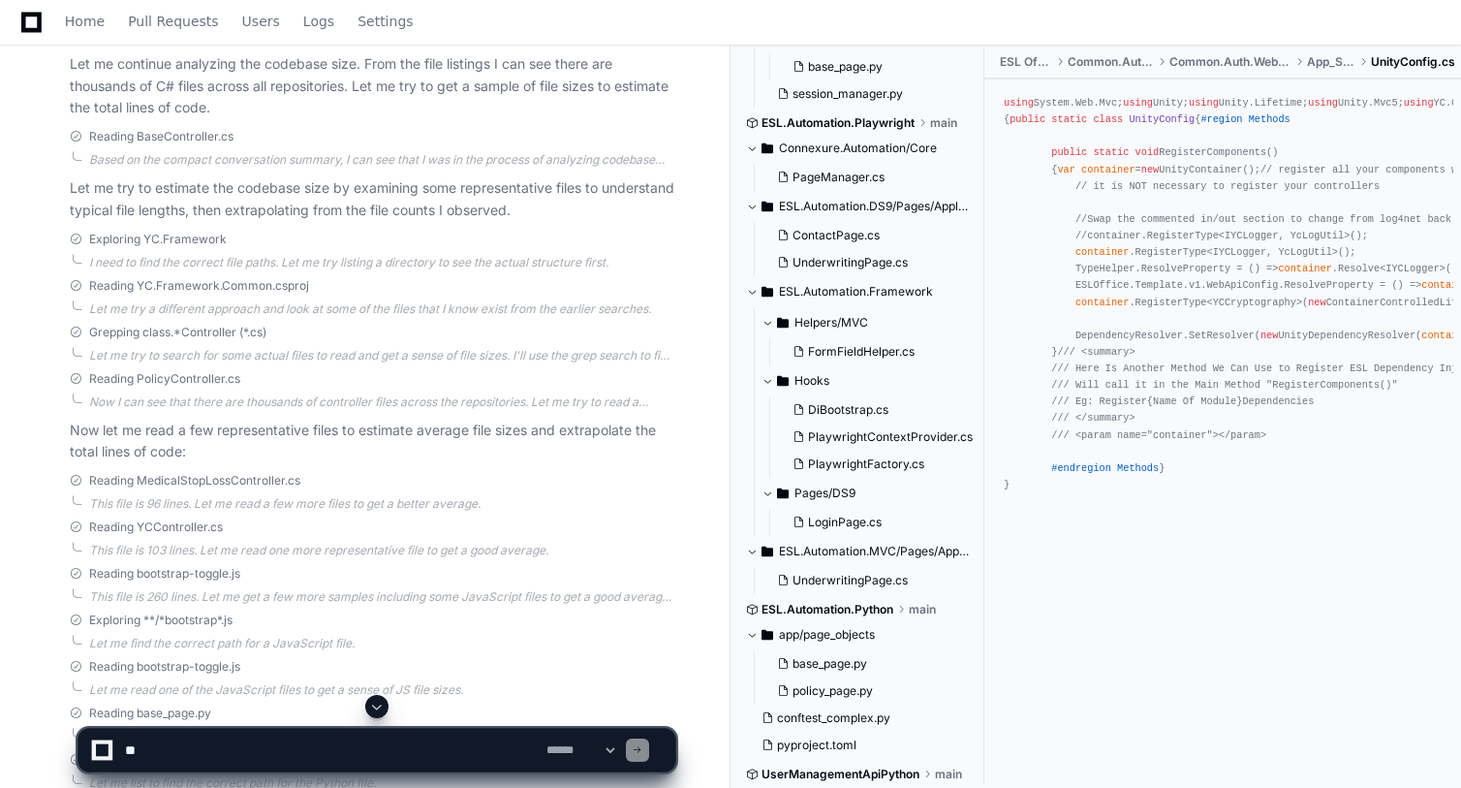
scroll to position [3860, 0]
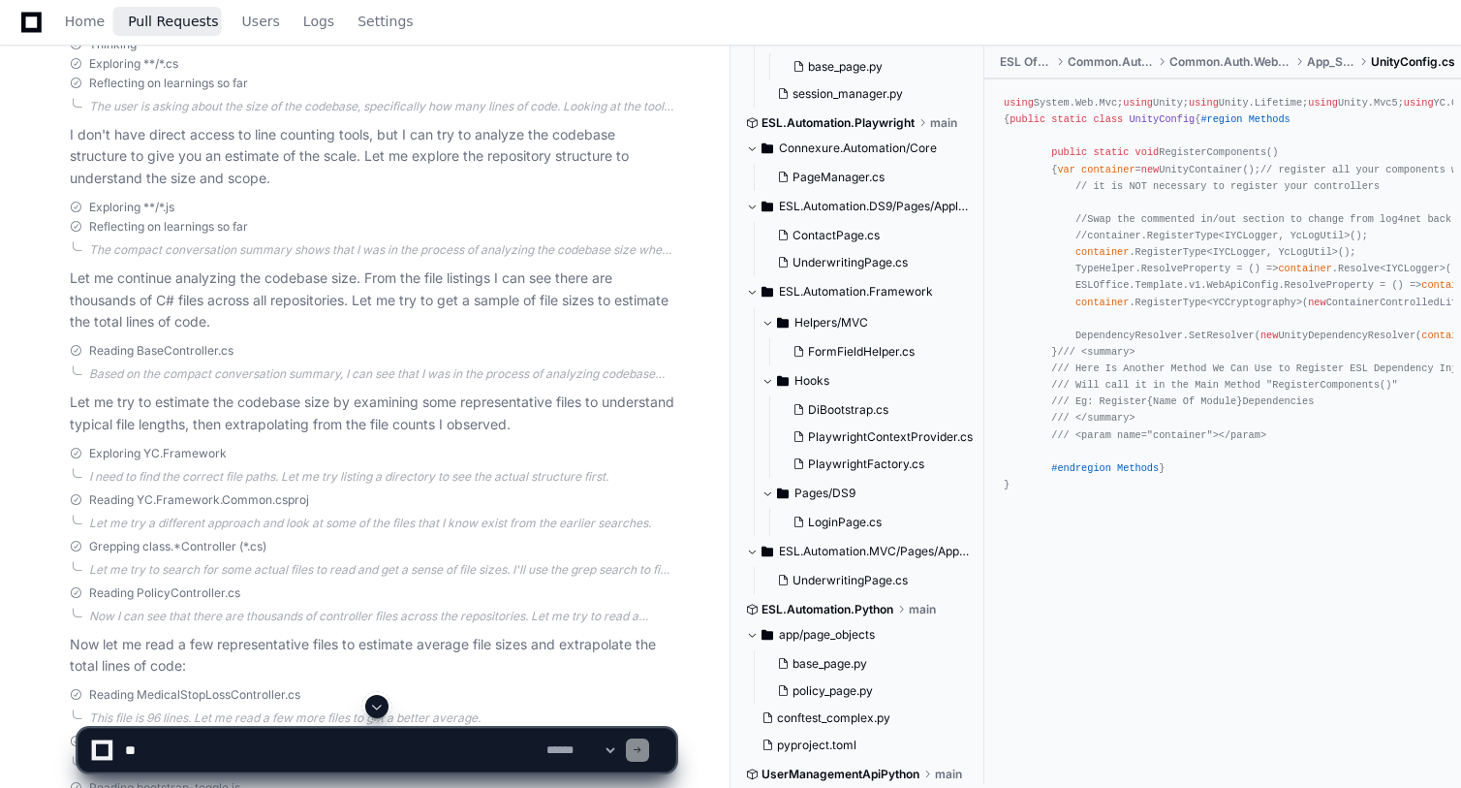
click at [143, 20] on span "Pull Requests" at bounding box center [173, 22] width 90 height 12
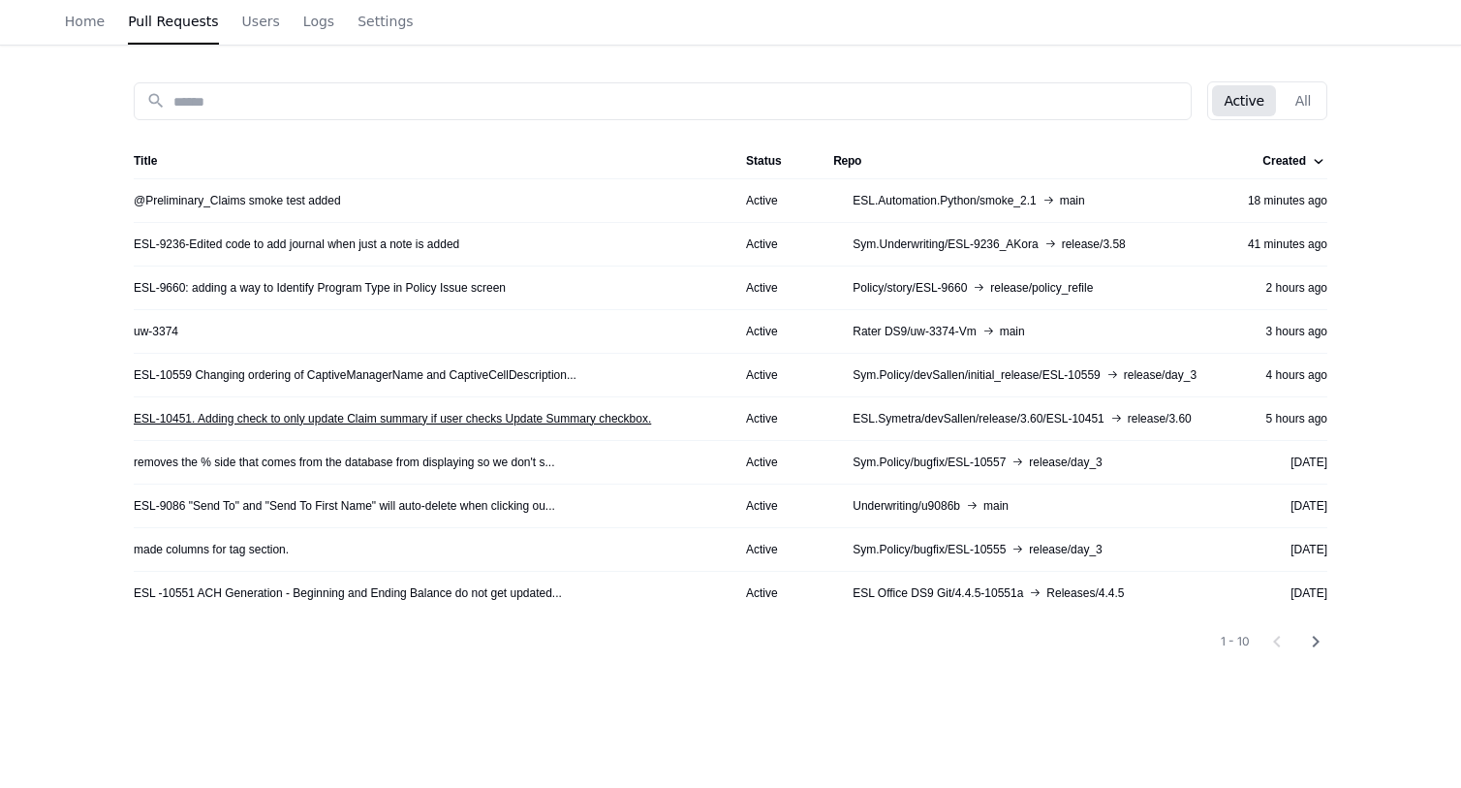
scroll to position [205, 0]
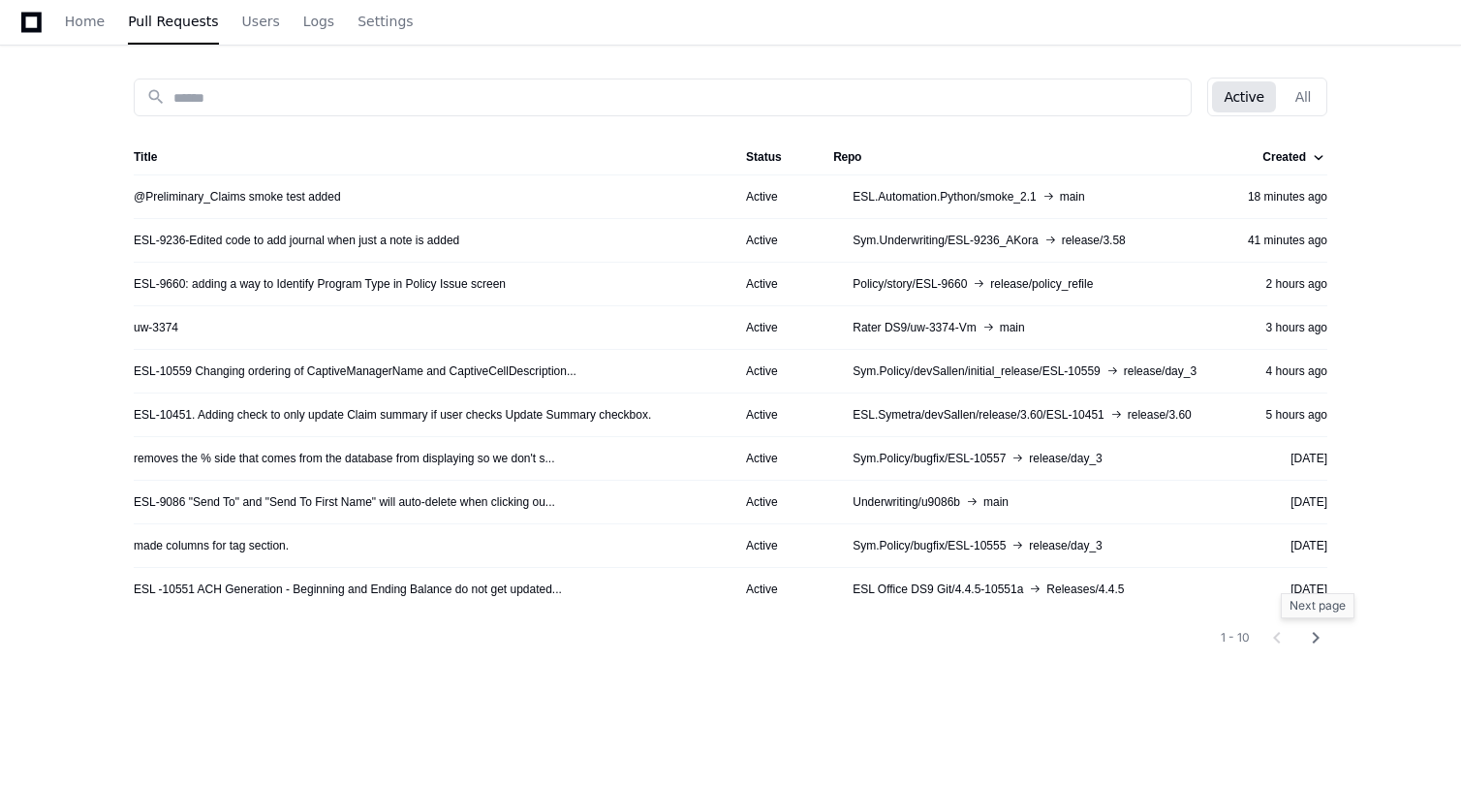
click at [1317, 640] on mat-icon "chevron_right" at bounding box center [1315, 637] width 23 height 23
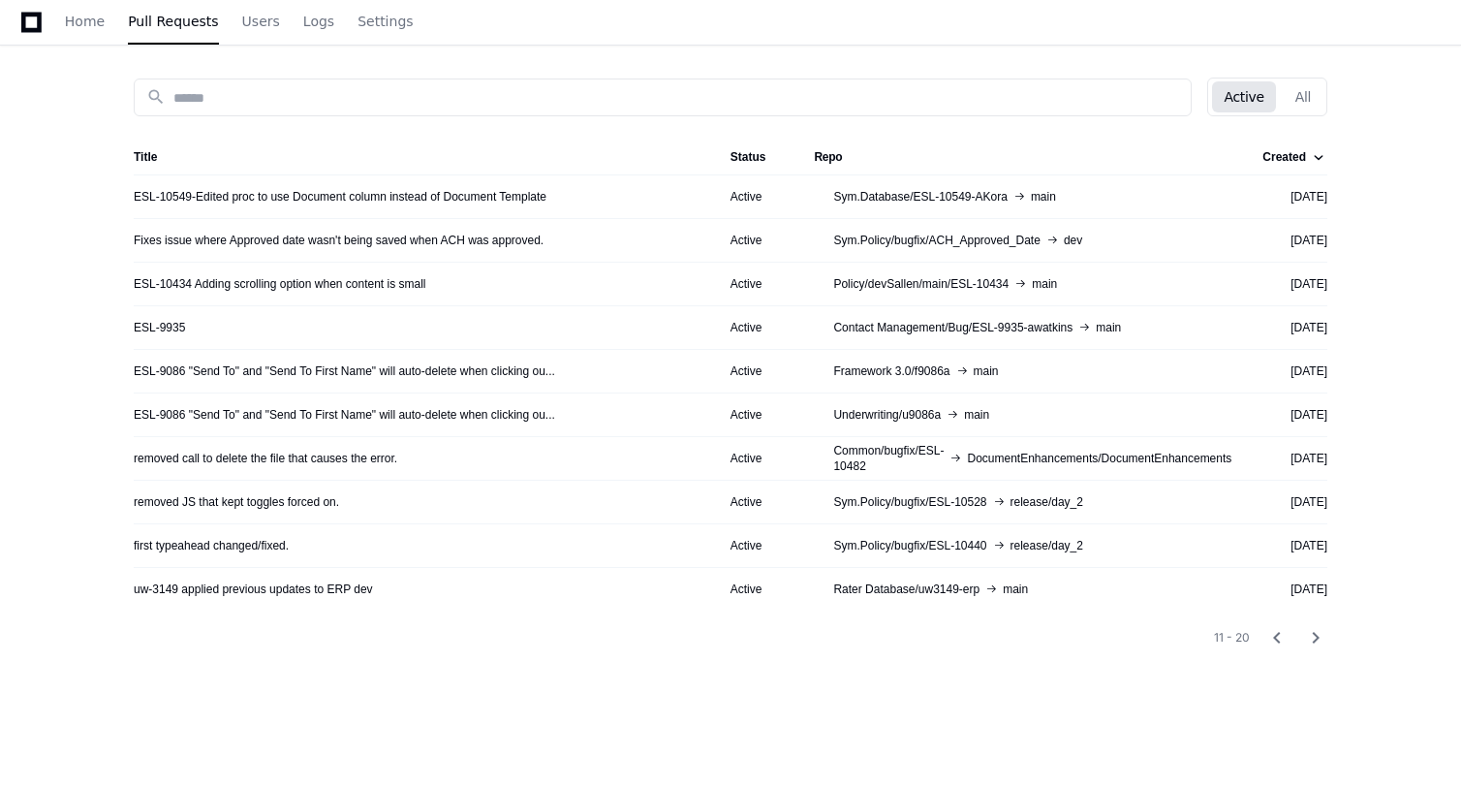
click at [559, 327] on div "ESL-9935" at bounding box center [417, 328] width 566 height 16
click at [177, 324] on link "ESL-9935" at bounding box center [159, 328] width 51 height 16
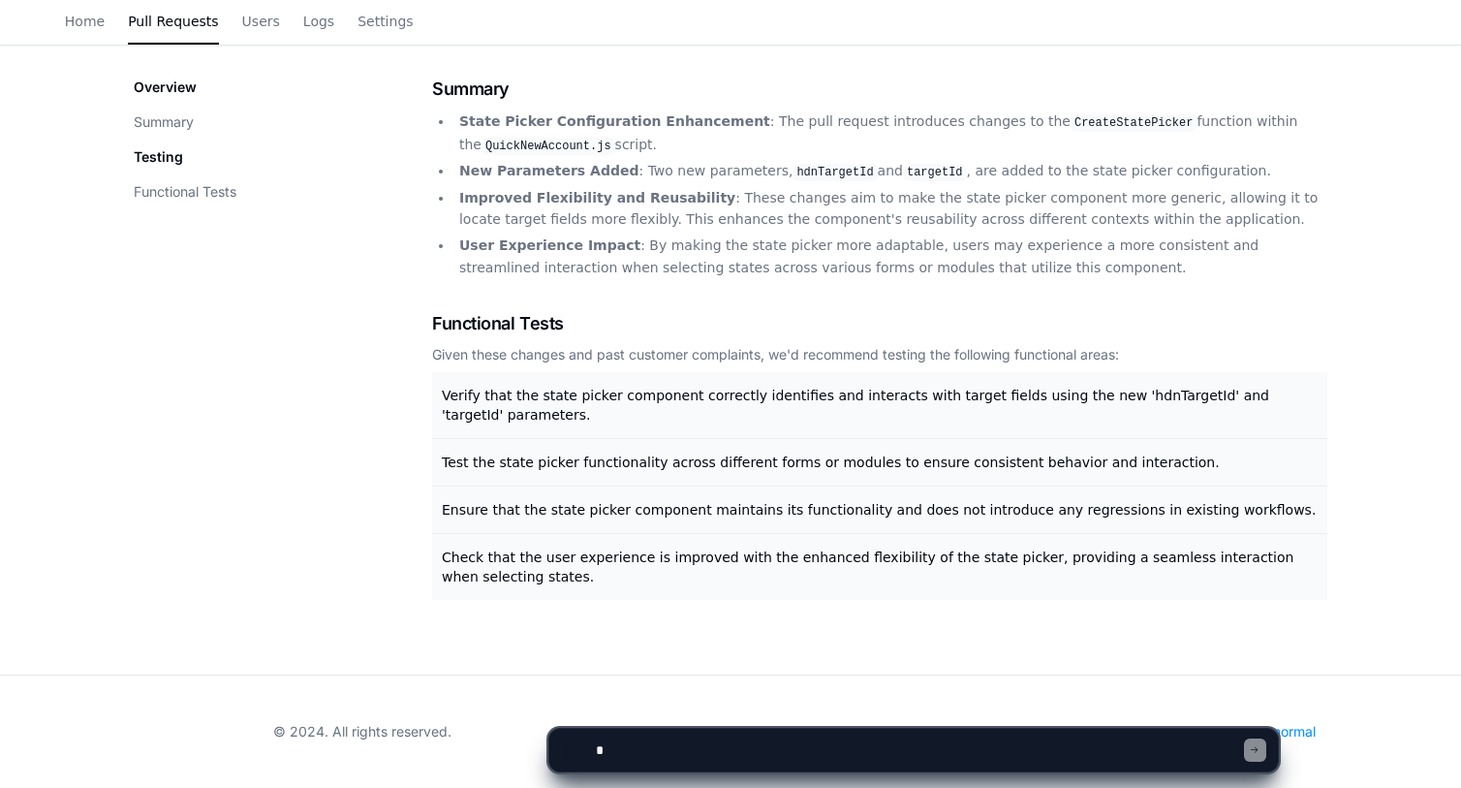
scroll to position [99, 0]
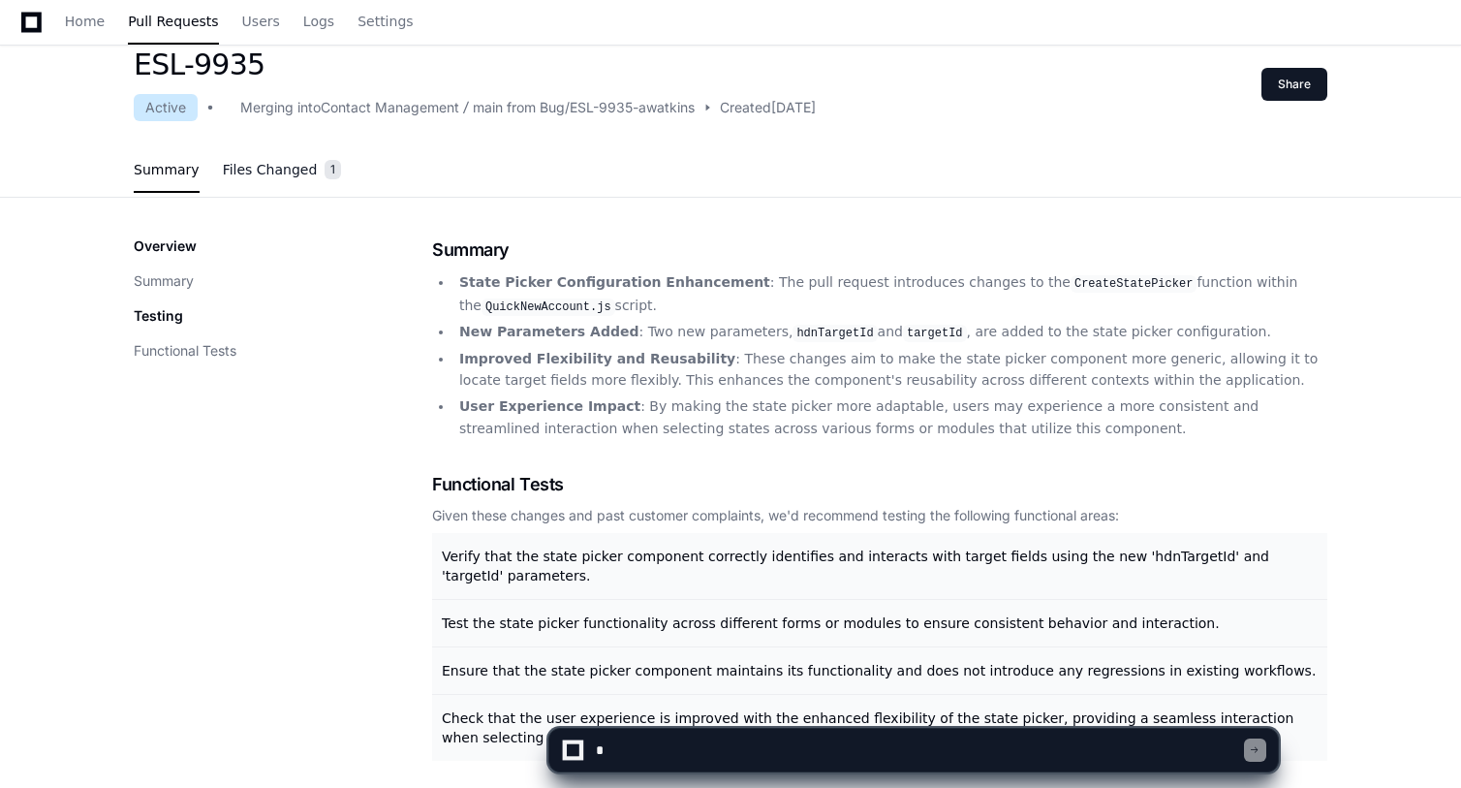
click at [254, 170] on span "Files Changed" at bounding box center [270, 170] width 95 height 12
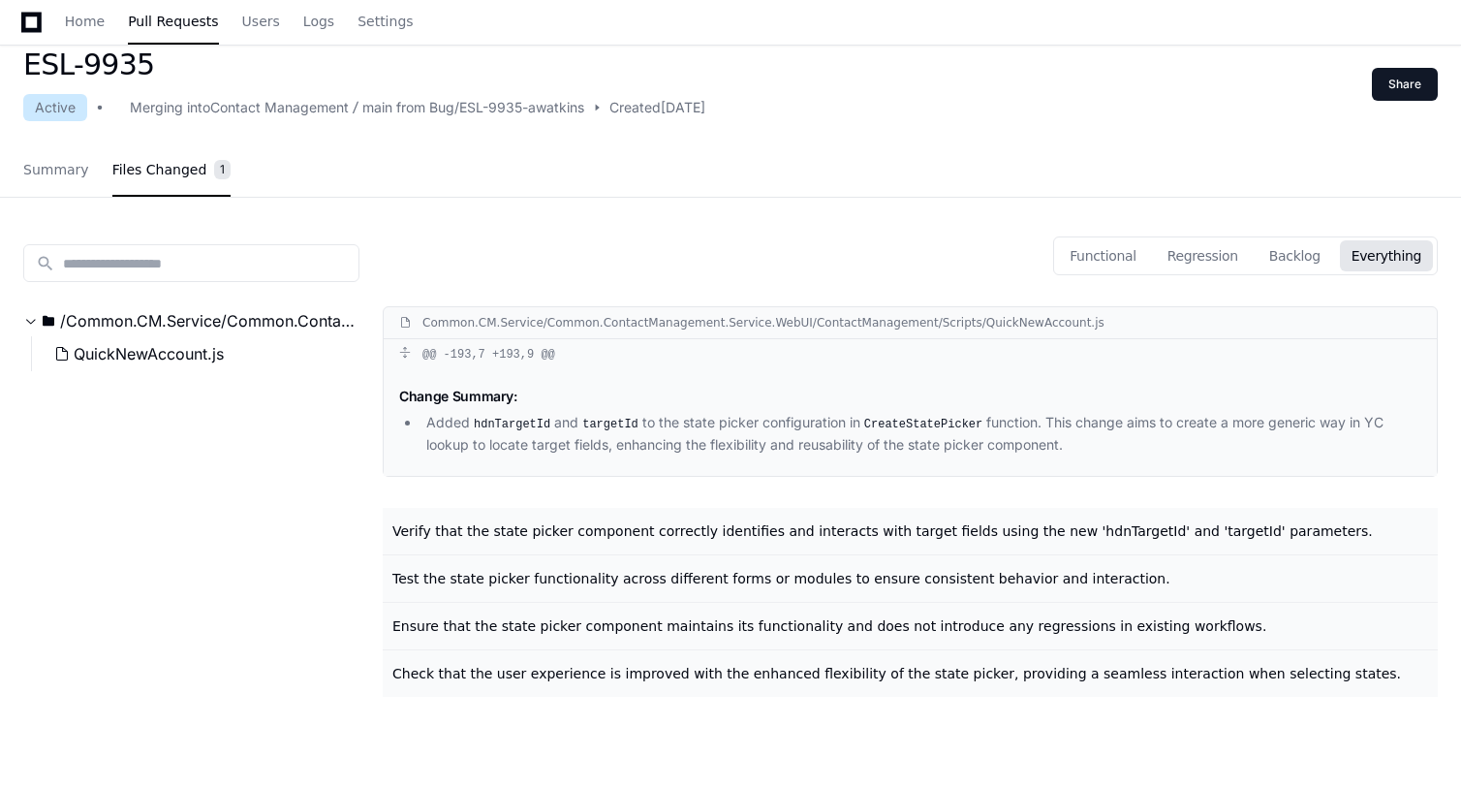
scroll to position [139, 0]
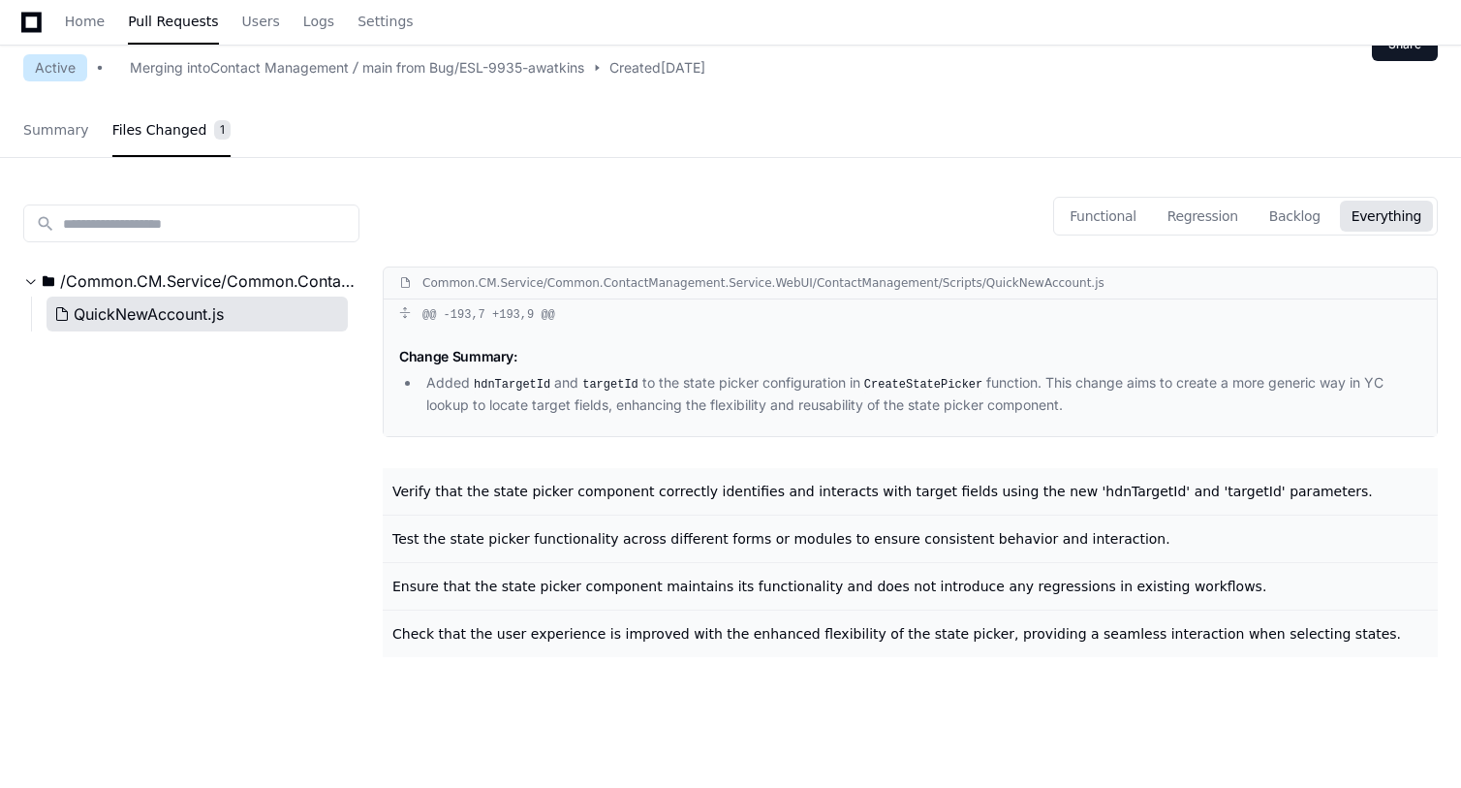
click at [276, 300] on button "QuickNewAccount.js" at bounding box center [197, 314] width 301 height 35
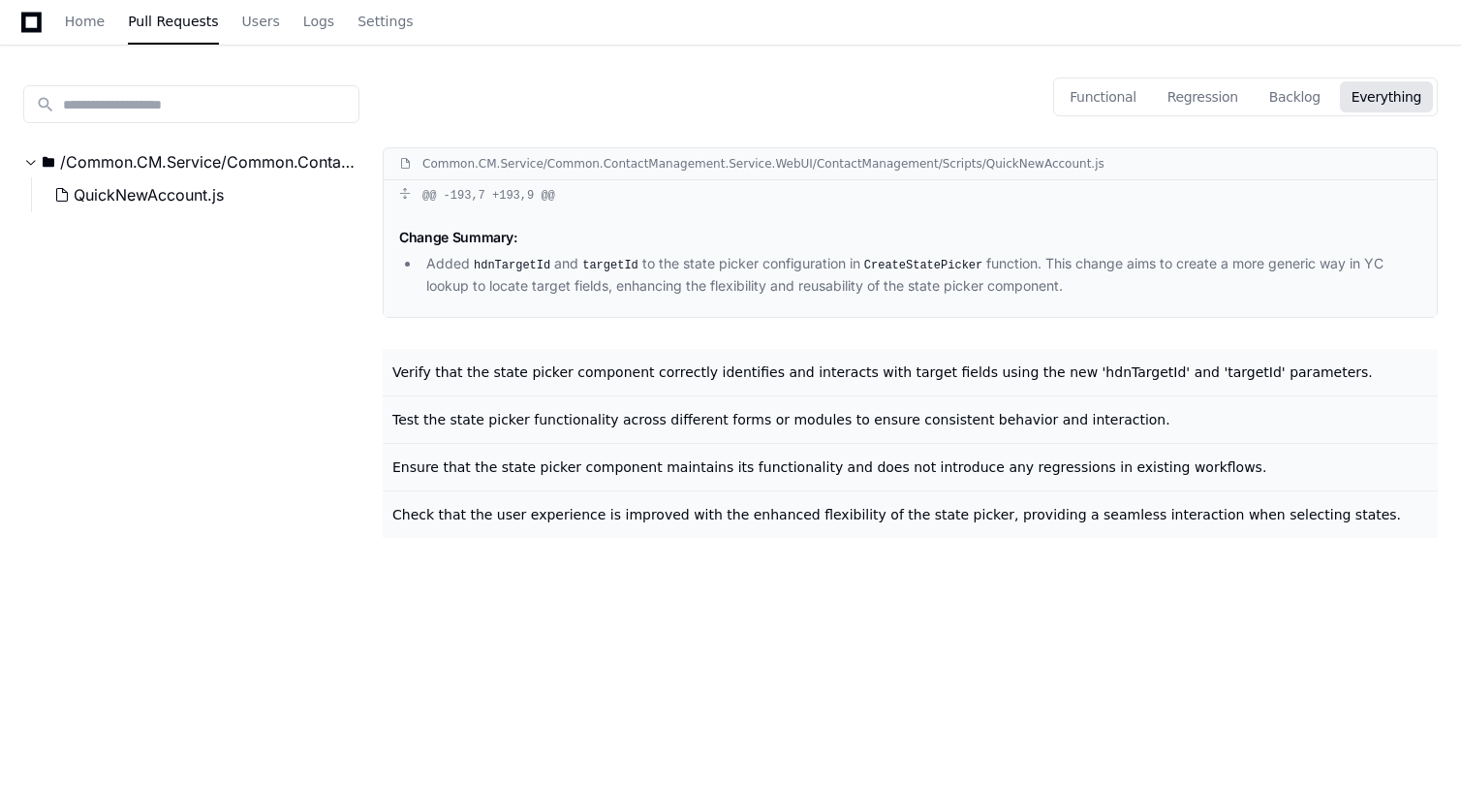
scroll to position [256, 0]
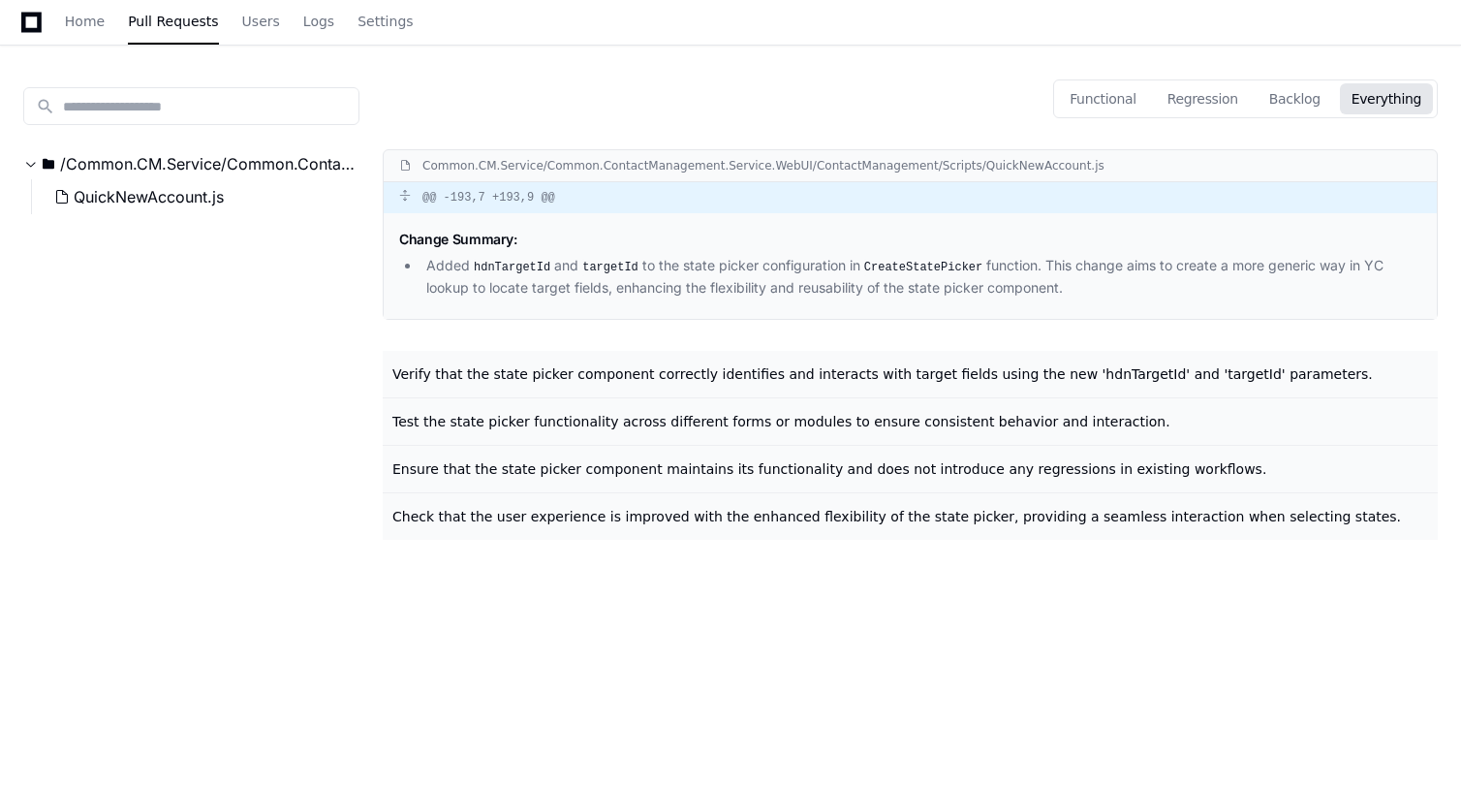
click at [477, 192] on div "@@ -193,7 +193,9 @@" at bounding box center [910, 197] width 1053 height 31
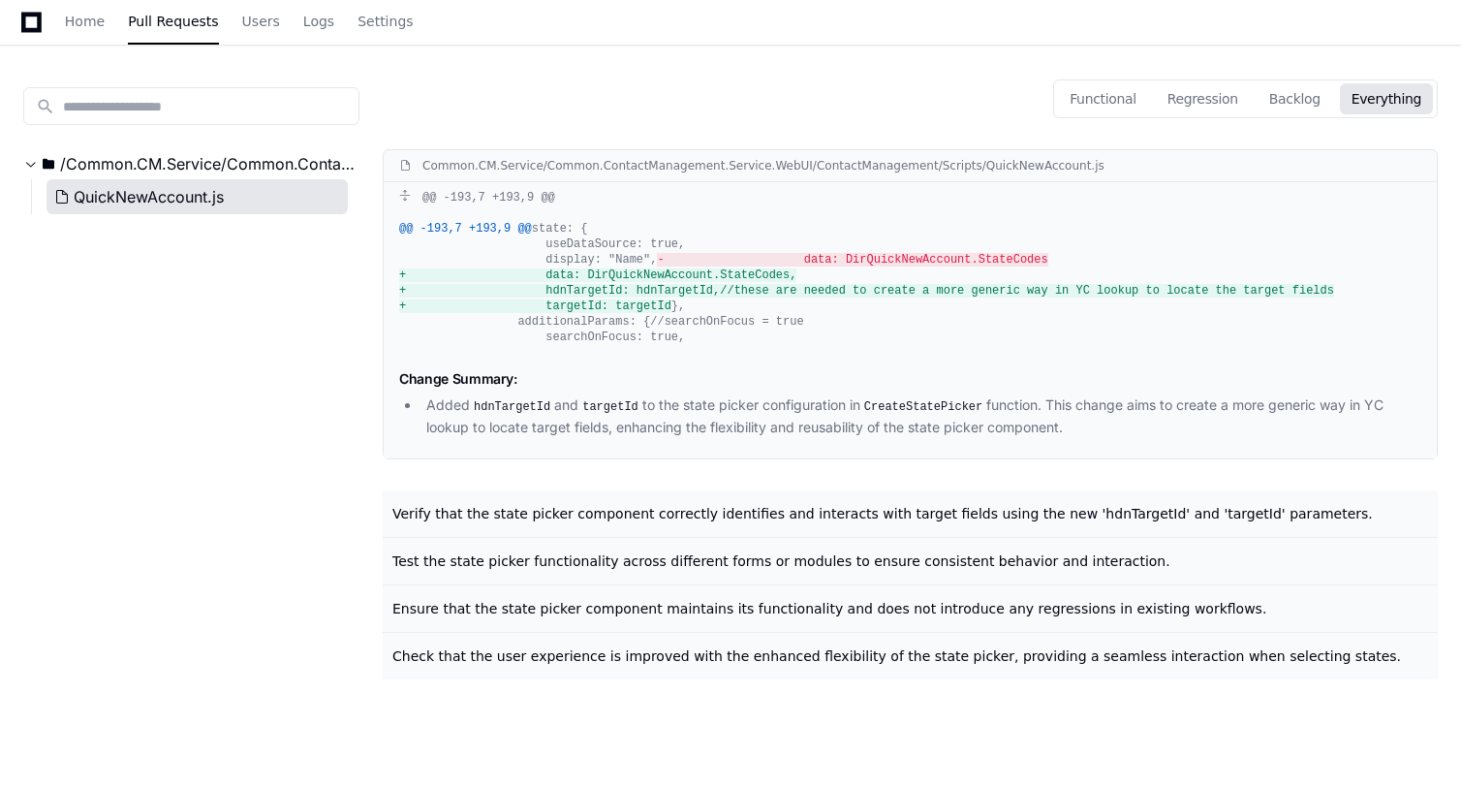
click at [206, 191] on span "QuickNewAccount.js" at bounding box center [149, 196] width 150 height 23
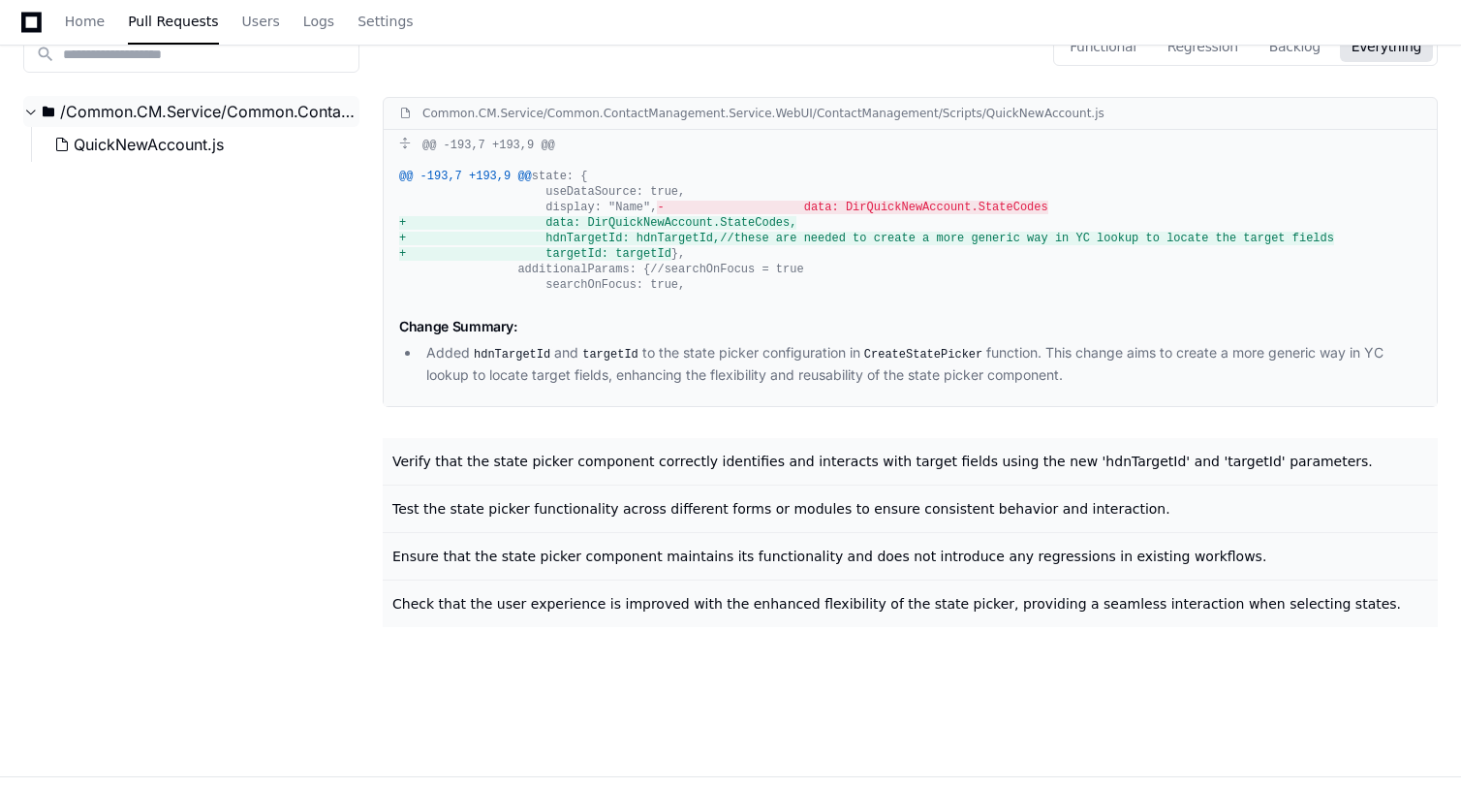
click at [198, 114] on span "/Common.CM.Service/Common.ContactManagement.Service.WebUI/ContactManagement/Scr…" at bounding box center [209, 111] width 299 height 23
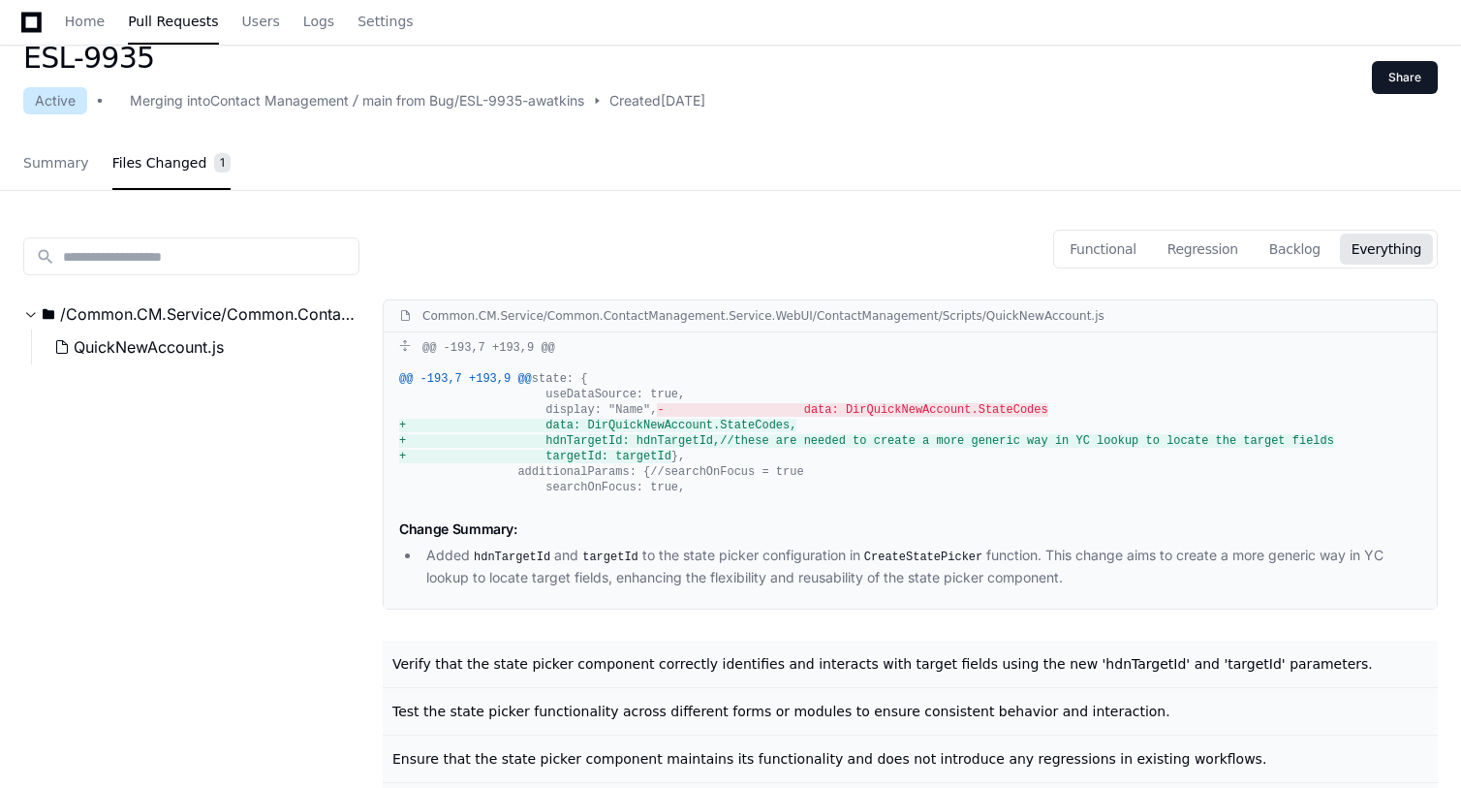
scroll to position [0, 0]
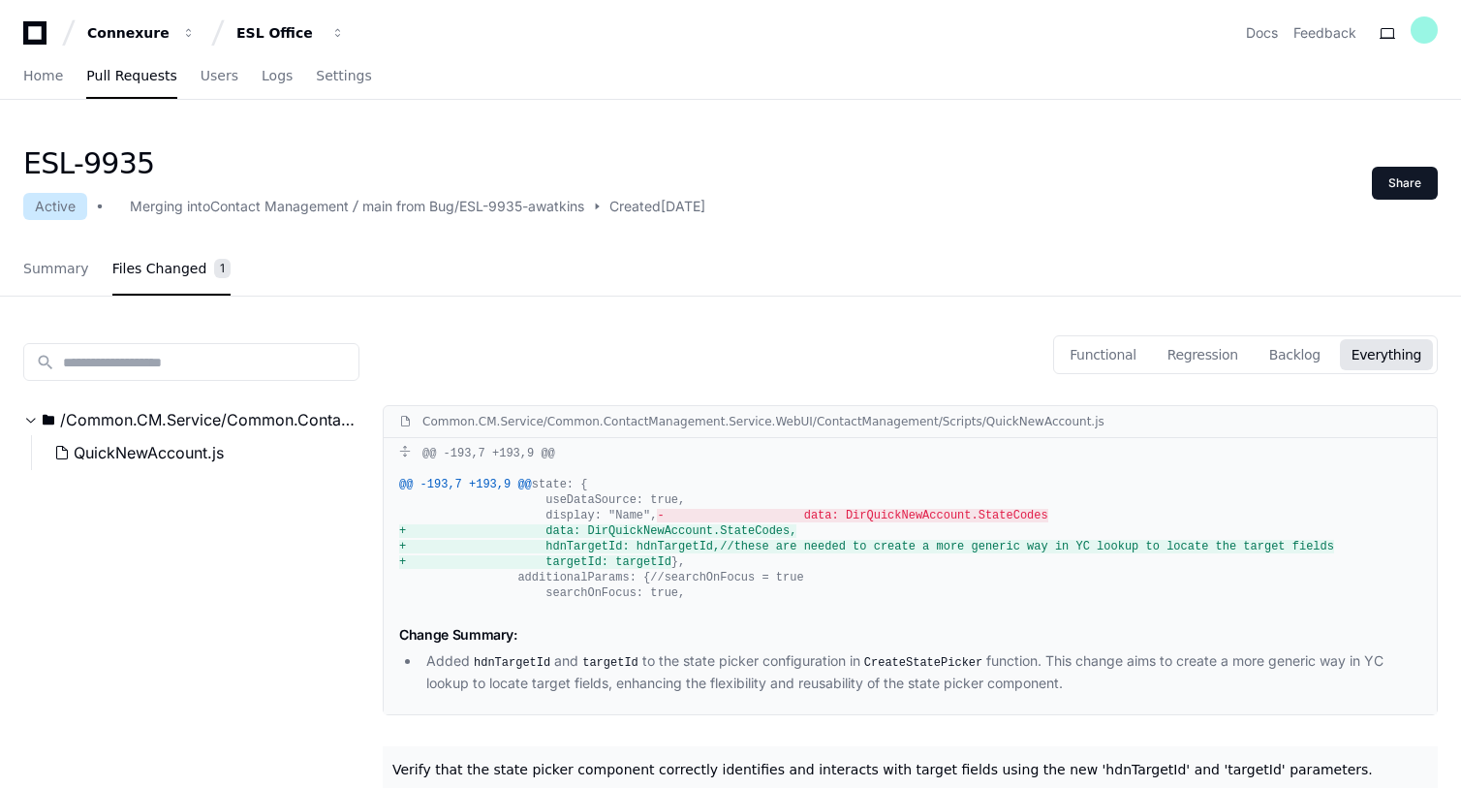
click at [604, 207] on span at bounding box center [597, 207] width 14 height 14
click at [545, 206] on div "main from Bug/ESL-9935-awatkins" at bounding box center [473, 206] width 222 height 19
click at [477, 210] on div "main from Bug/ESL-9935-awatkins" at bounding box center [473, 206] width 222 height 19
